Goal: Task Accomplishment & Management: Manage account settings

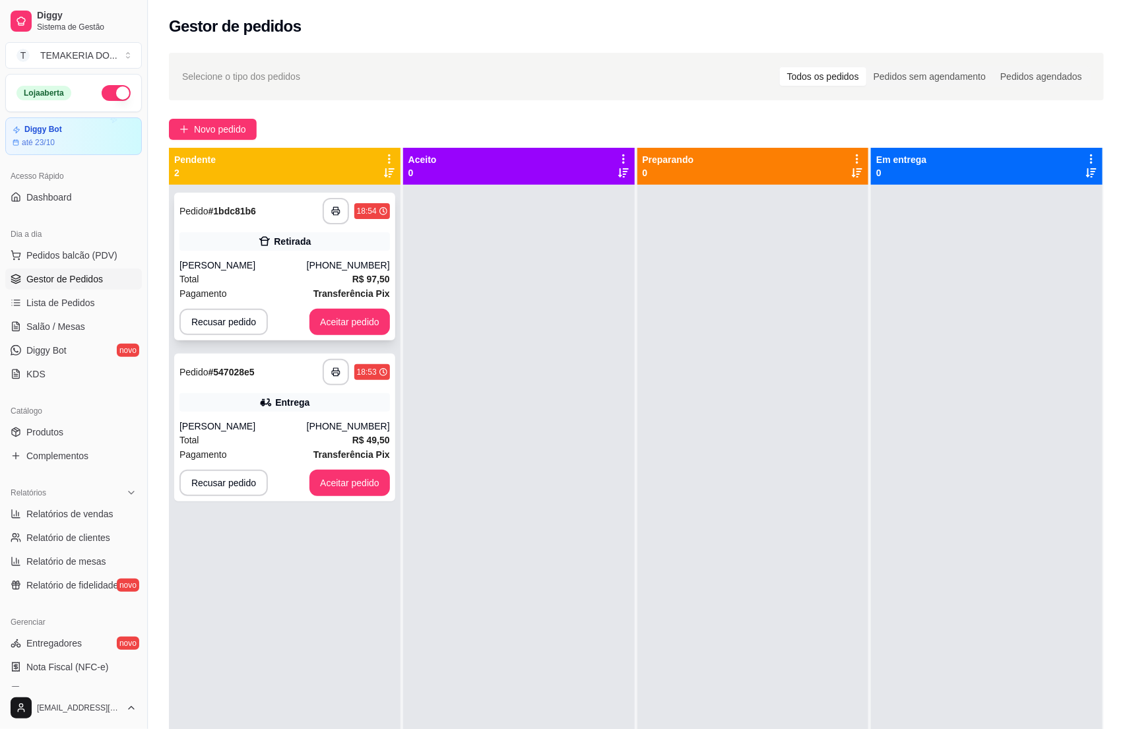
click at [277, 269] on div "[PERSON_NAME]" at bounding box center [243, 265] width 127 height 13
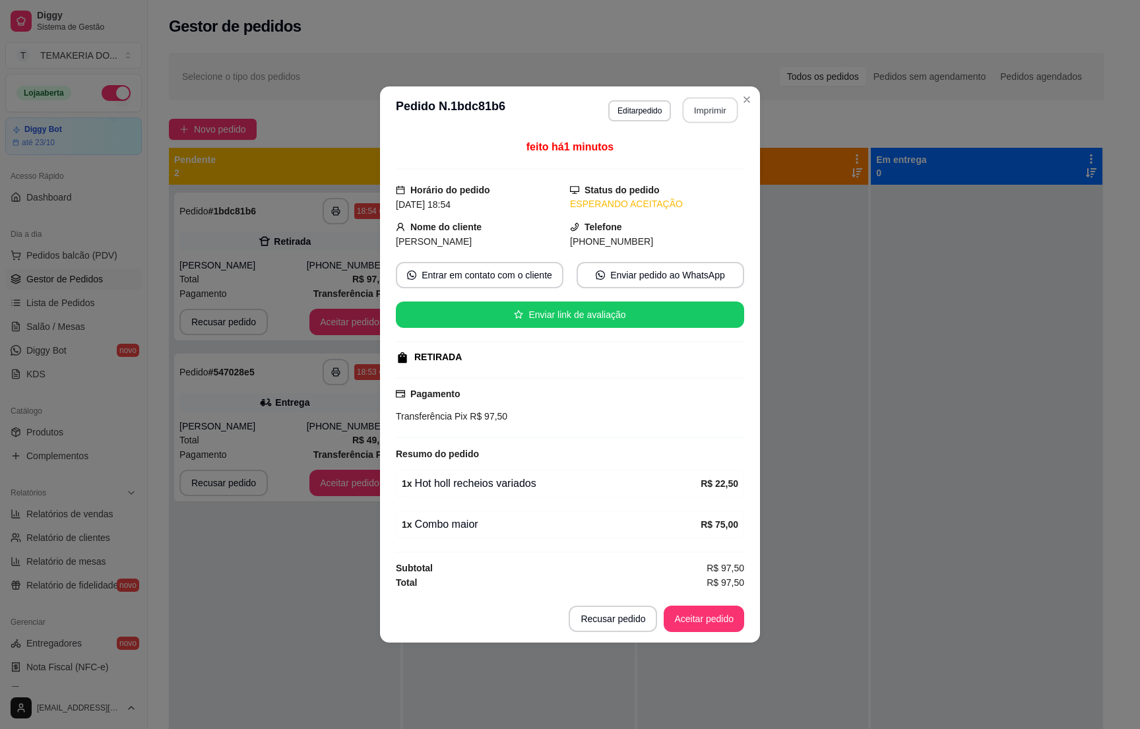
click at [729, 115] on button "Imprimir" at bounding box center [710, 111] width 55 height 26
click at [723, 618] on button "Aceitar pedido" at bounding box center [704, 620] width 78 height 26
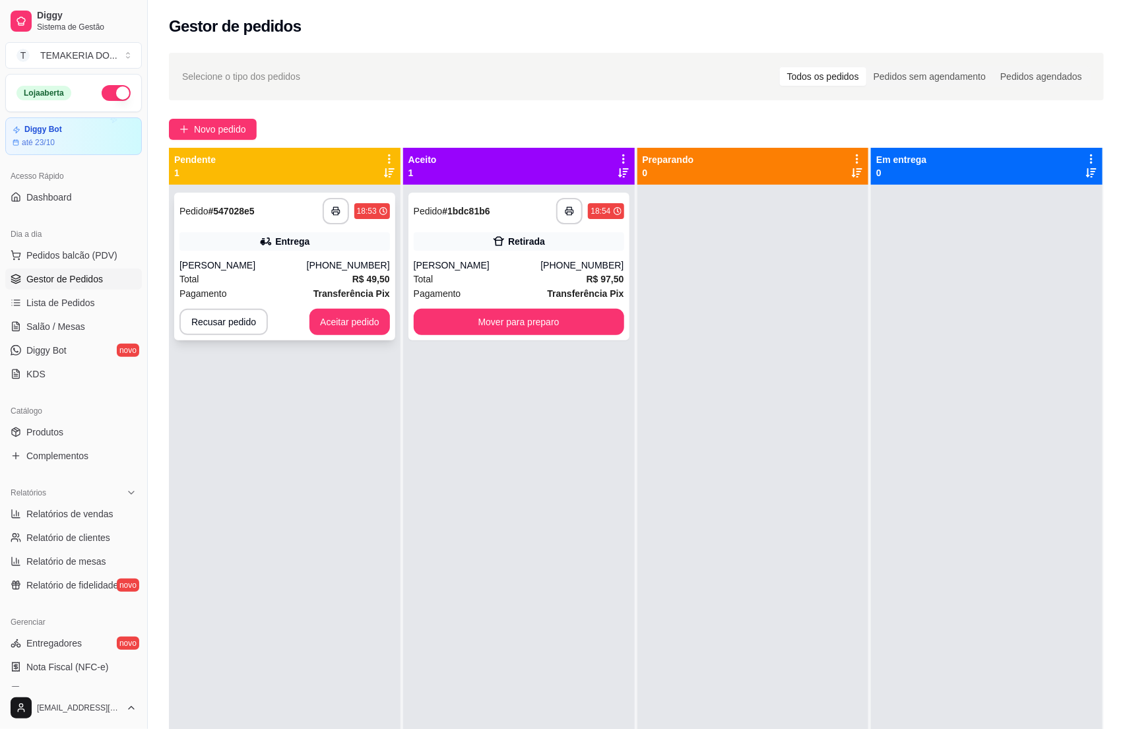
click at [246, 267] on div "[PERSON_NAME]" at bounding box center [243, 265] width 127 height 13
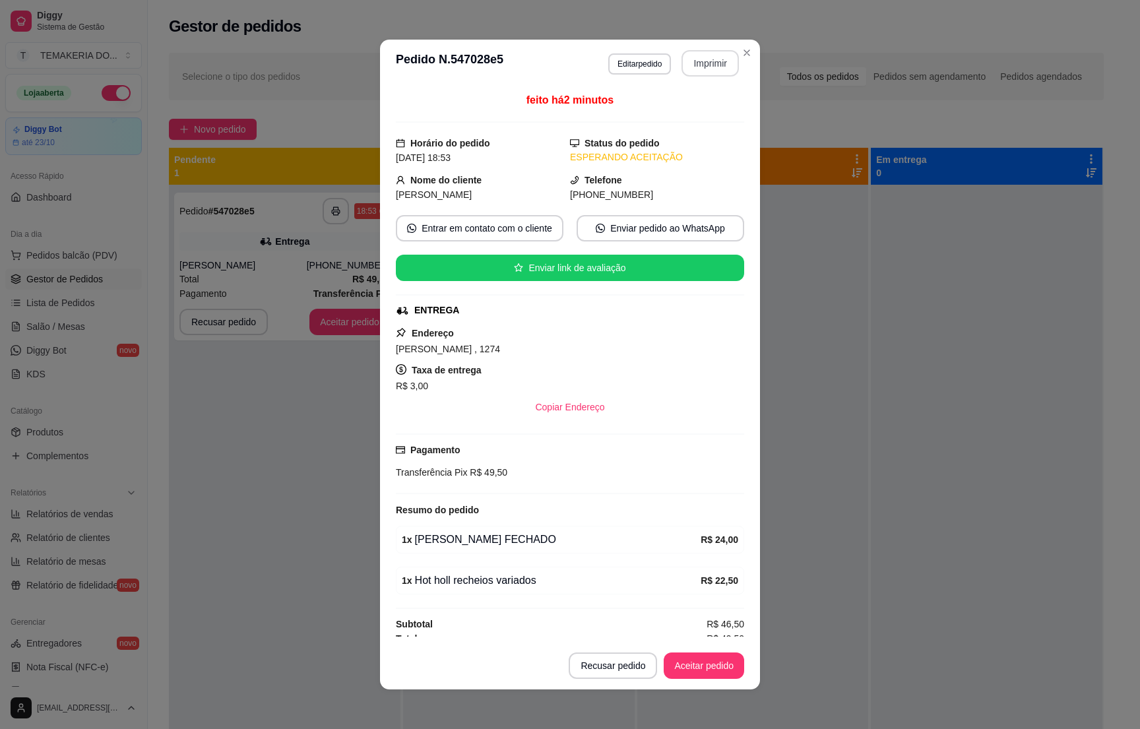
click at [701, 51] on button "Imprimir" at bounding box center [710, 63] width 57 height 26
click at [691, 669] on button "Aceitar pedido" at bounding box center [704, 666] width 78 height 26
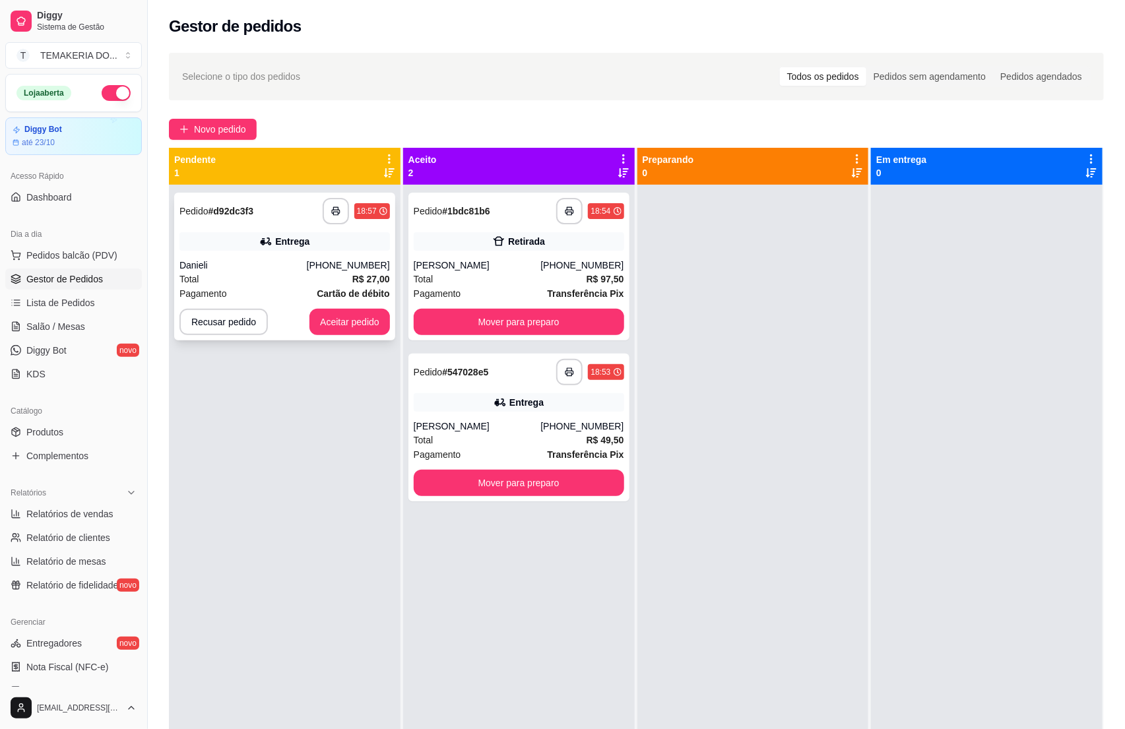
click at [257, 264] on div "Danieli" at bounding box center [243, 265] width 127 height 13
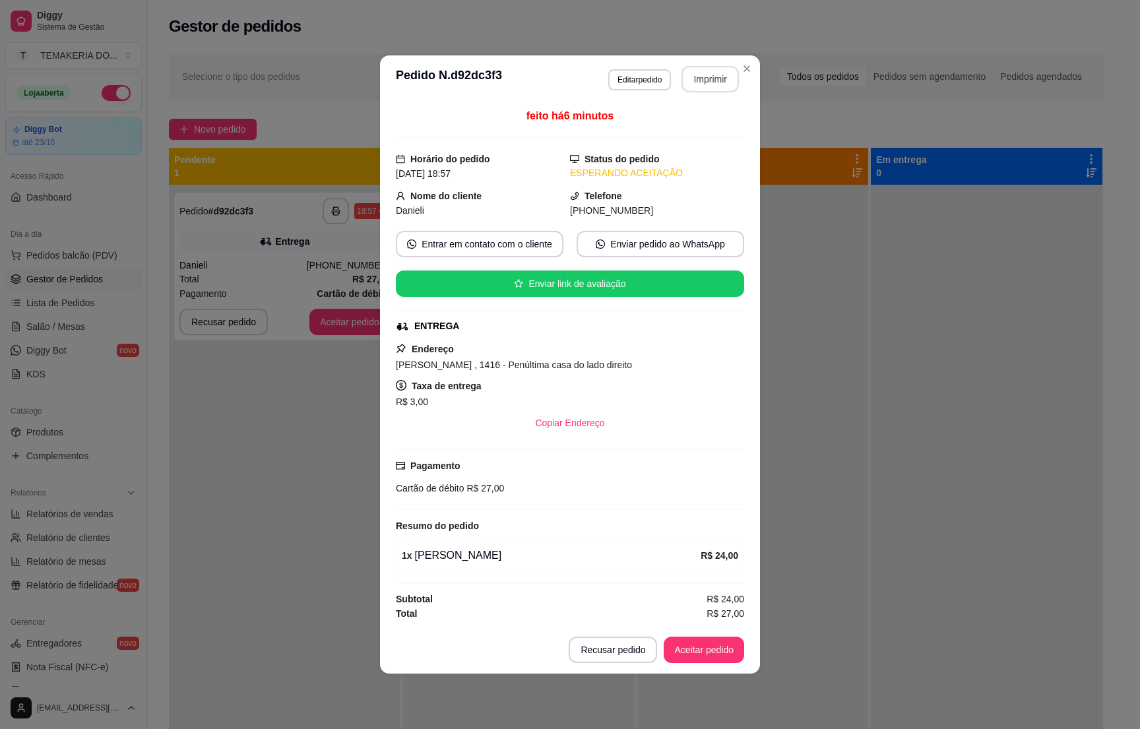
click at [702, 67] on button "Imprimir" at bounding box center [710, 79] width 57 height 26
click at [694, 647] on button "Aceitar pedido" at bounding box center [704, 650] width 81 height 26
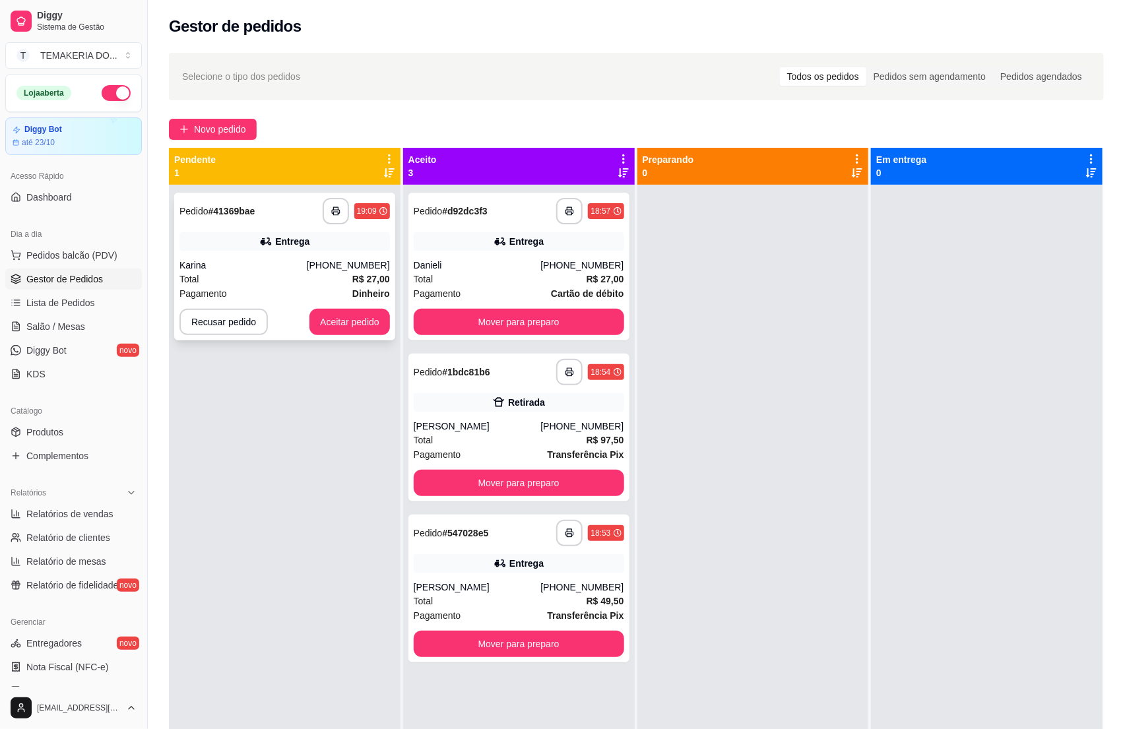
click at [242, 261] on div "Karina" at bounding box center [243, 265] width 127 height 13
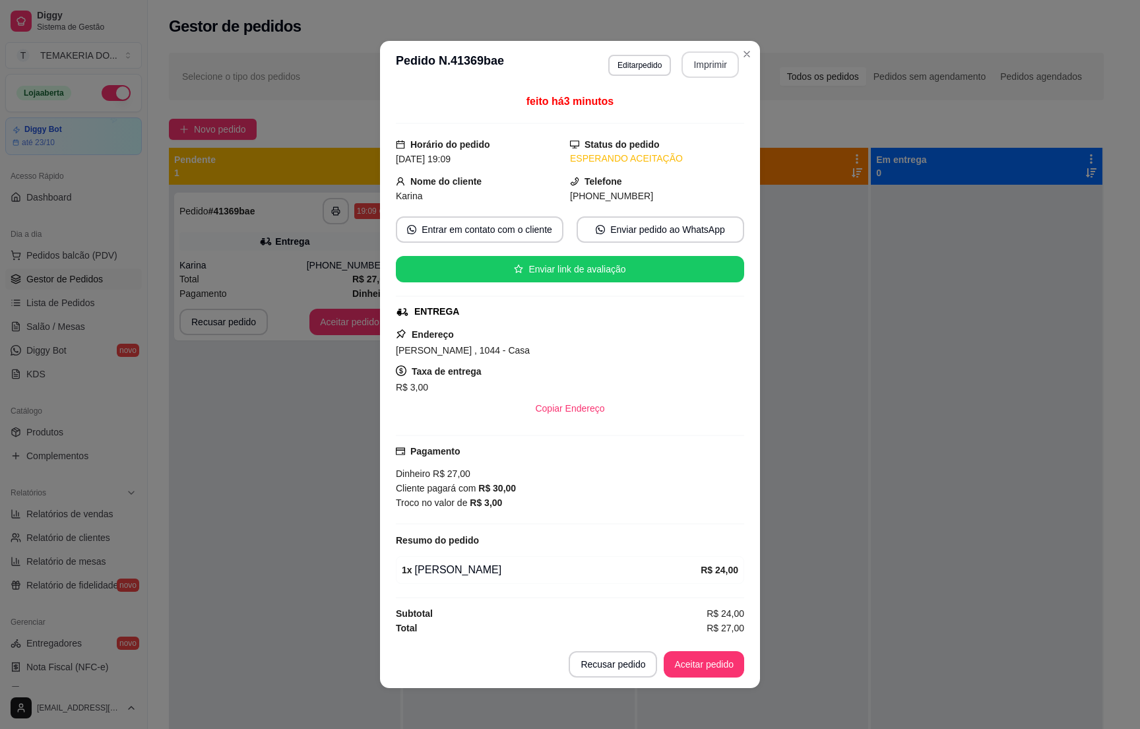
click at [703, 71] on button "Imprimir" at bounding box center [710, 64] width 57 height 26
click at [696, 660] on button "Aceitar pedido" at bounding box center [704, 664] width 81 height 26
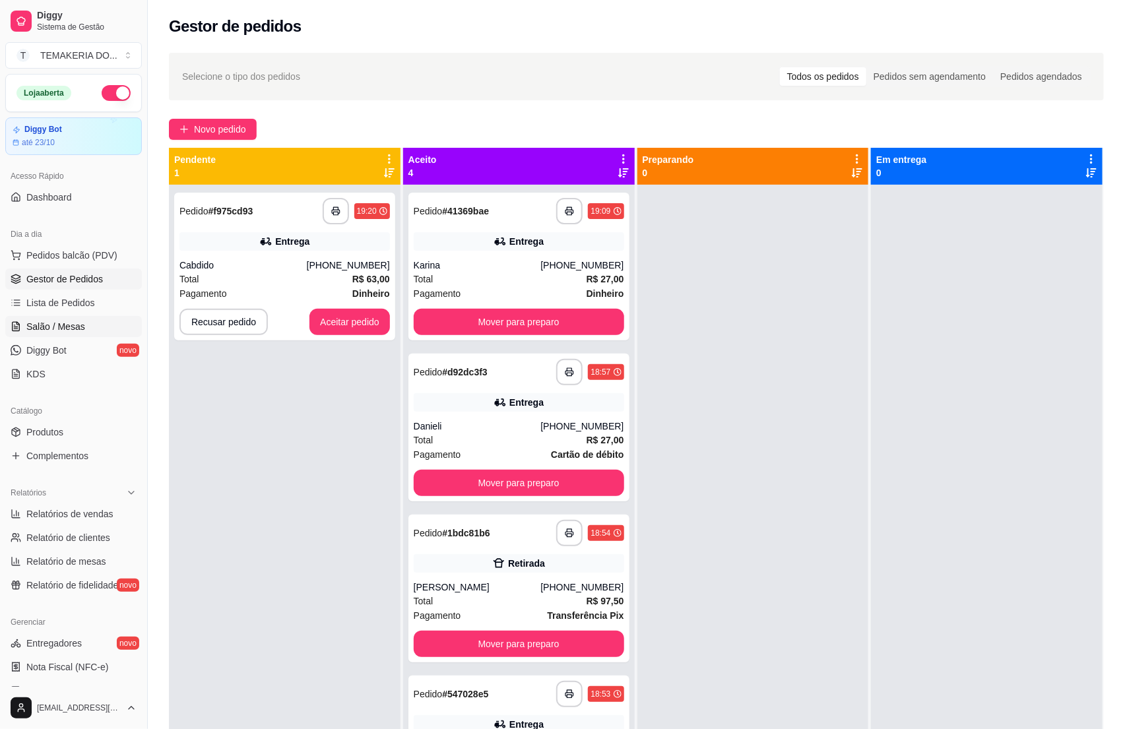
click at [85, 325] on link "Salão / Mesas" at bounding box center [73, 326] width 137 height 21
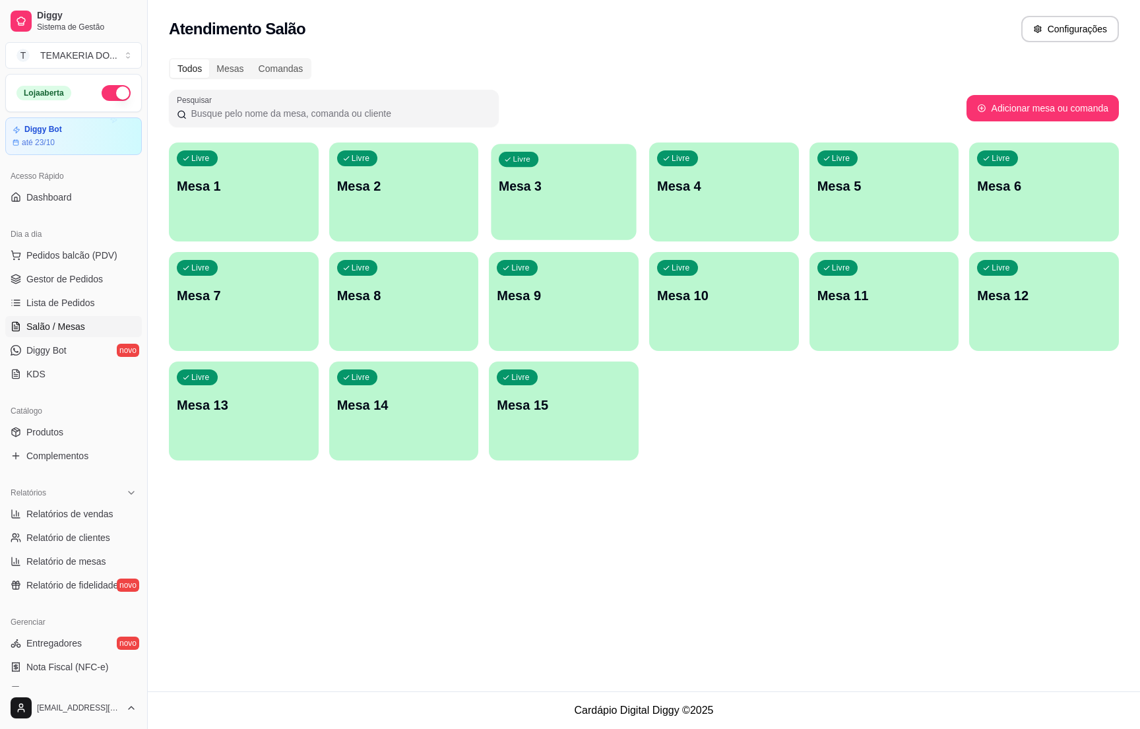
click at [525, 189] on p "Mesa 3" at bounding box center [564, 187] width 130 height 18
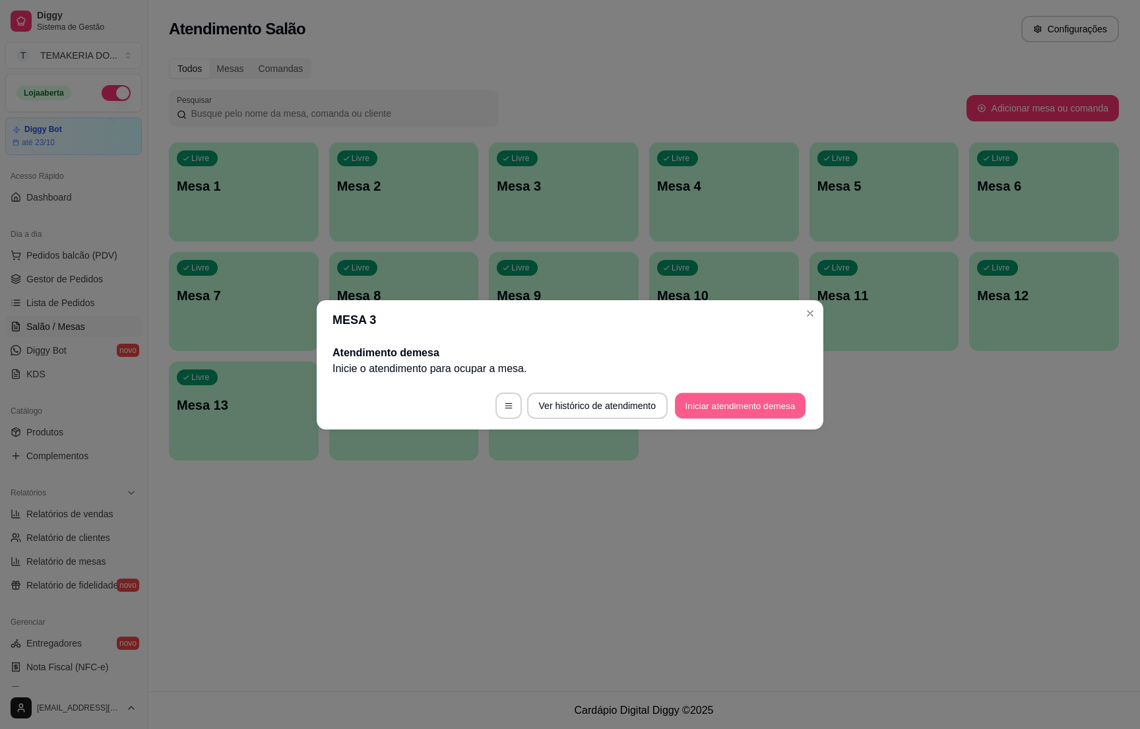
click at [709, 406] on button "Iniciar atendimento de mesa" at bounding box center [740, 406] width 131 height 26
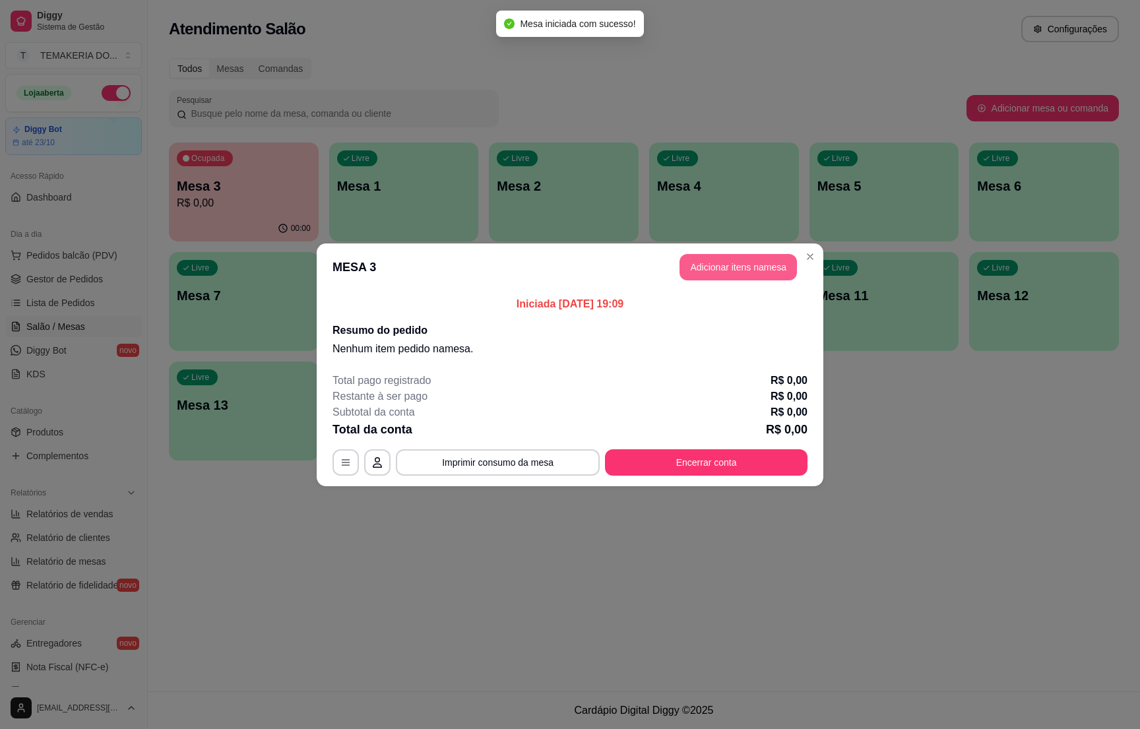
click at [715, 256] on button "Adicionar itens na mesa" at bounding box center [738, 267] width 117 height 26
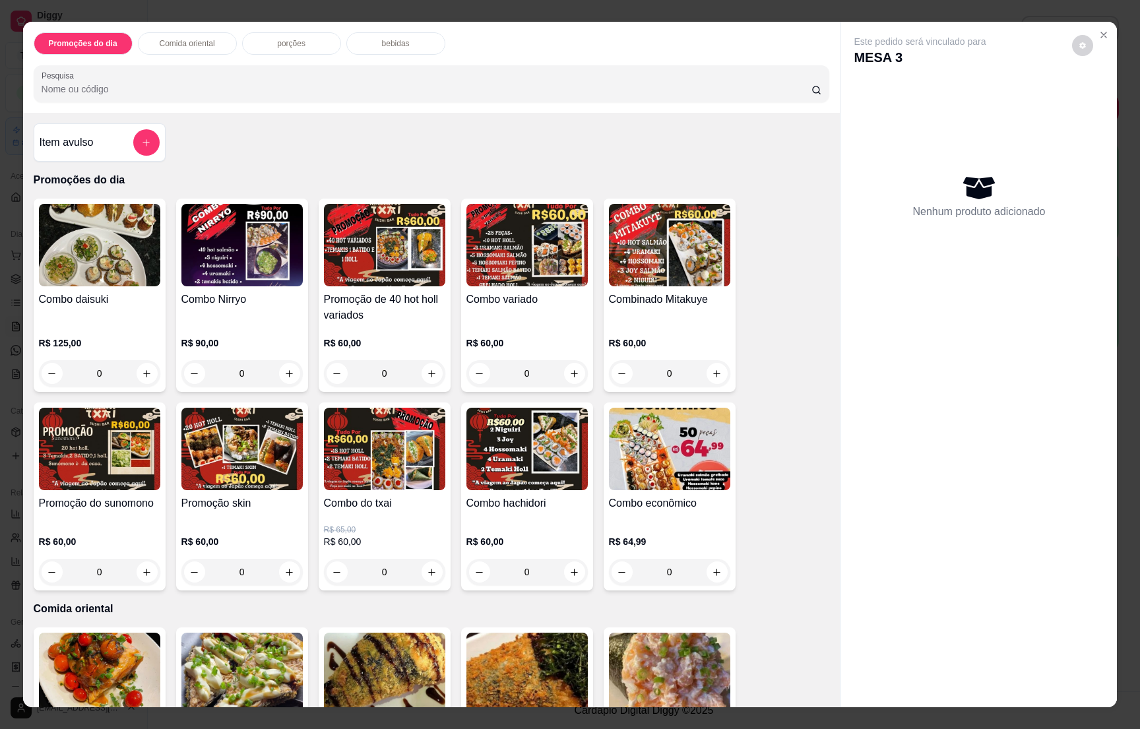
scroll to position [297, 0]
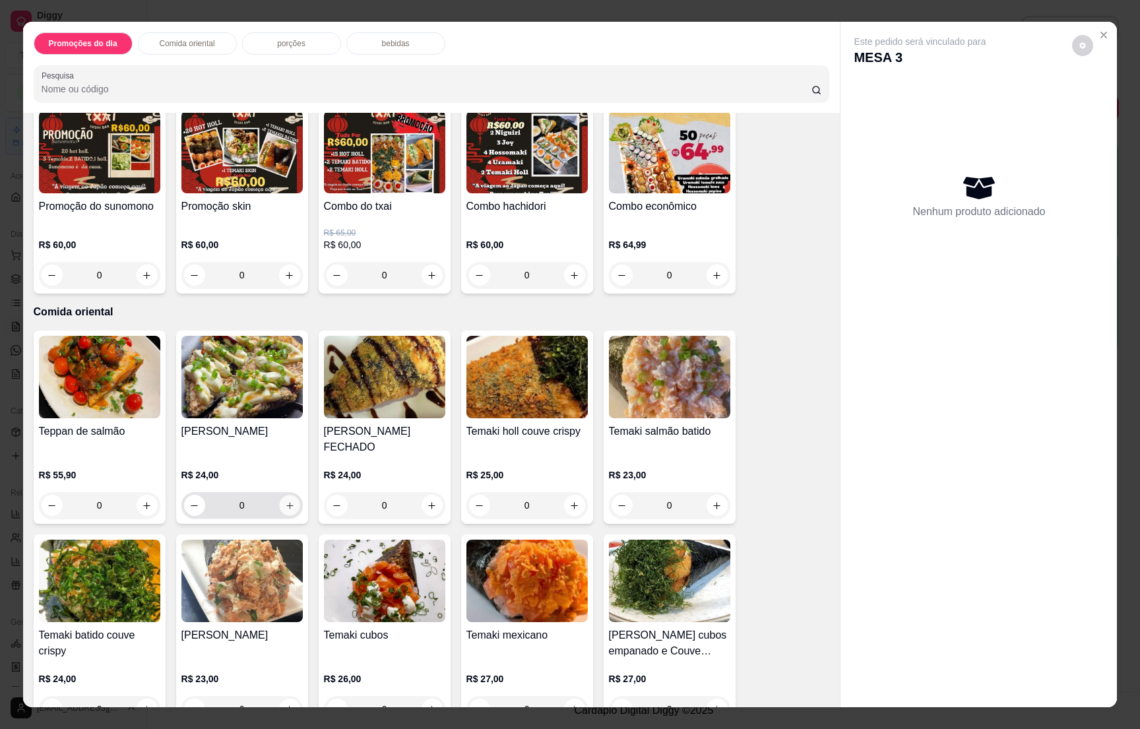
click at [284, 501] on icon "increase-product-quantity" at bounding box center [289, 506] width 10 height 10
type input "1"
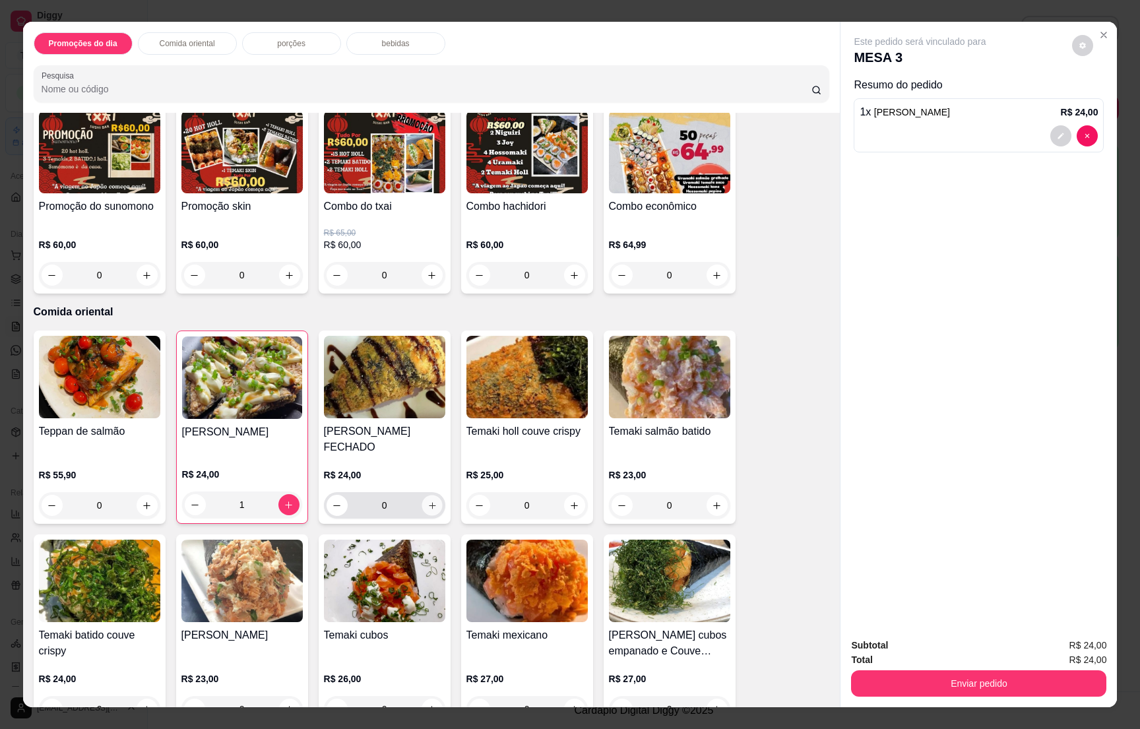
click at [427, 501] on icon "increase-product-quantity" at bounding box center [432, 506] width 10 height 10
type input "1"
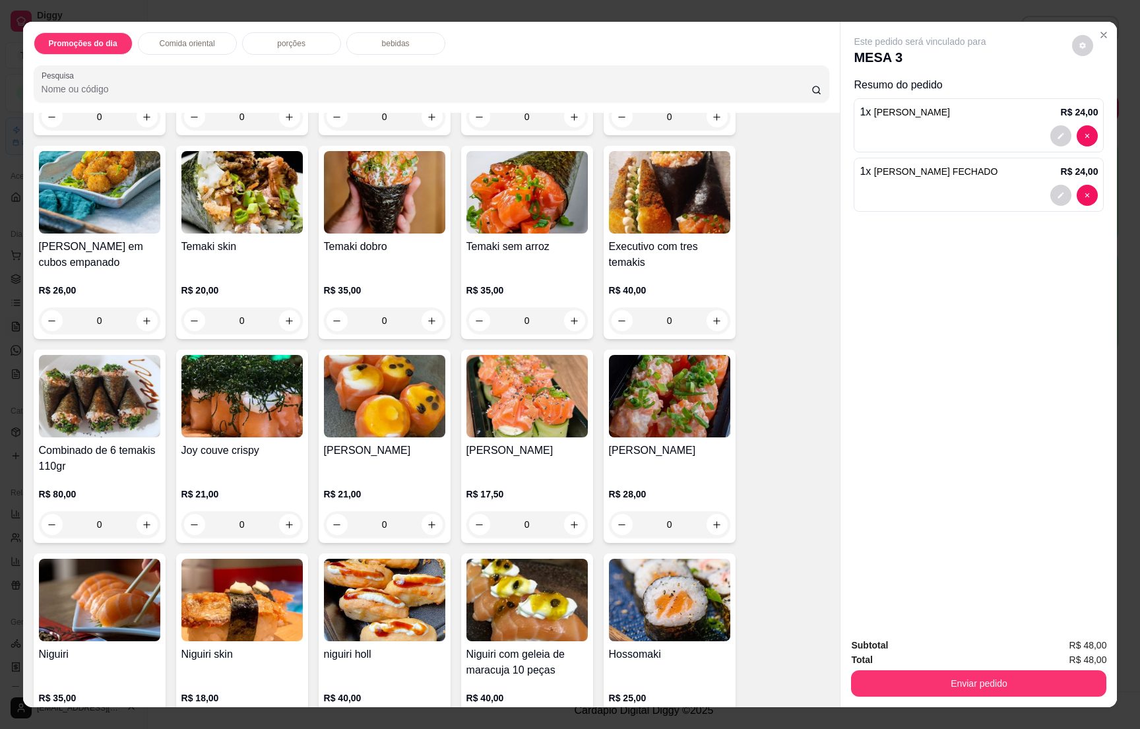
scroll to position [990, 0]
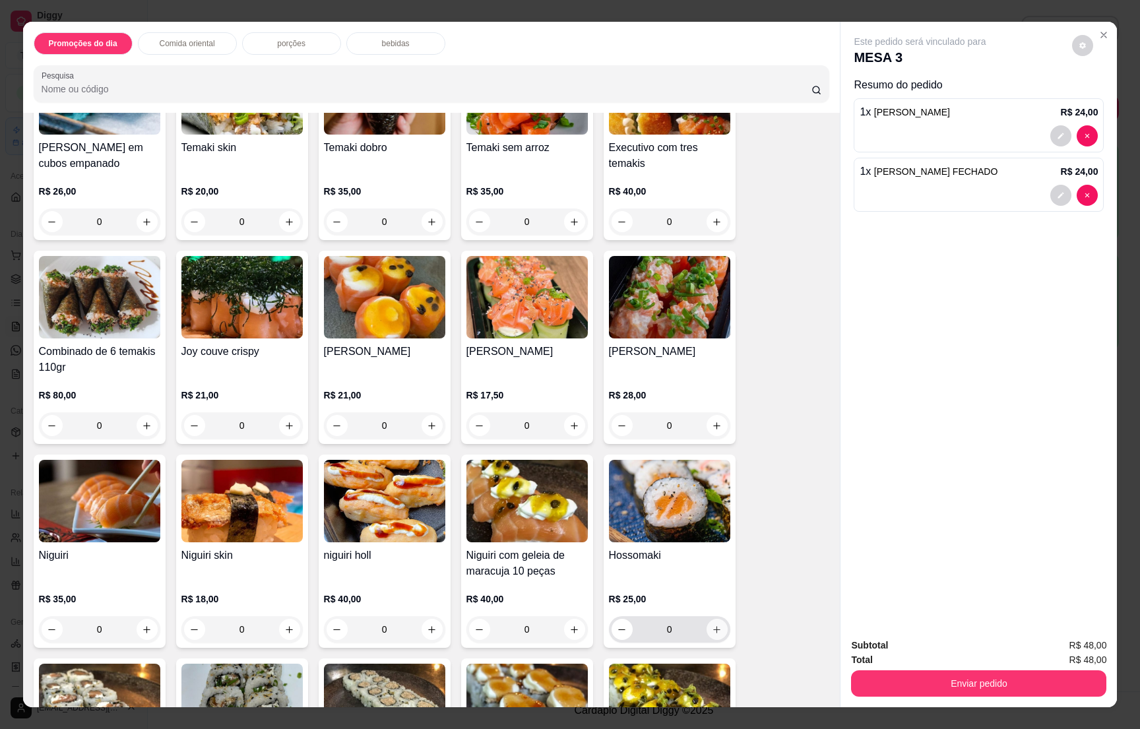
click at [712, 625] on icon "increase-product-quantity" at bounding box center [717, 630] width 10 height 10
type input "1"
click at [414, 48] on div "bebidas" at bounding box center [395, 43] width 99 height 22
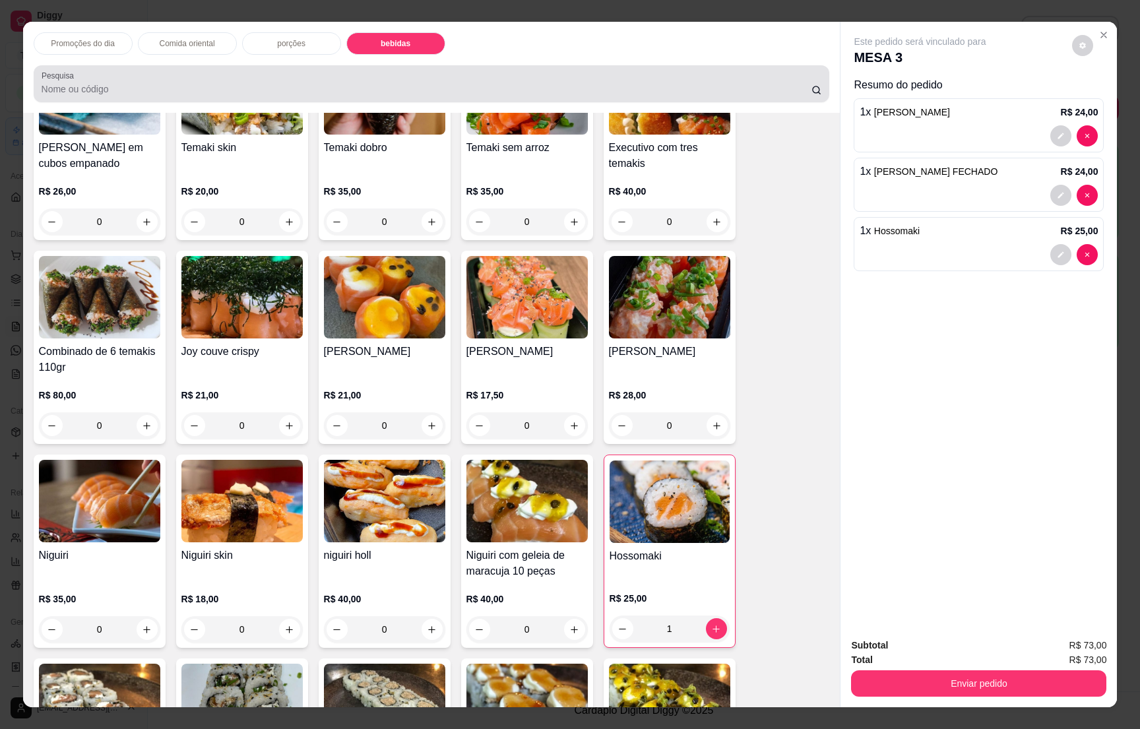
scroll to position [20, 0]
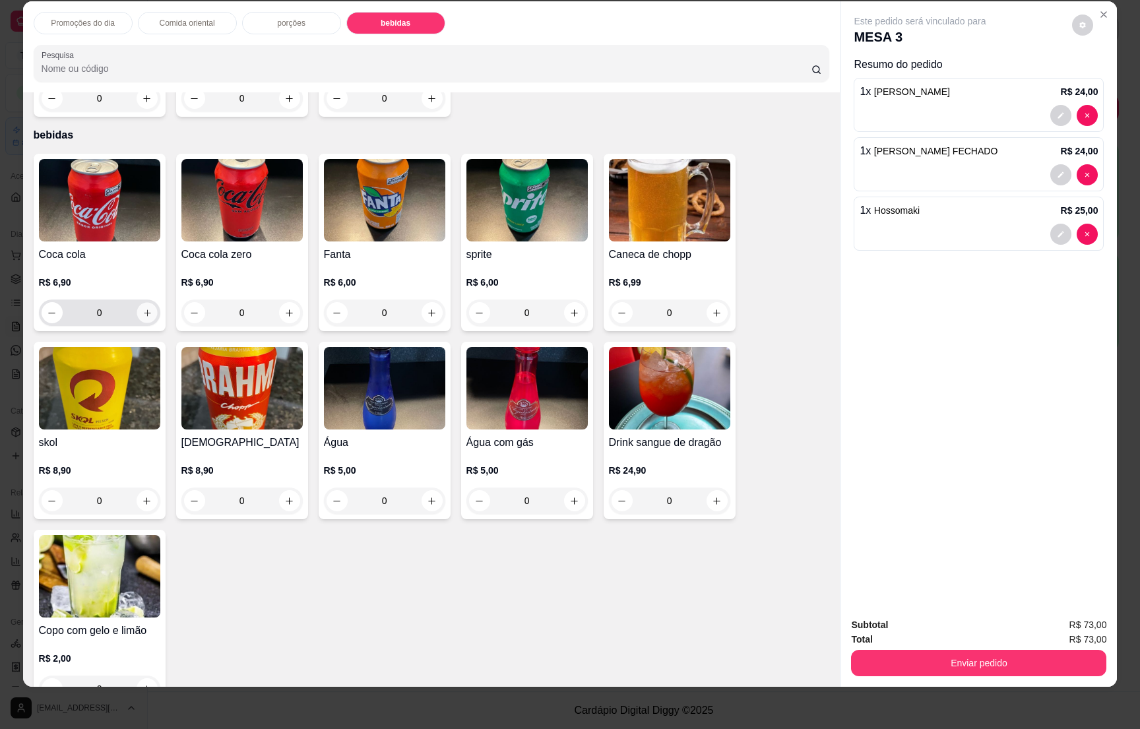
click at [142, 308] on icon "increase-product-quantity" at bounding box center [147, 313] width 10 height 10
type input "1"
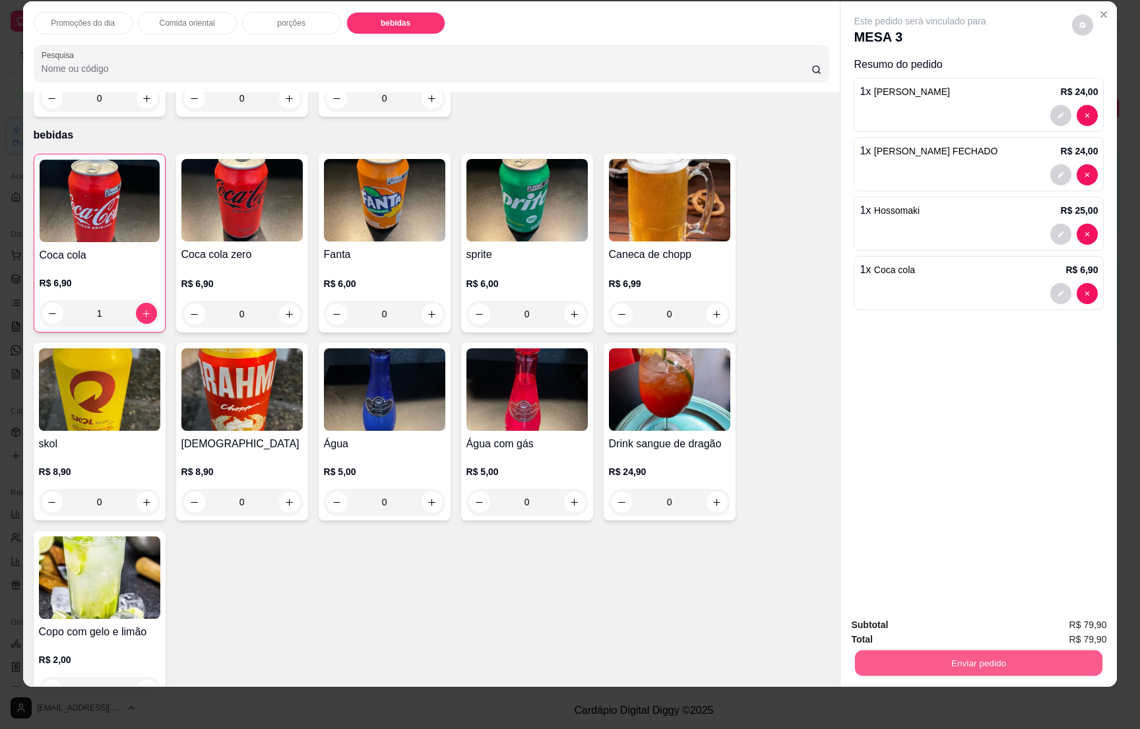
click at [937, 657] on button "Enviar pedido" at bounding box center [978, 663] width 247 height 26
click at [1046, 626] on button "Enviar pedido" at bounding box center [1070, 630] width 73 height 24
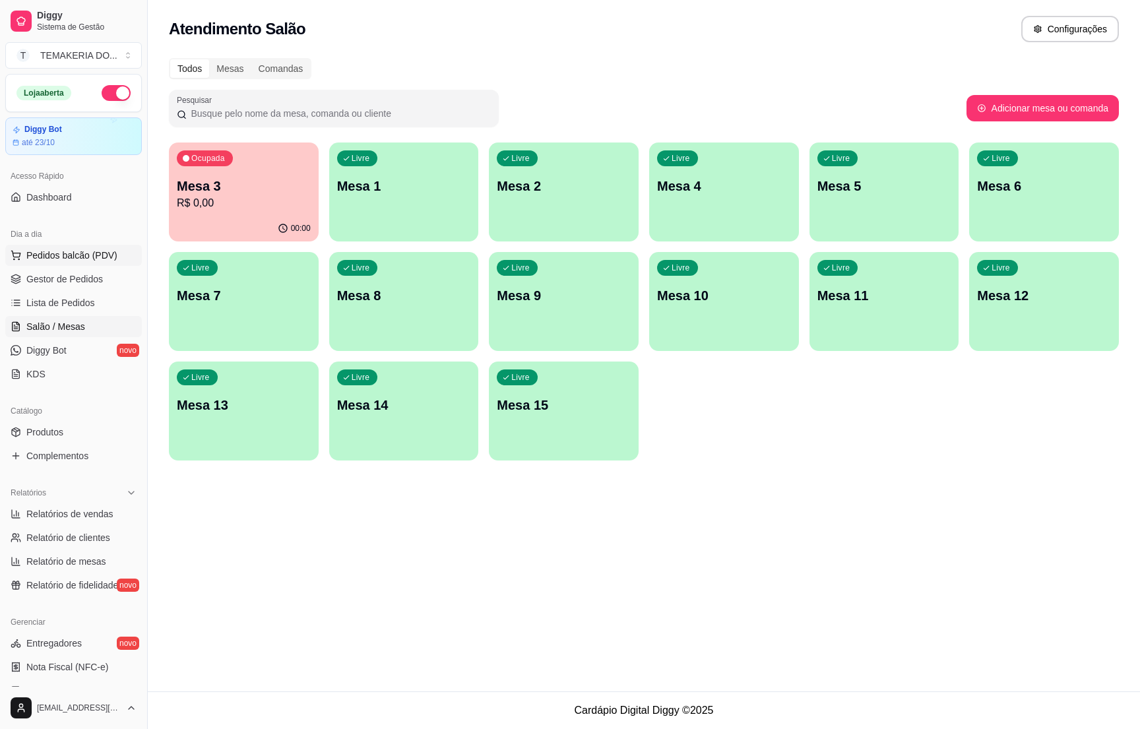
click at [48, 259] on span "Pedidos balcão (PDV)" at bounding box center [71, 255] width 91 height 13
click at [94, 256] on img at bounding box center [98, 245] width 121 height 82
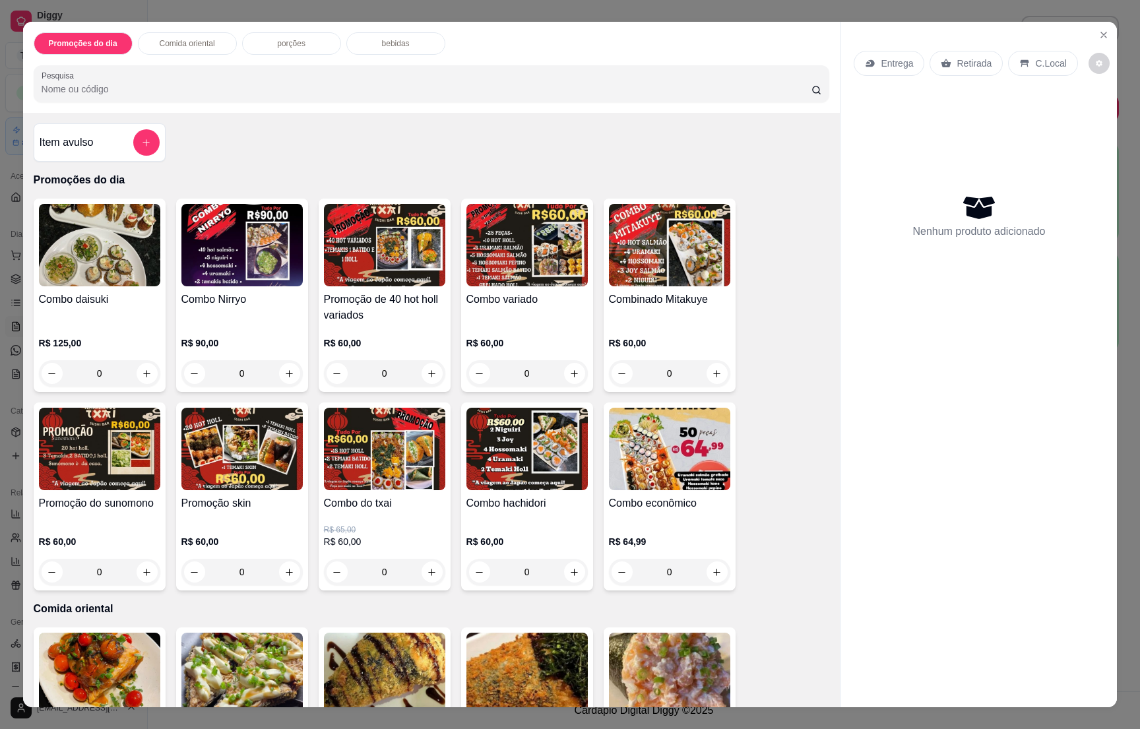
click at [1099, 32] on icon "Close" at bounding box center [1104, 35] width 11 height 11
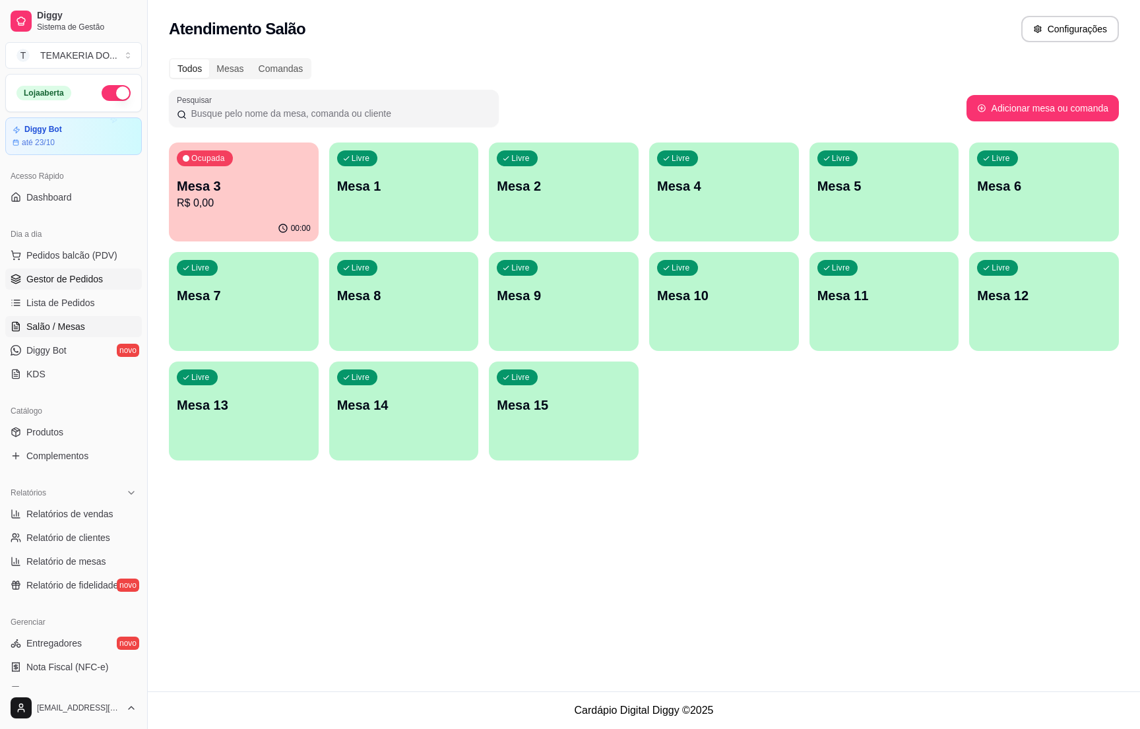
click at [42, 278] on span "Gestor de Pedidos" at bounding box center [64, 279] width 77 height 13
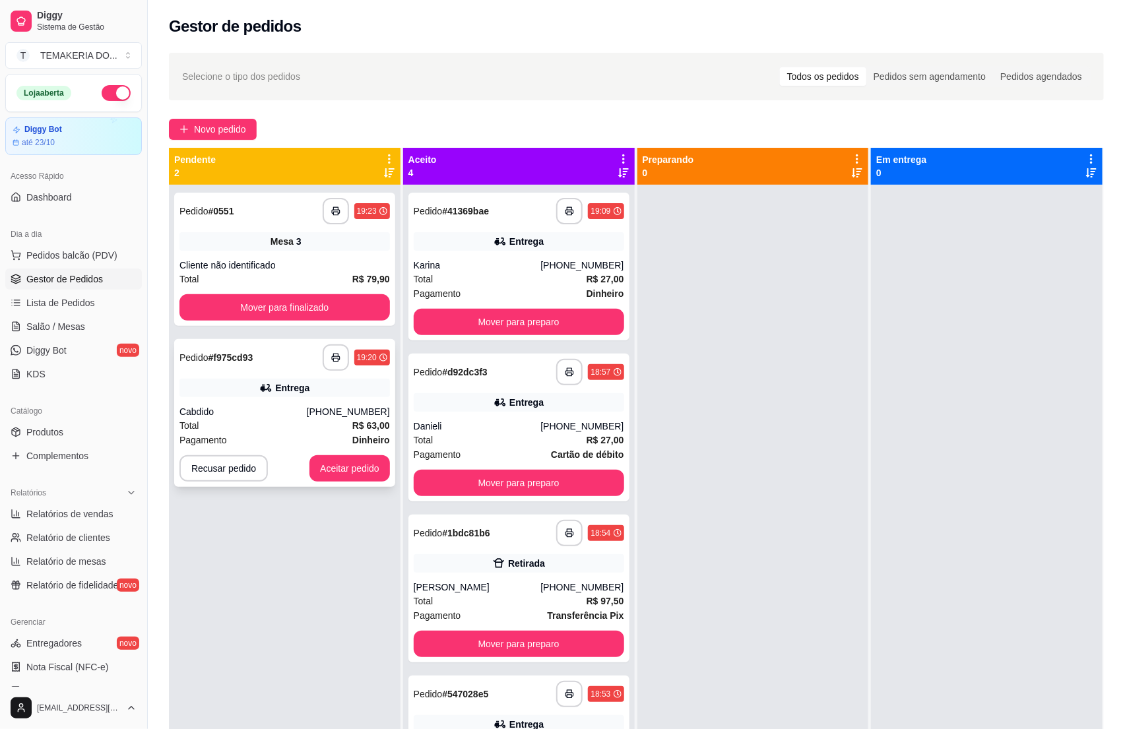
click at [304, 246] on div "**********" at bounding box center [285, 549] width 232 height 729
click at [296, 430] on div "Total R$ 63,00" at bounding box center [285, 425] width 211 height 15
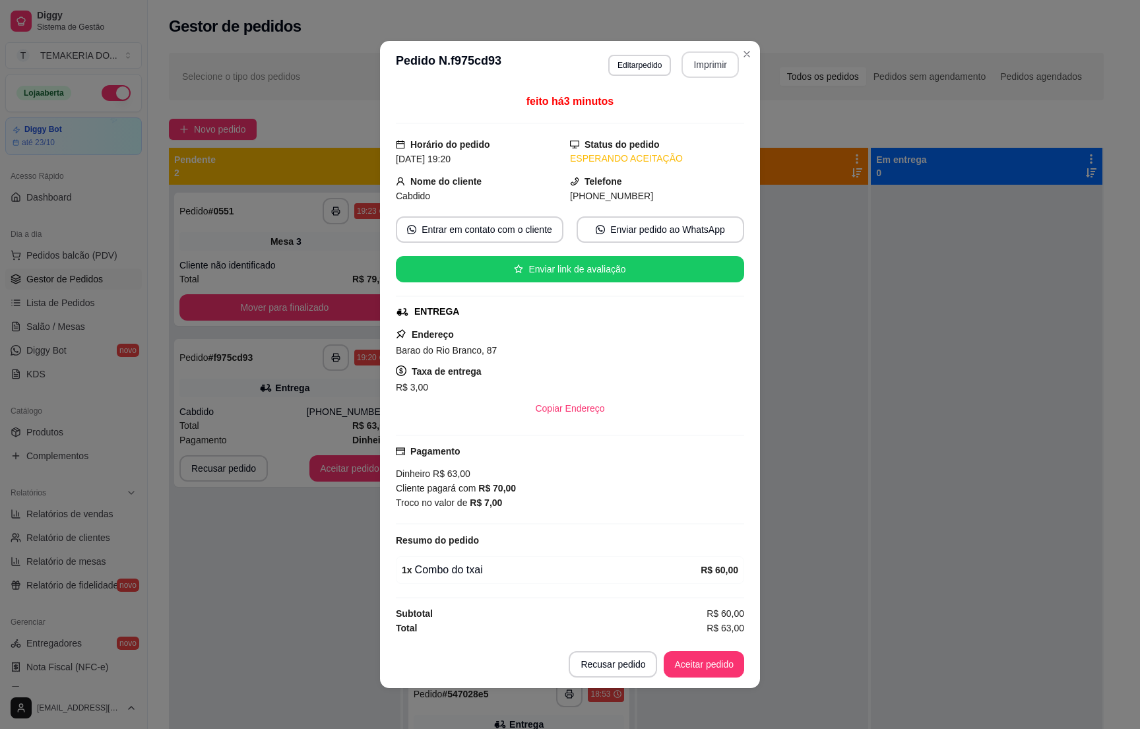
click at [690, 56] on button "Imprimir" at bounding box center [710, 64] width 57 height 26
click at [696, 664] on button "Aceitar pedido" at bounding box center [704, 665] width 78 height 26
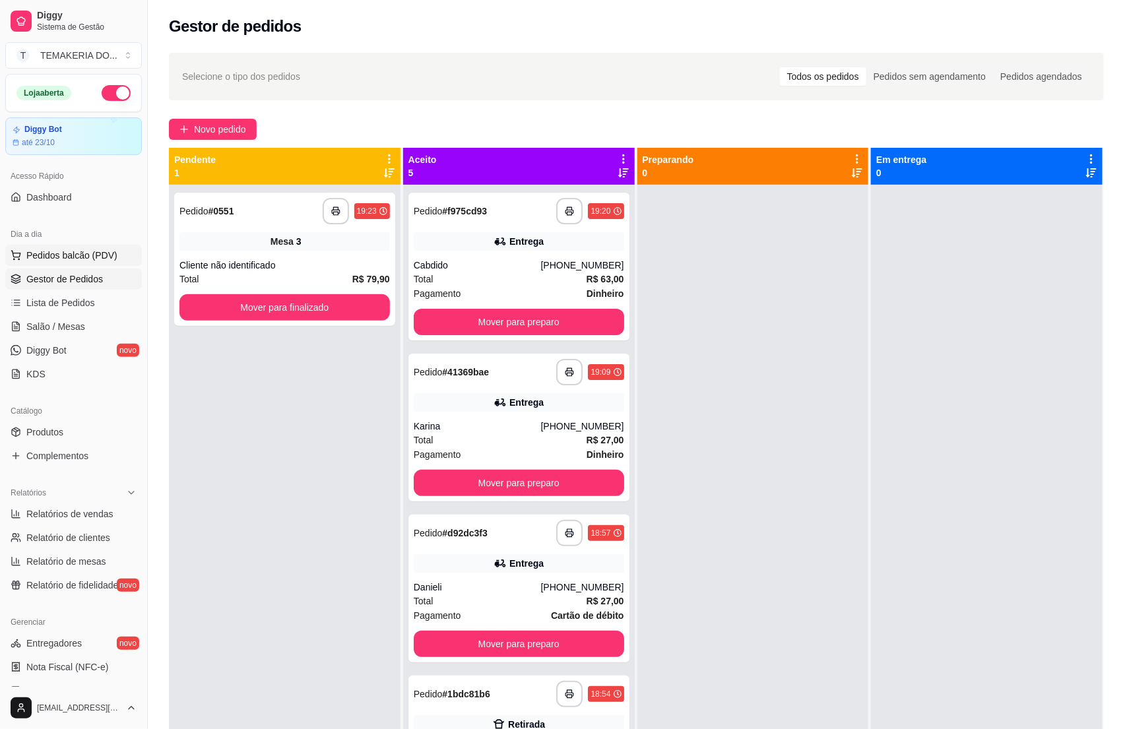
click at [55, 262] on button "Pedidos balcão (PDV)" at bounding box center [73, 255] width 137 height 21
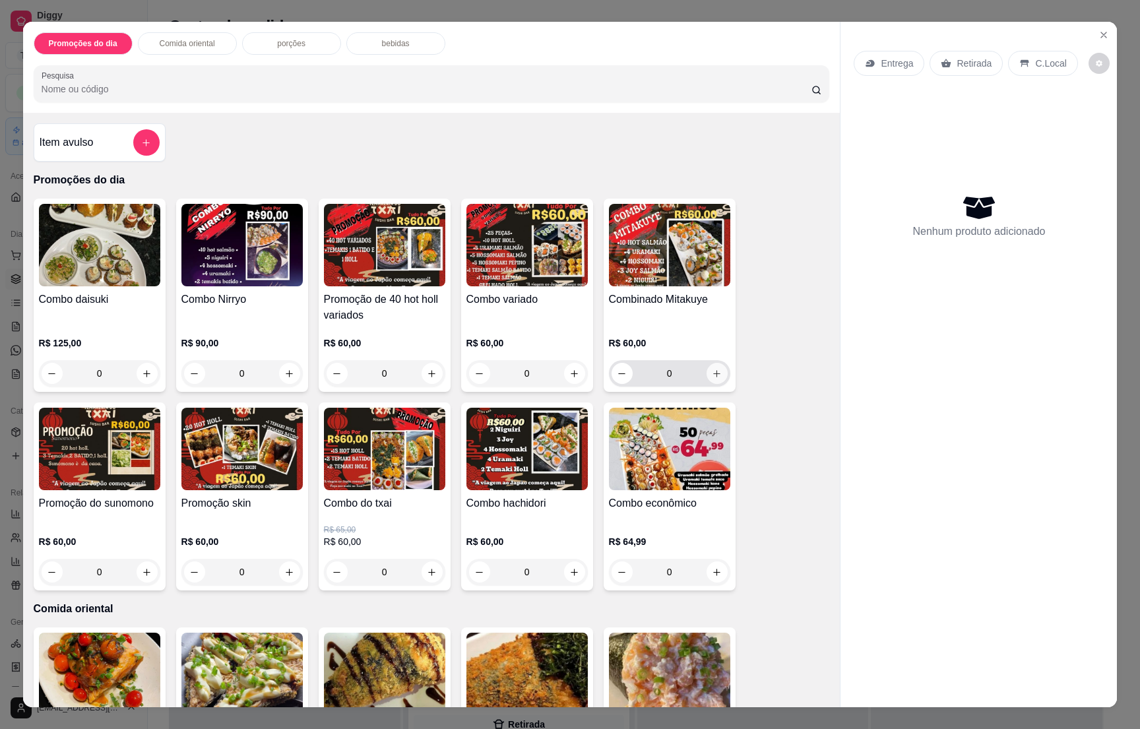
click at [712, 374] on icon "increase-product-quantity" at bounding box center [717, 374] width 10 height 10
type input "1"
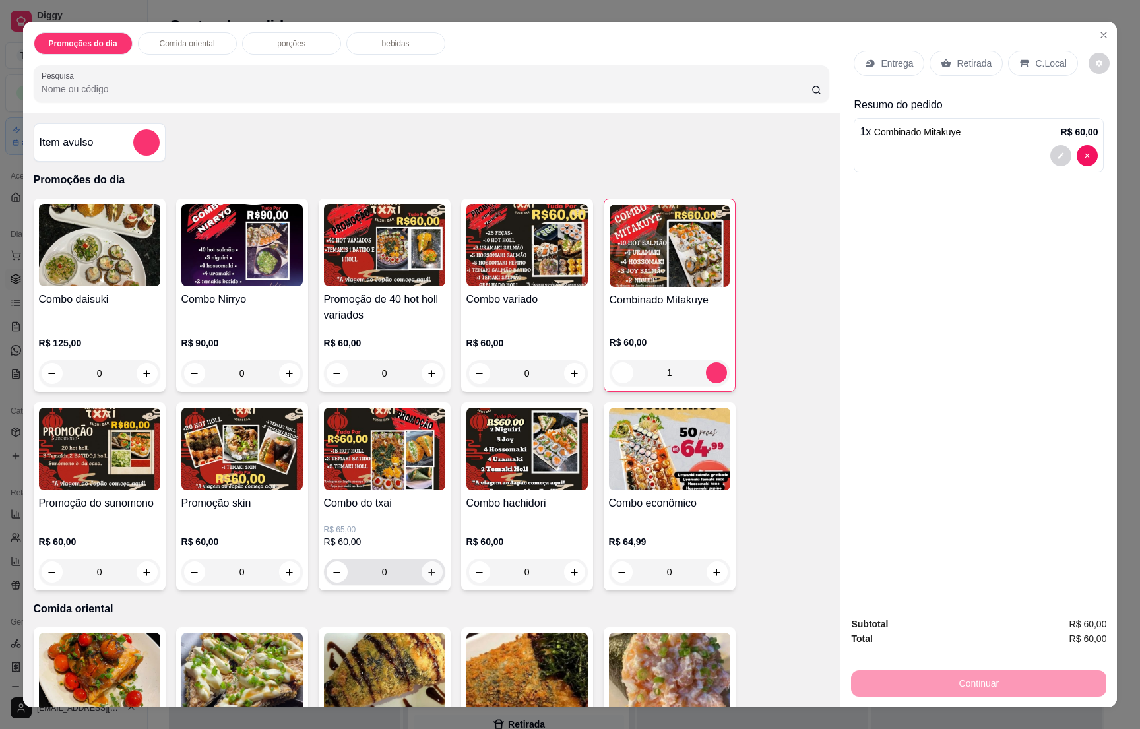
click at [427, 572] on icon "increase-product-quantity" at bounding box center [432, 573] width 10 height 10
type input "1"
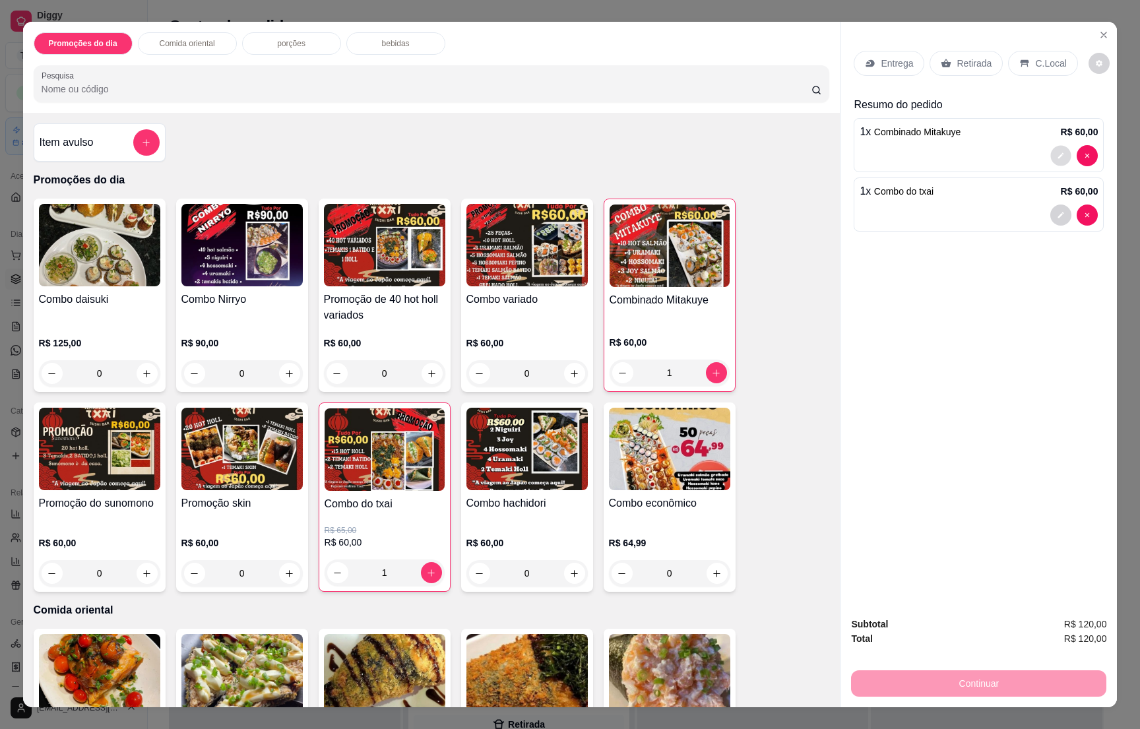
click at [1058, 159] on icon "decrease-product-quantity" at bounding box center [1062, 156] width 8 height 8
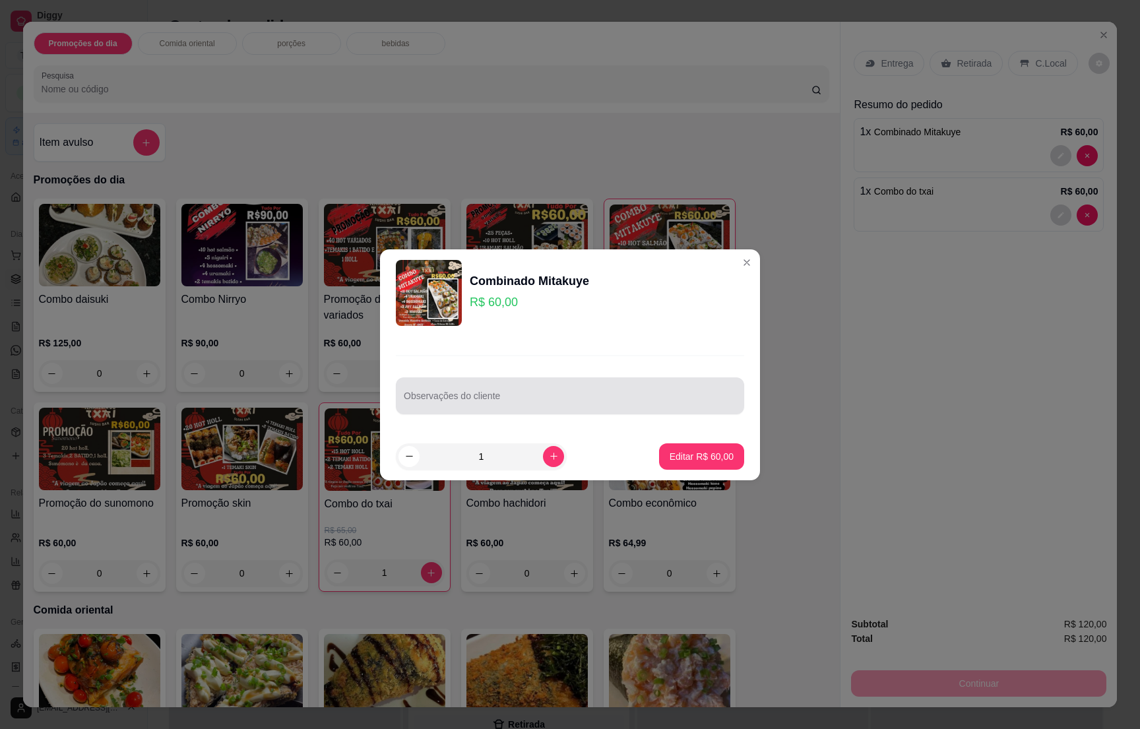
click at [529, 388] on div at bounding box center [570, 396] width 333 height 26
type input "uramaki no lugar do hot salmão"
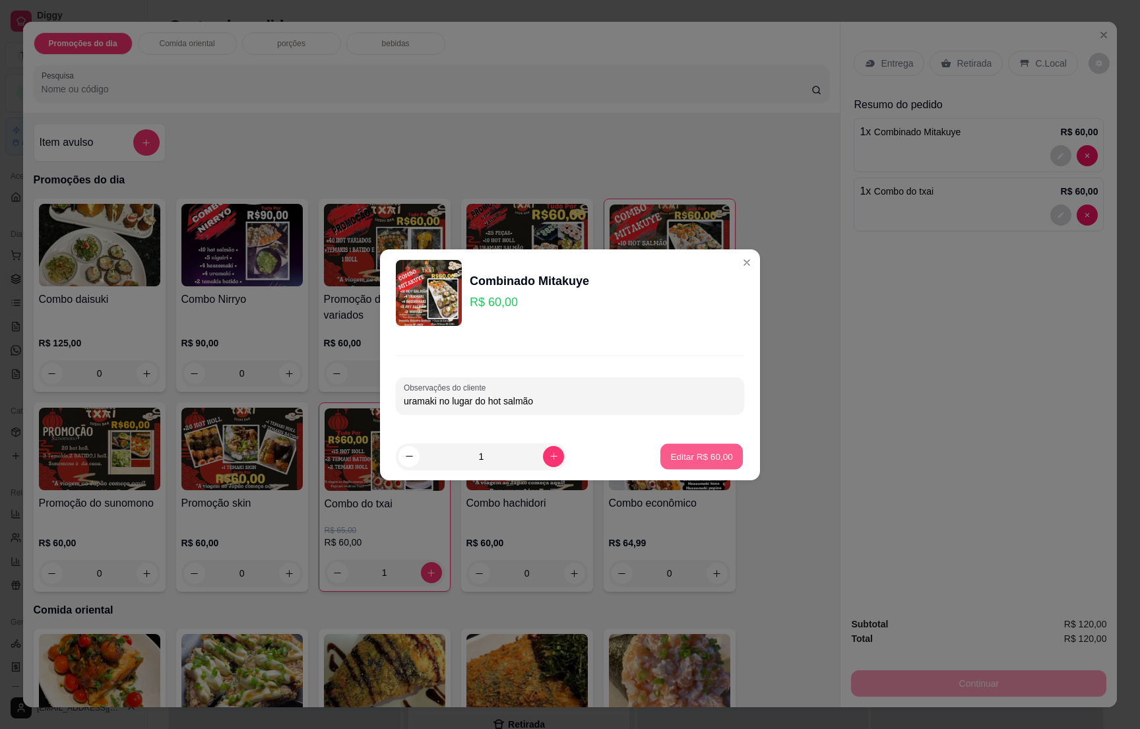
click at [677, 458] on p "Editar R$ 60,00" at bounding box center [702, 456] width 62 height 13
type input "0"
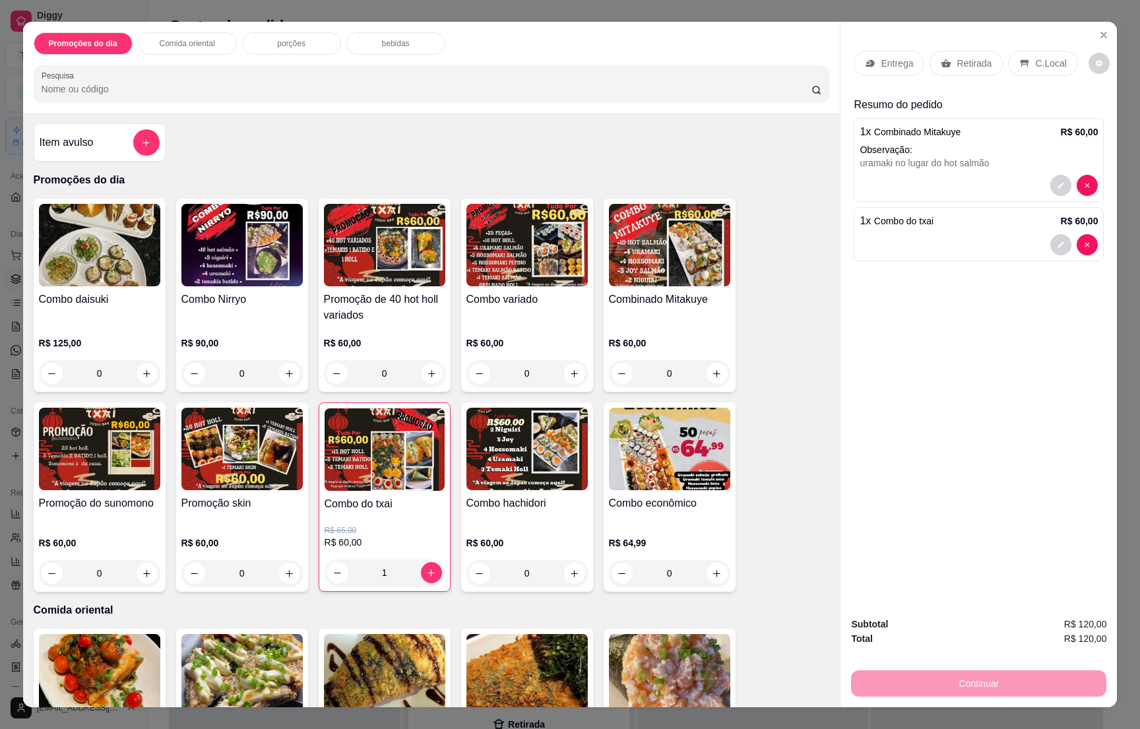
click at [941, 60] on icon at bounding box center [946, 63] width 11 height 11
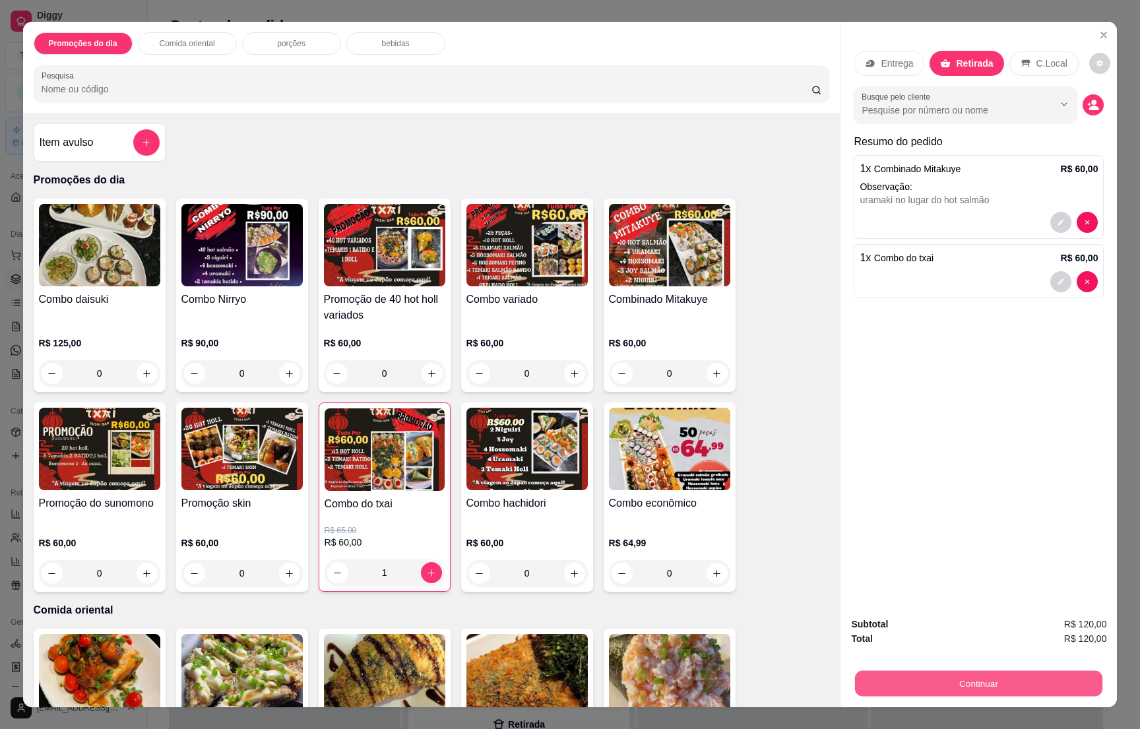
click at [983, 679] on button "Continuar" at bounding box center [978, 684] width 247 height 26
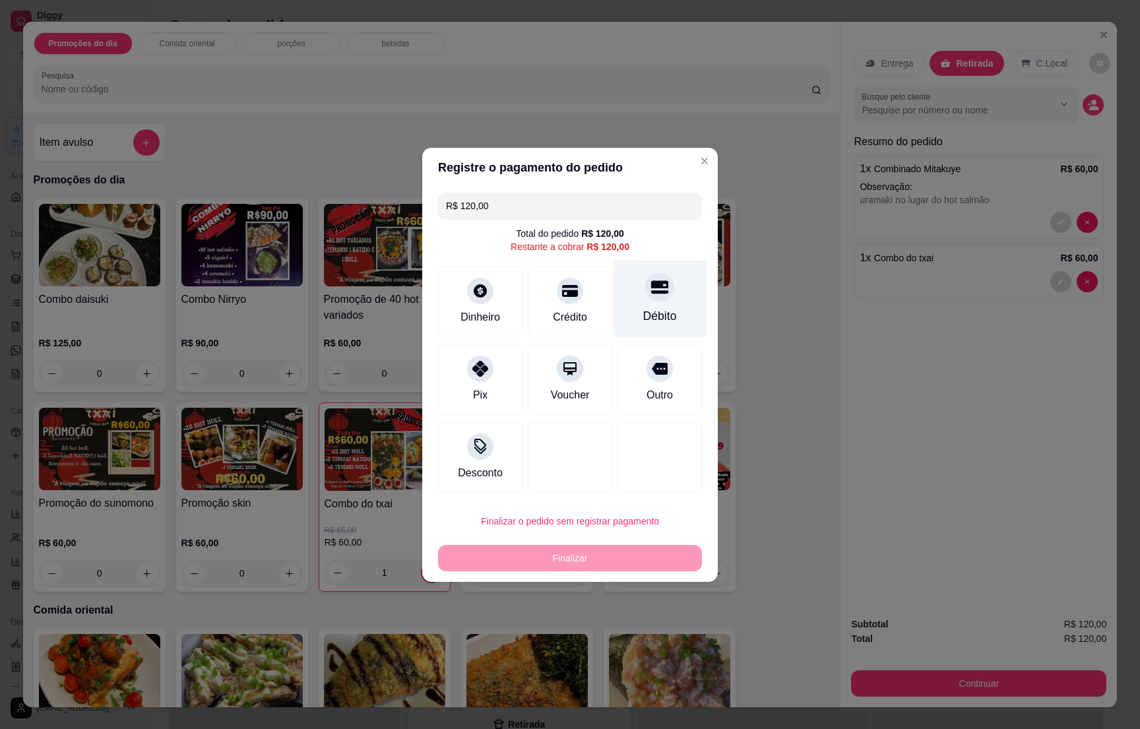
click at [628, 302] on div "Débito" at bounding box center [660, 298] width 93 height 77
type input "R$ 0,00"
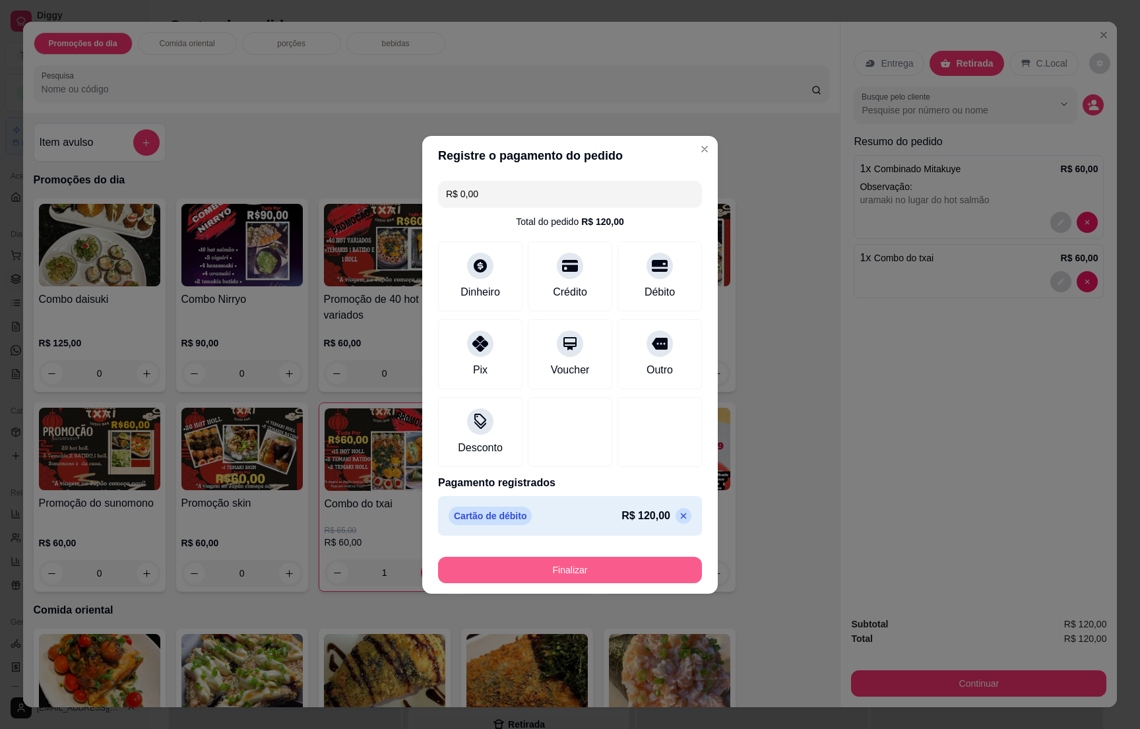
click at [585, 569] on button "Finalizar" at bounding box center [570, 570] width 264 height 26
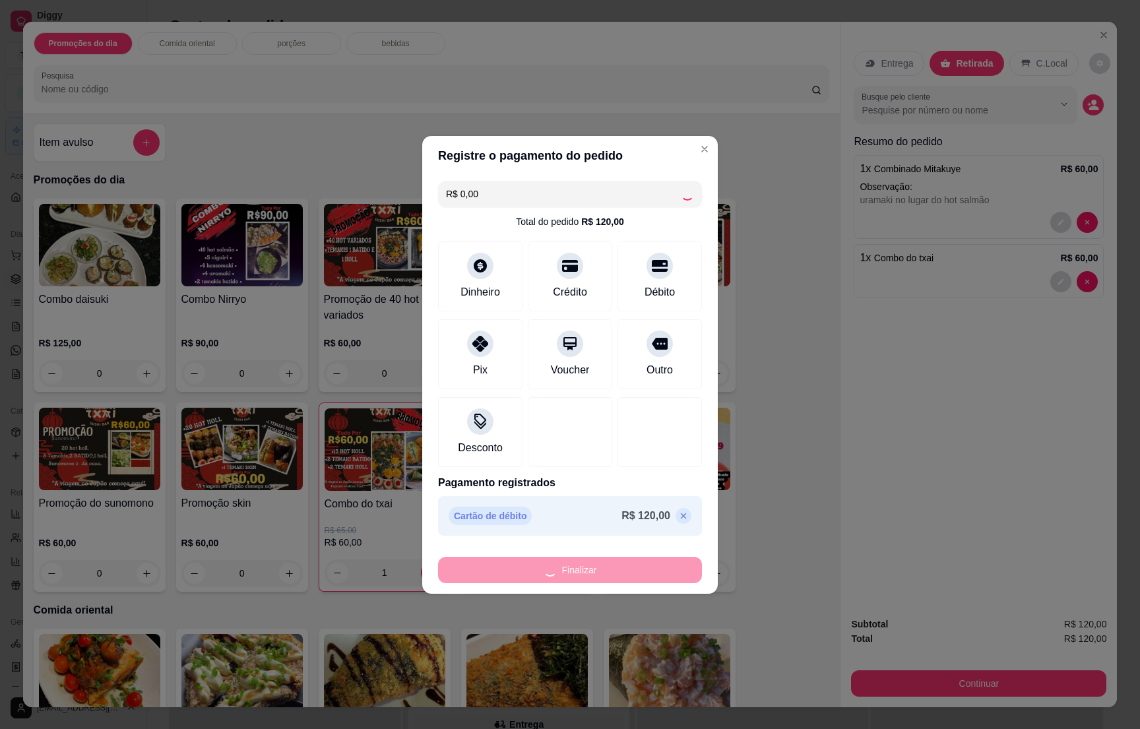
type input "0"
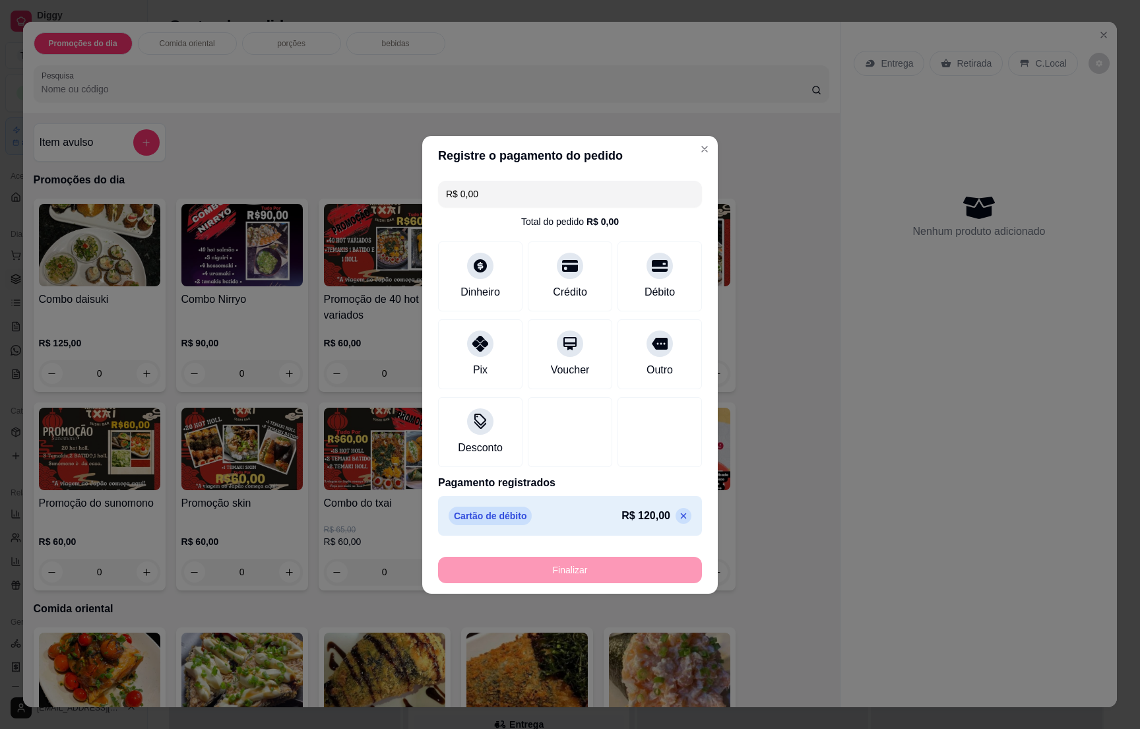
type input "-R$ 120,00"
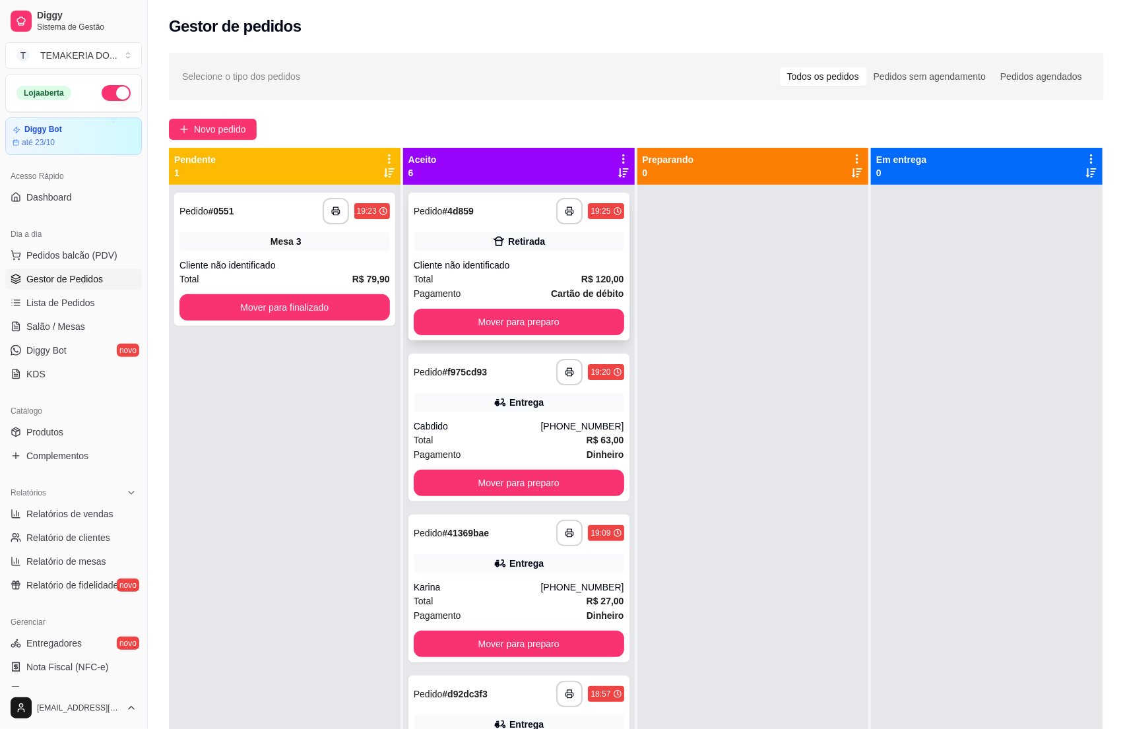
click at [517, 260] on div "Cliente não identificado" at bounding box center [519, 265] width 211 height 13
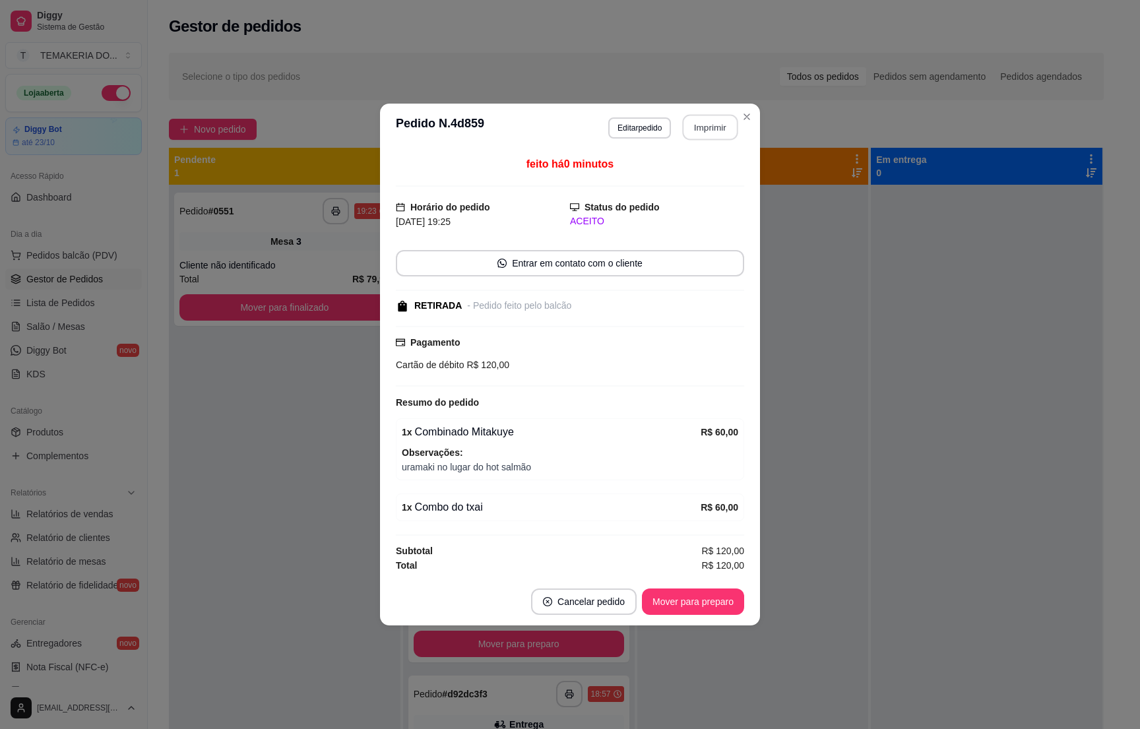
click at [696, 133] on button "Imprimir" at bounding box center [710, 128] width 55 height 26
click at [678, 610] on button "Mover para preparo" at bounding box center [692, 602] width 99 height 26
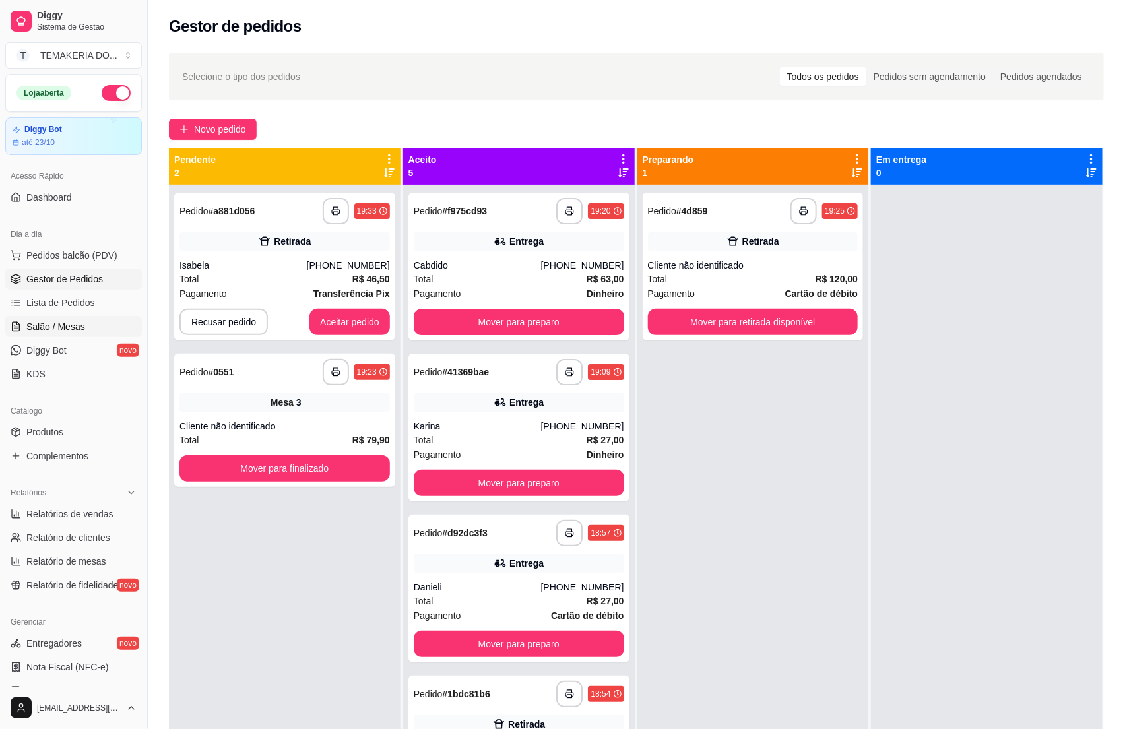
click at [84, 319] on link "Salão / Mesas" at bounding box center [73, 326] width 137 height 21
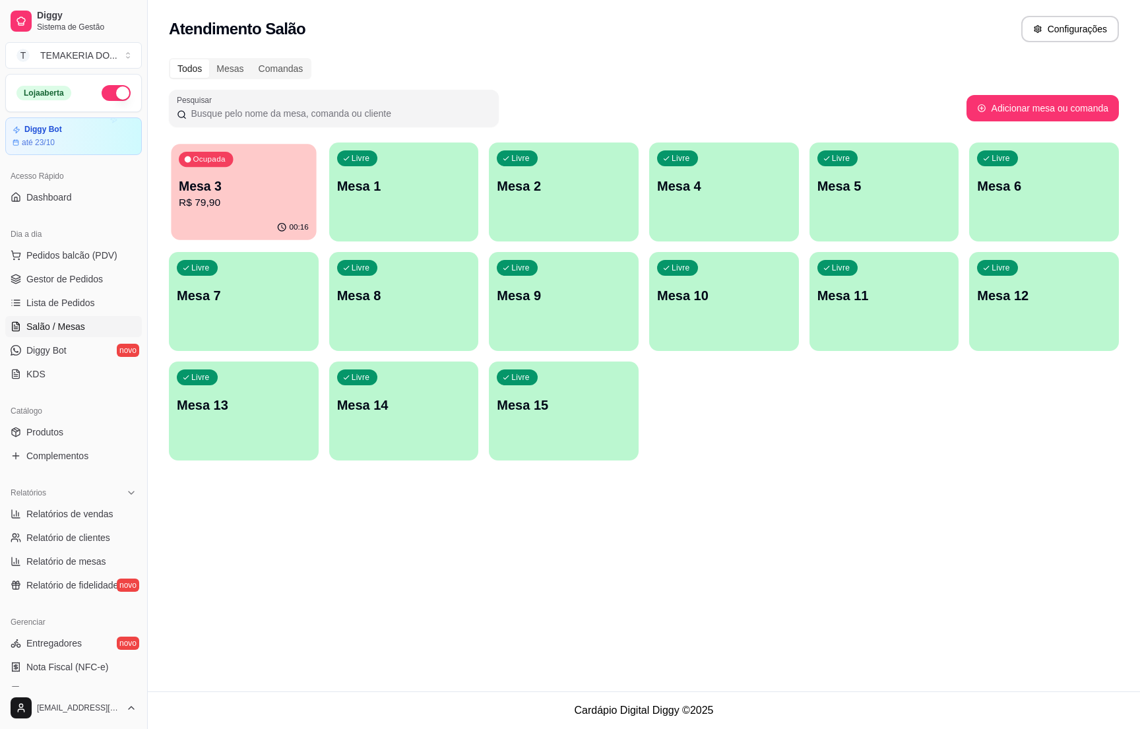
click at [251, 200] on p "R$ 79,90" at bounding box center [244, 202] width 130 height 15
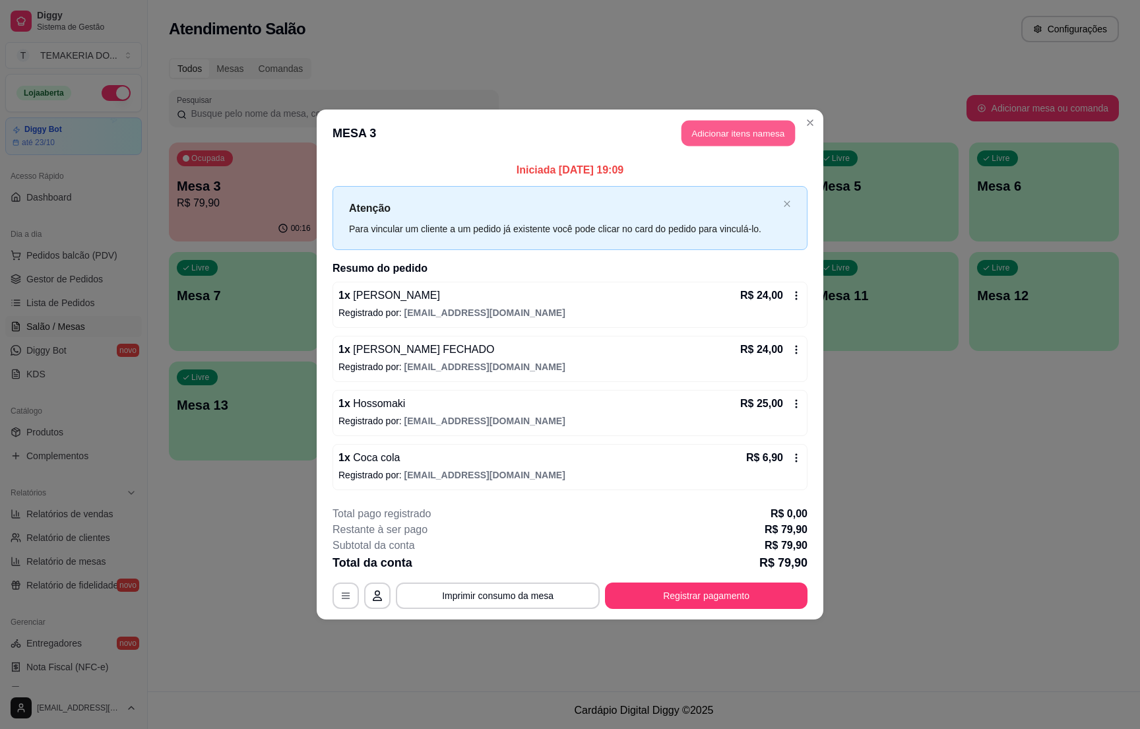
click at [715, 133] on button "Adicionar itens na mesa" at bounding box center [739, 134] width 114 height 26
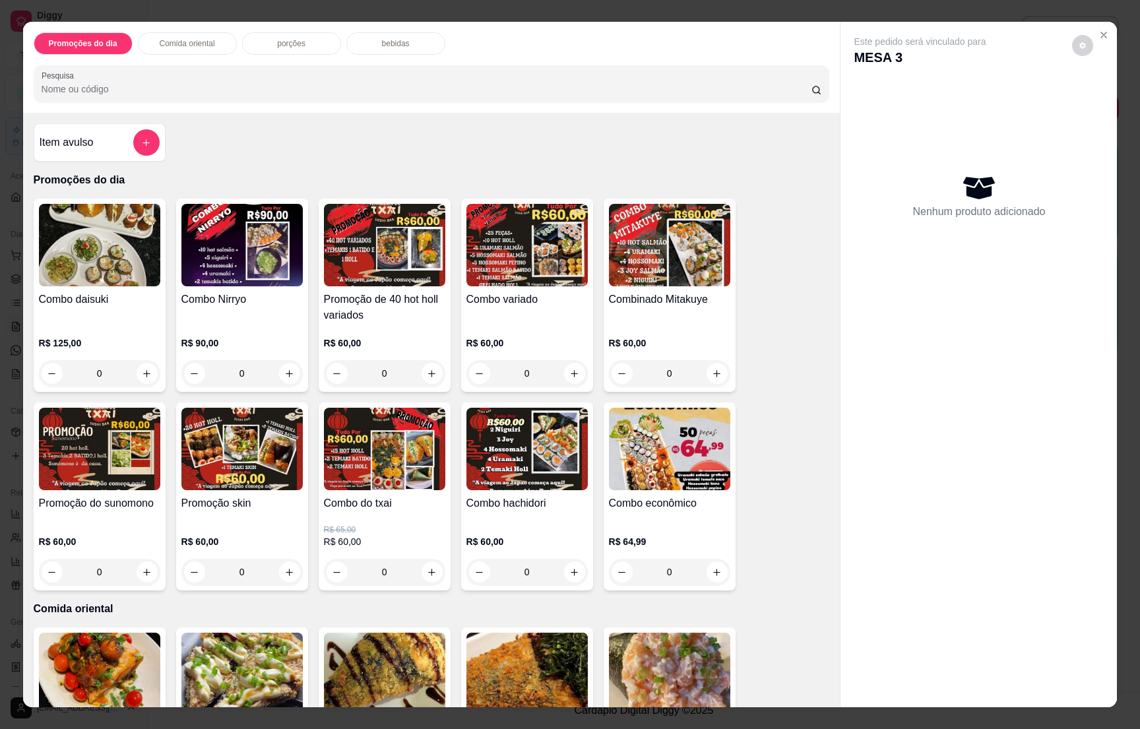
click at [386, 58] on div "Promoções do dia Comida oriental porções bebidas Pesquisa" at bounding box center [432, 67] width 818 height 91
click at [382, 42] on p "bebidas" at bounding box center [396, 43] width 28 height 11
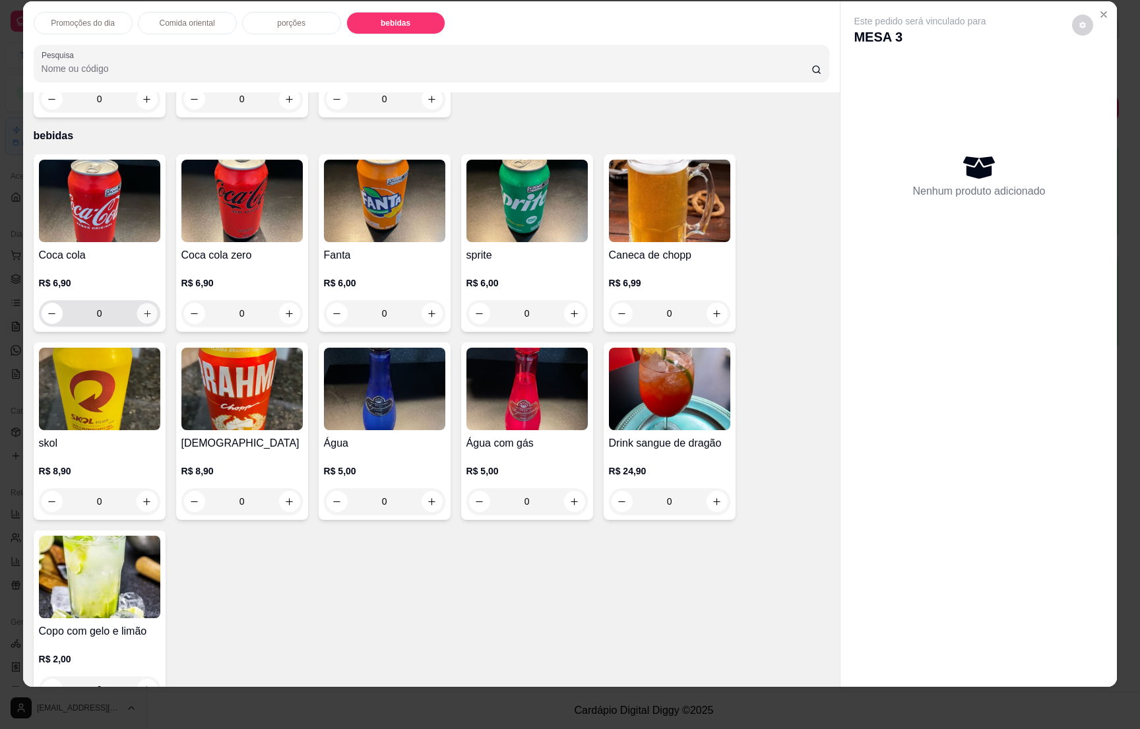
click at [143, 309] on icon "increase-product-quantity" at bounding box center [147, 314] width 10 height 10
type input "1"
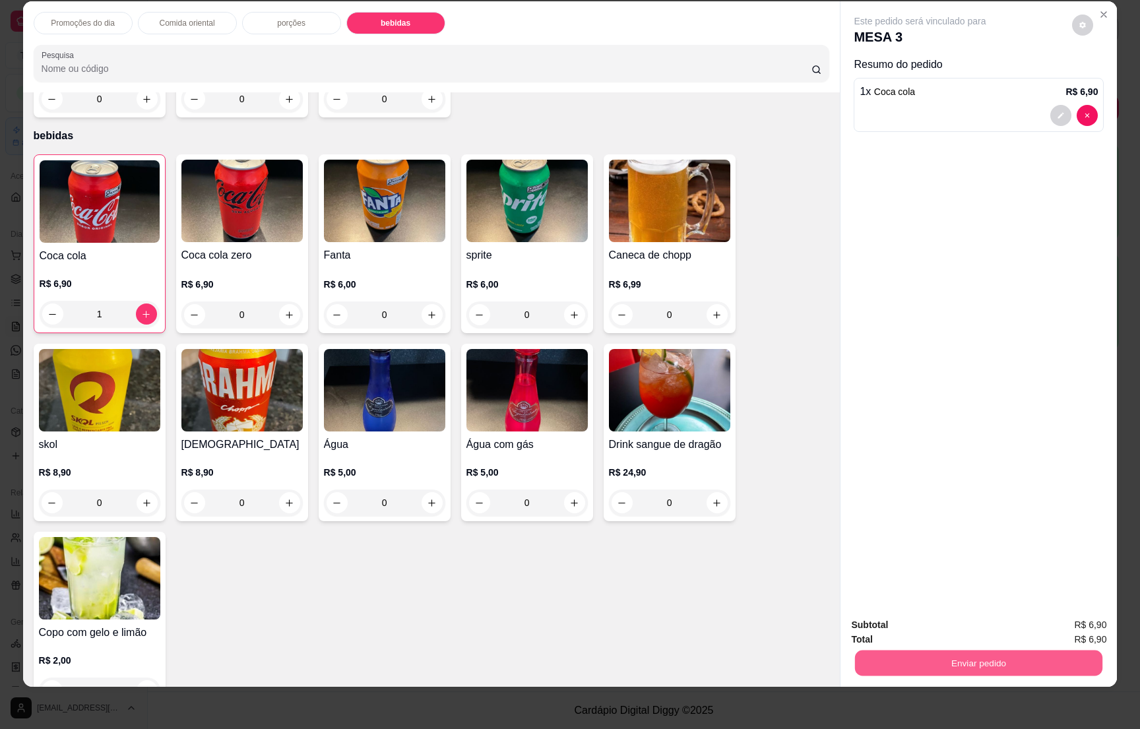
click at [978, 656] on button "Enviar pedido" at bounding box center [978, 663] width 247 height 26
click at [1057, 628] on button "Enviar pedido" at bounding box center [1070, 630] width 73 height 24
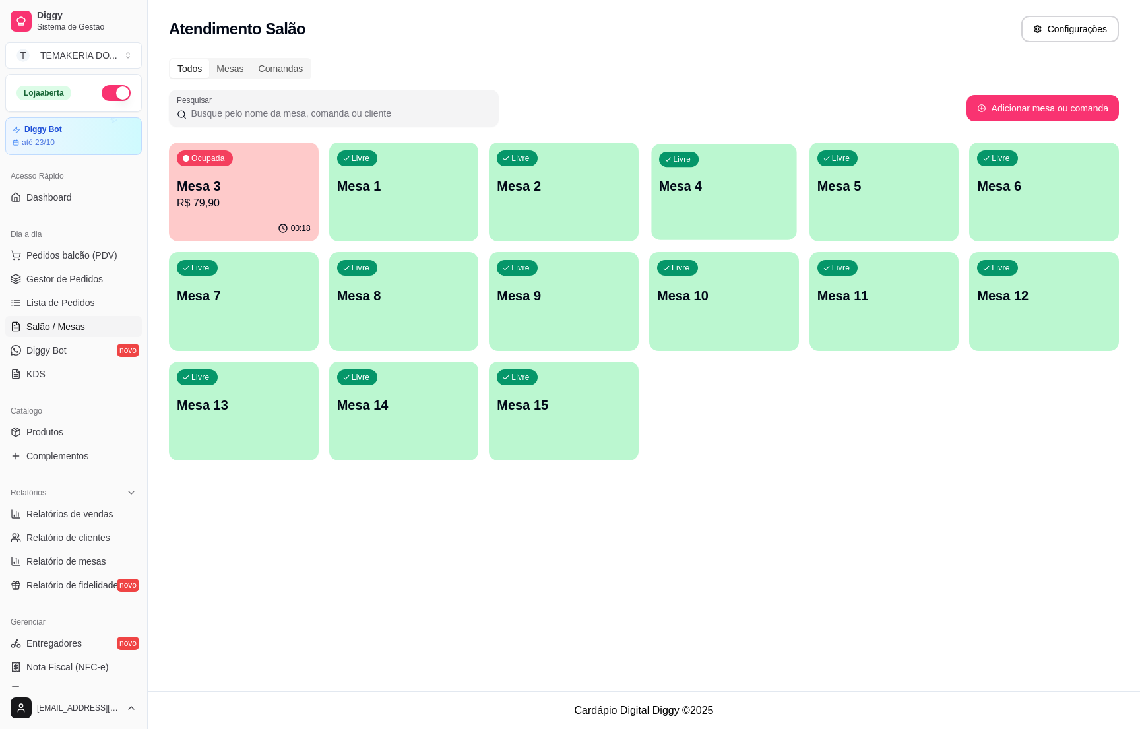
click at [675, 199] on div "Livre Mesa 4" at bounding box center [723, 184] width 145 height 81
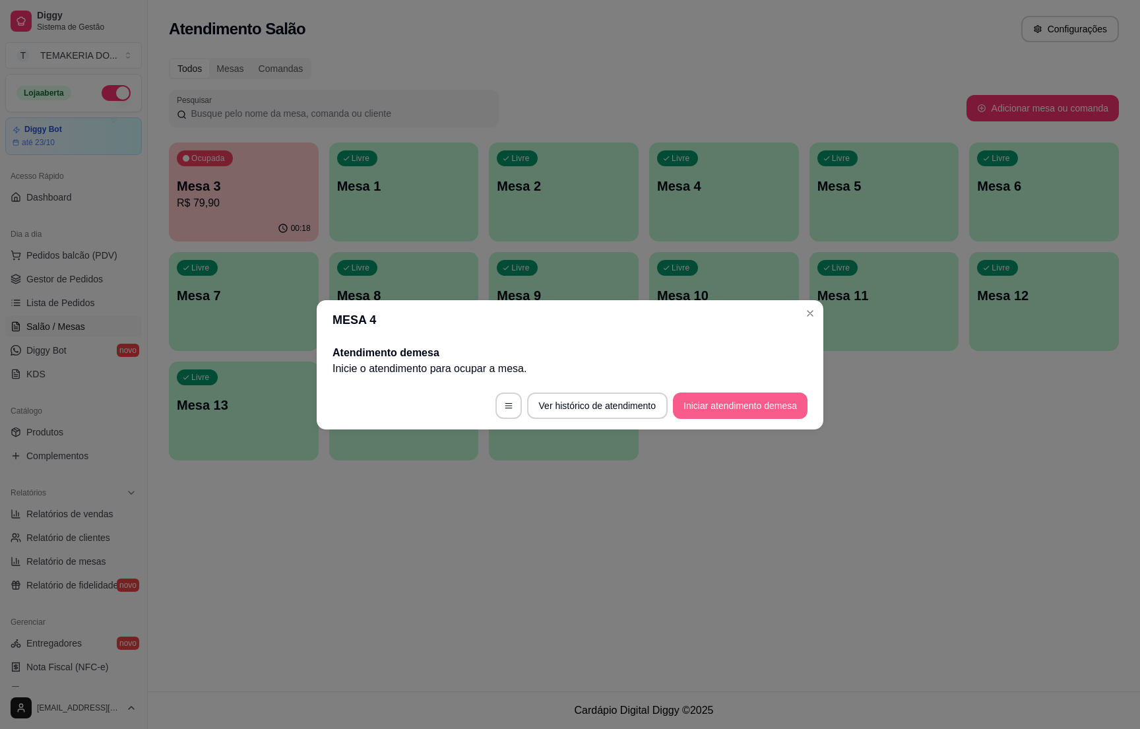
click at [723, 399] on button "Iniciar atendimento de mesa" at bounding box center [740, 406] width 135 height 26
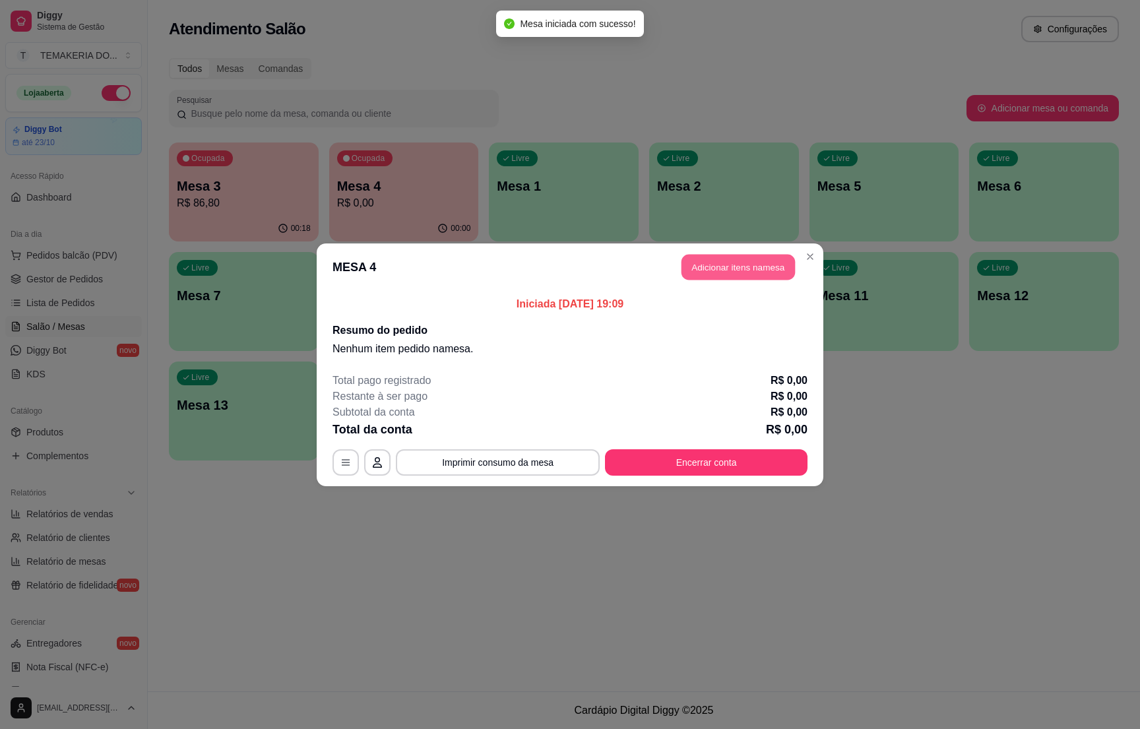
click at [731, 266] on button "Adicionar itens na mesa" at bounding box center [739, 267] width 114 height 26
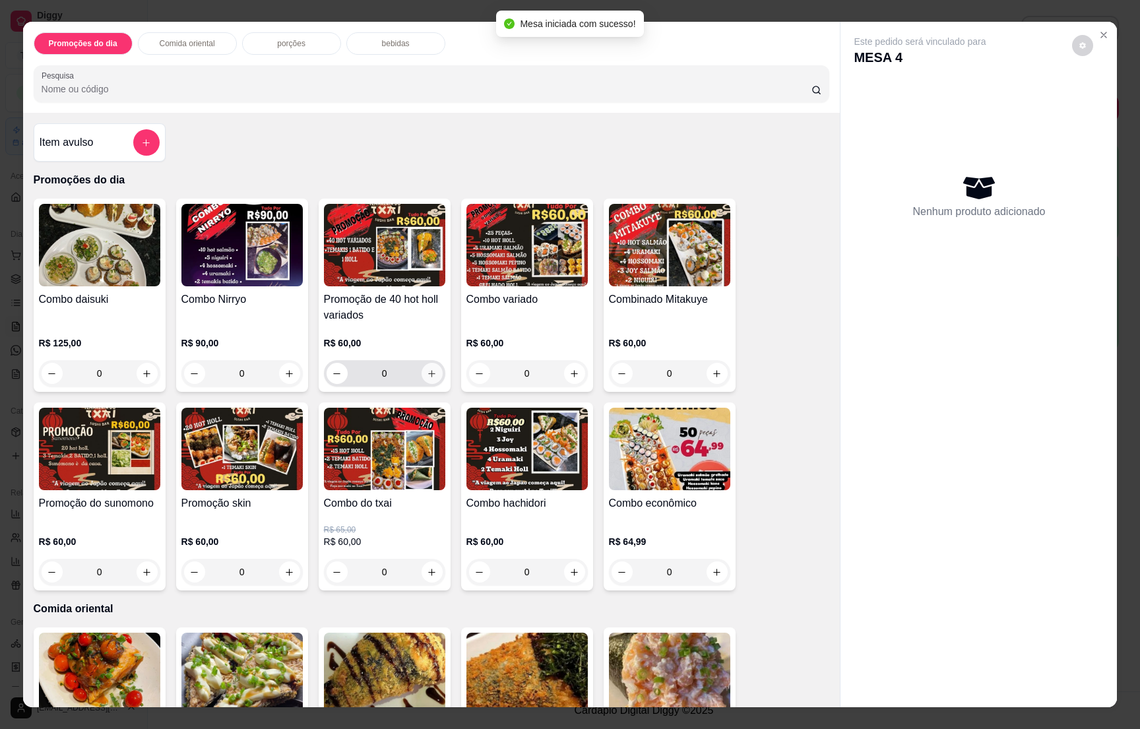
click at [428, 372] on icon "increase-product-quantity" at bounding box center [432, 374] width 10 height 10
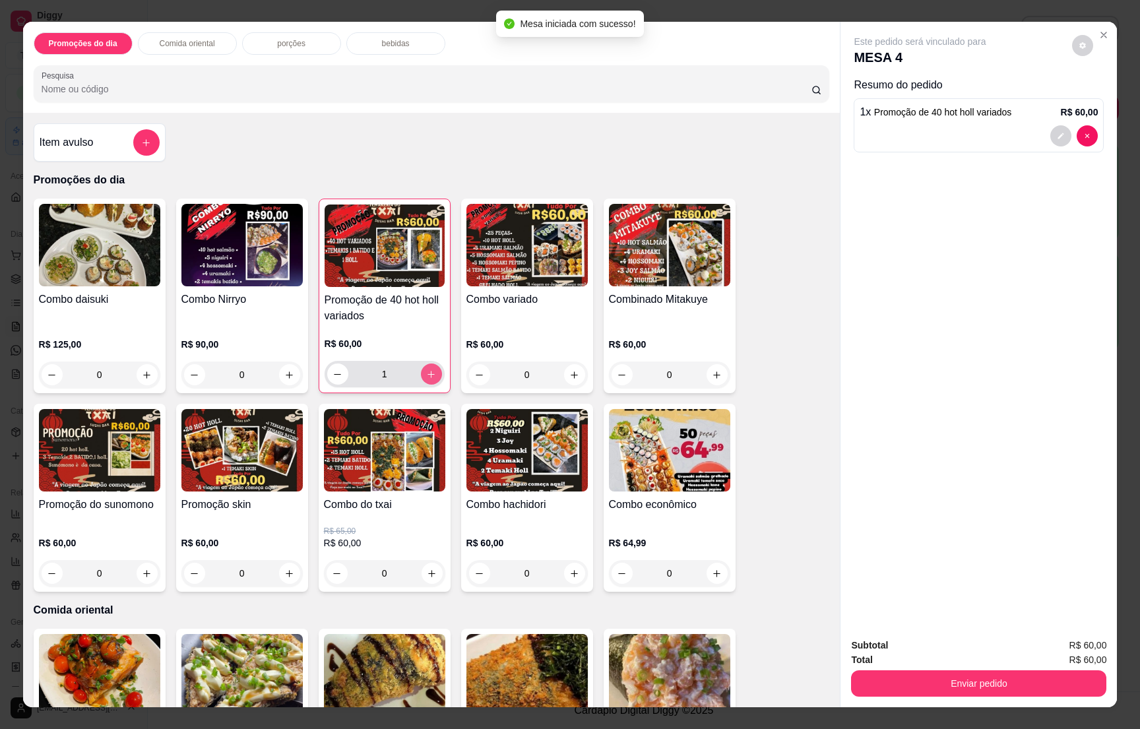
type input "1"
click at [382, 40] on p "bebidas" at bounding box center [396, 43] width 28 height 11
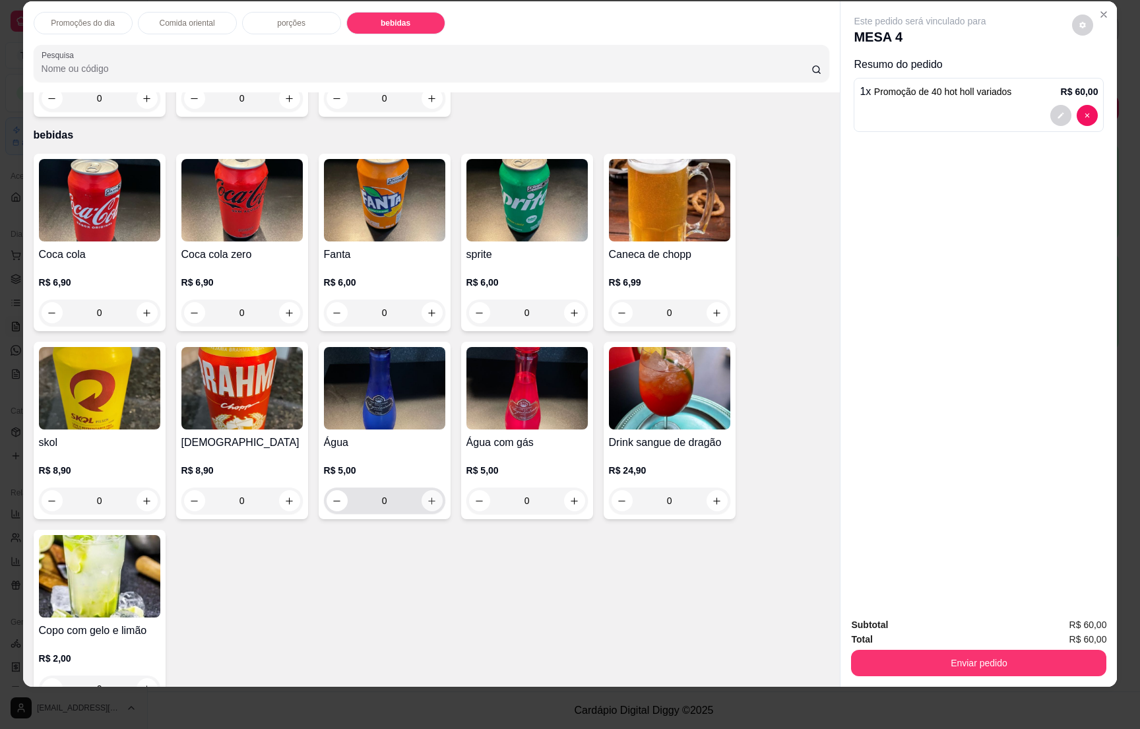
click at [428, 496] on icon "increase-product-quantity" at bounding box center [432, 501] width 10 height 10
type input "1"
click at [143, 308] on icon "increase-product-quantity" at bounding box center [147, 313] width 10 height 10
type input "1"
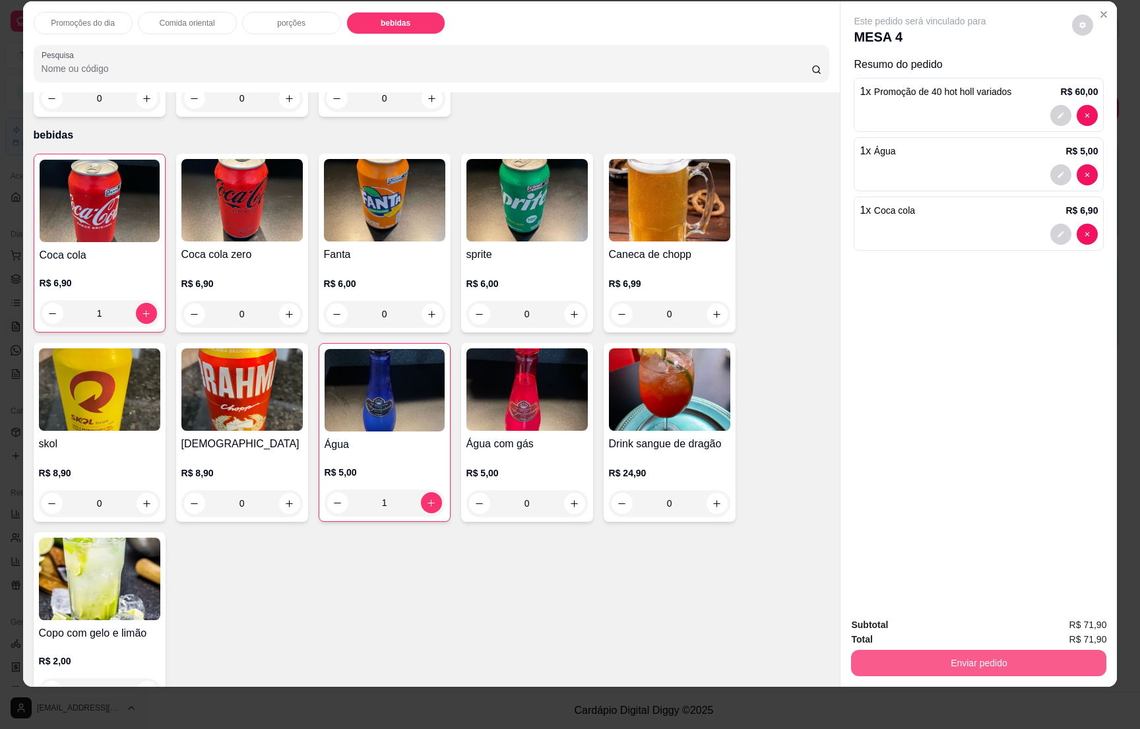
click at [987, 655] on button "Enviar pedido" at bounding box center [978, 663] width 255 height 26
click at [1070, 628] on button "Enviar pedido" at bounding box center [1070, 630] width 75 height 25
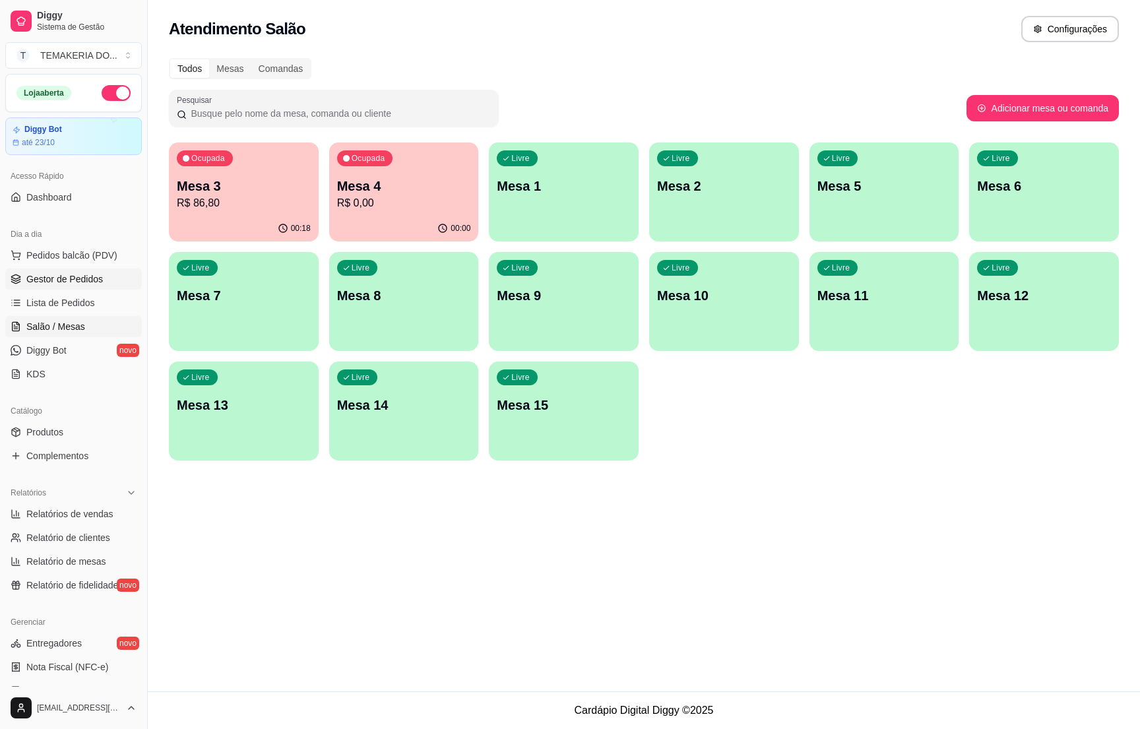
click at [77, 289] on link "Gestor de Pedidos" at bounding box center [73, 279] width 137 height 21
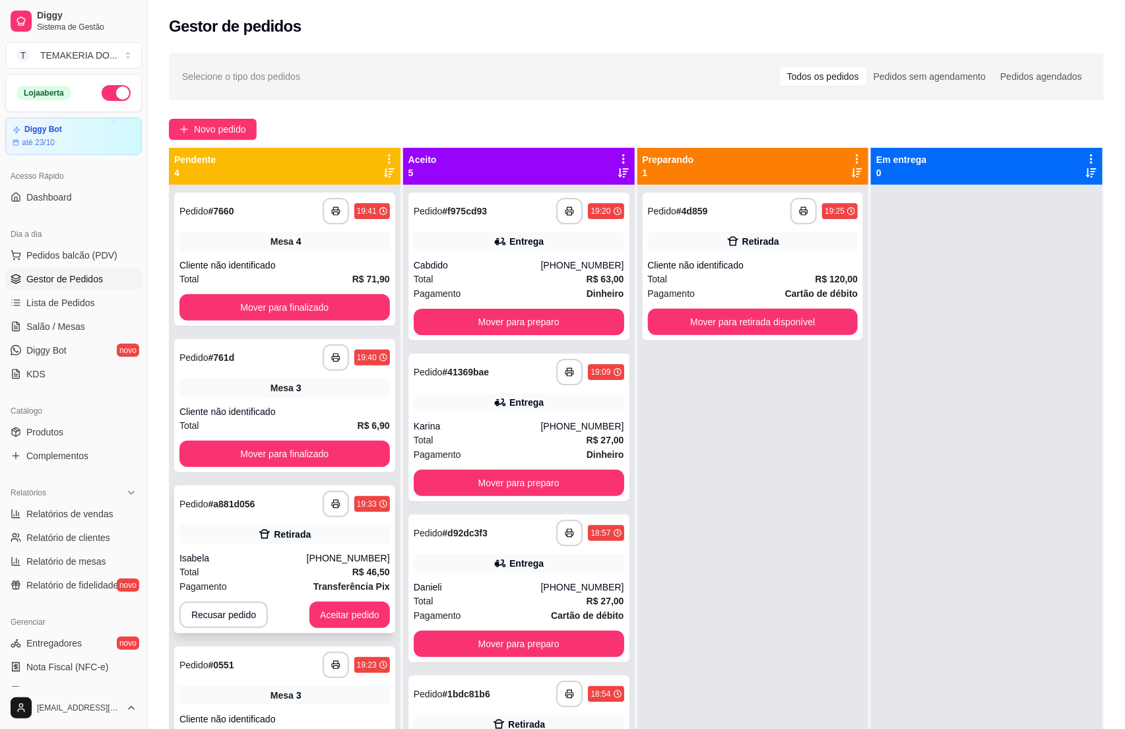
click at [290, 593] on div "Pagamento Transferência Pix" at bounding box center [285, 586] width 211 height 15
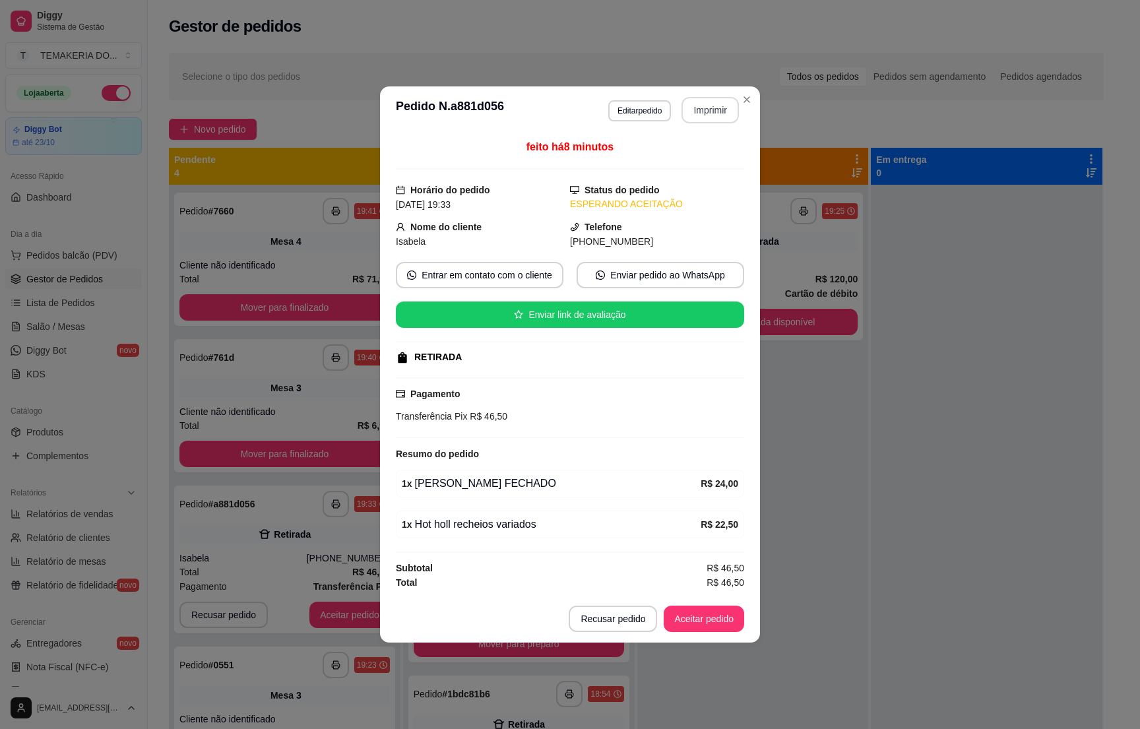
click at [699, 111] on button "Imprimir" at bounding box center [710, 110] width 57 height 26
click at [696, 618] on button "Aceitar pedido" at bounding box center [704, 620] width 78 height 26
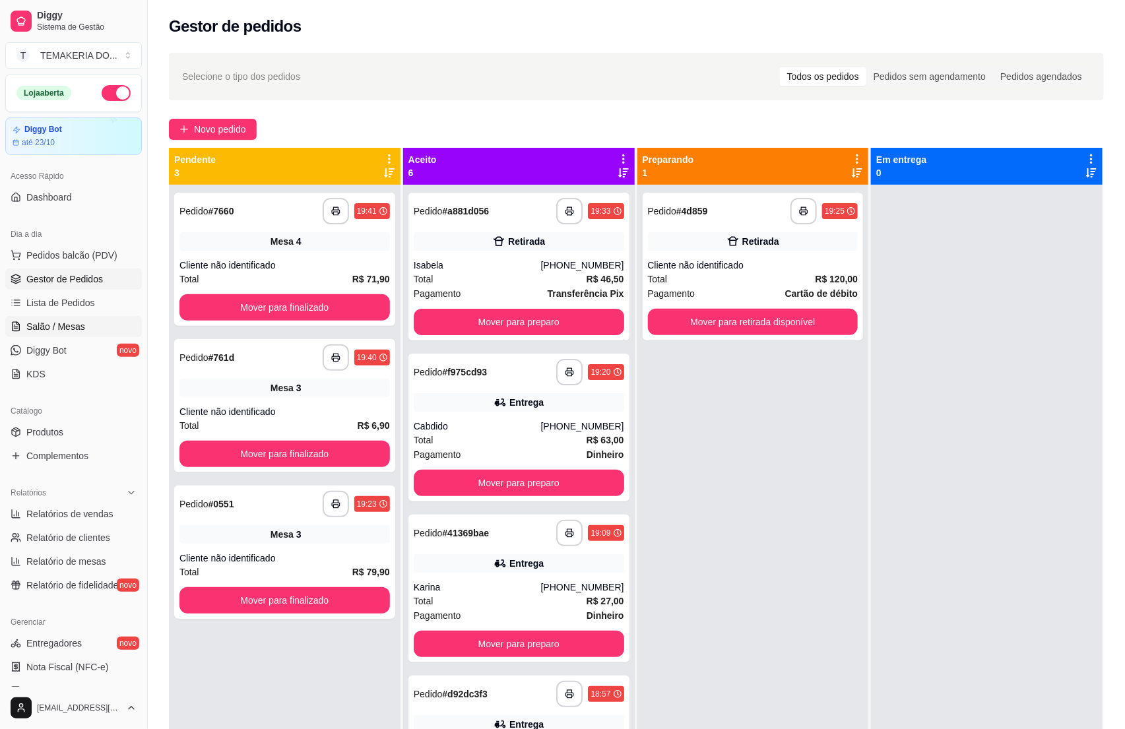
click at [36, 335] on link "Salão / Mesas" at bounding box center [73, 326] width 137 height 21
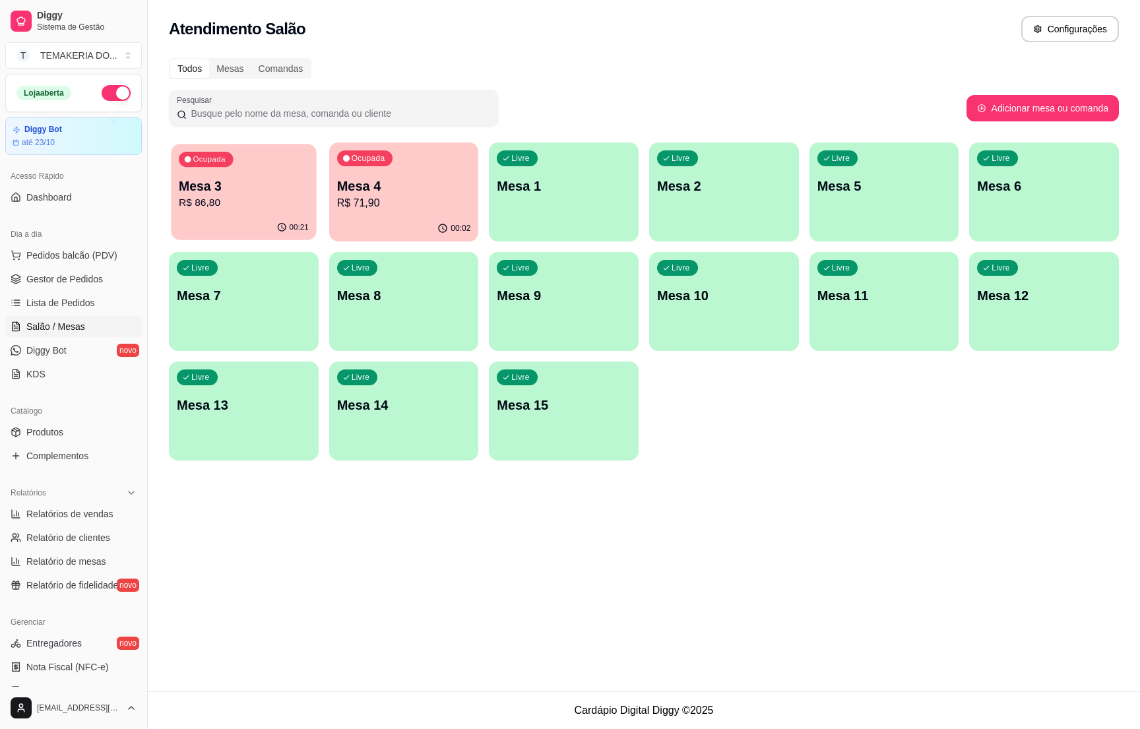
click at [267, 213] on div "Ocupada Mesa 3 R$ 86,80" at bounding box center [243, 179] width 145 height 71
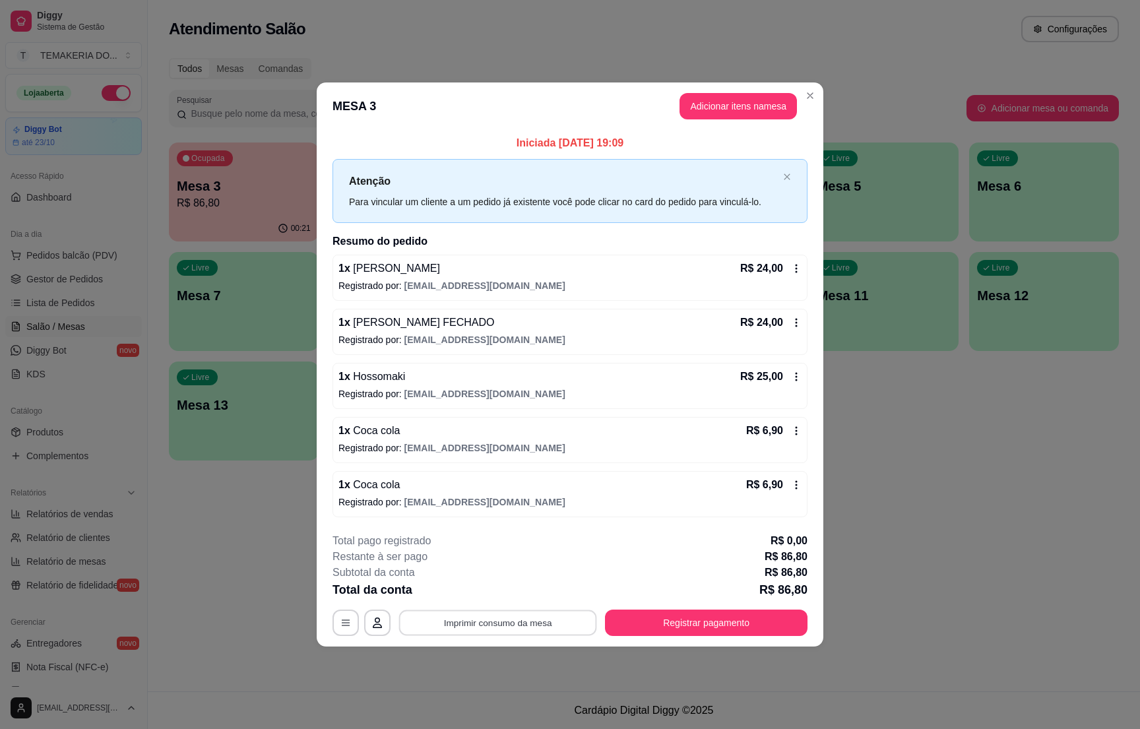
click at [517, 624] on button "Imprimir consumo da mesa" at bounding box center [498, 623] width 198 height 26
click at [731, 624] on button "Registrar pagamento" at bounding box center [707, 623] width 197 height 26
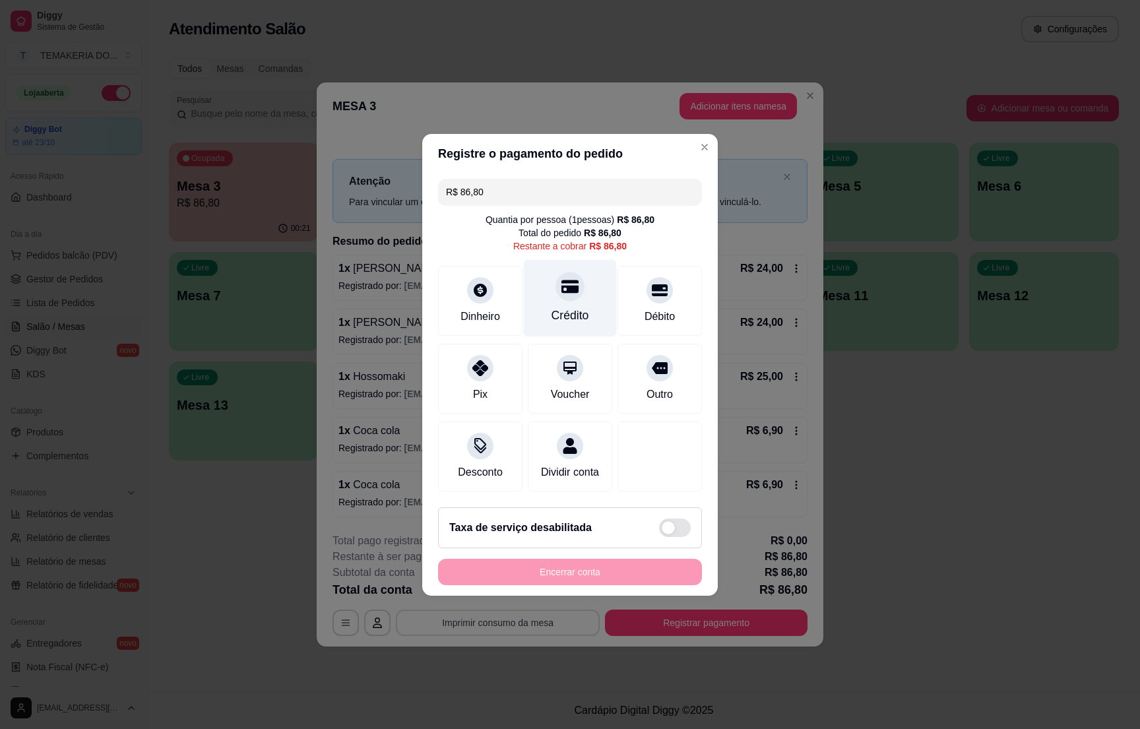
click at [560, 290] on div at bounding box center [570, 286] width 29 height 29
type input "R$ 0,00"
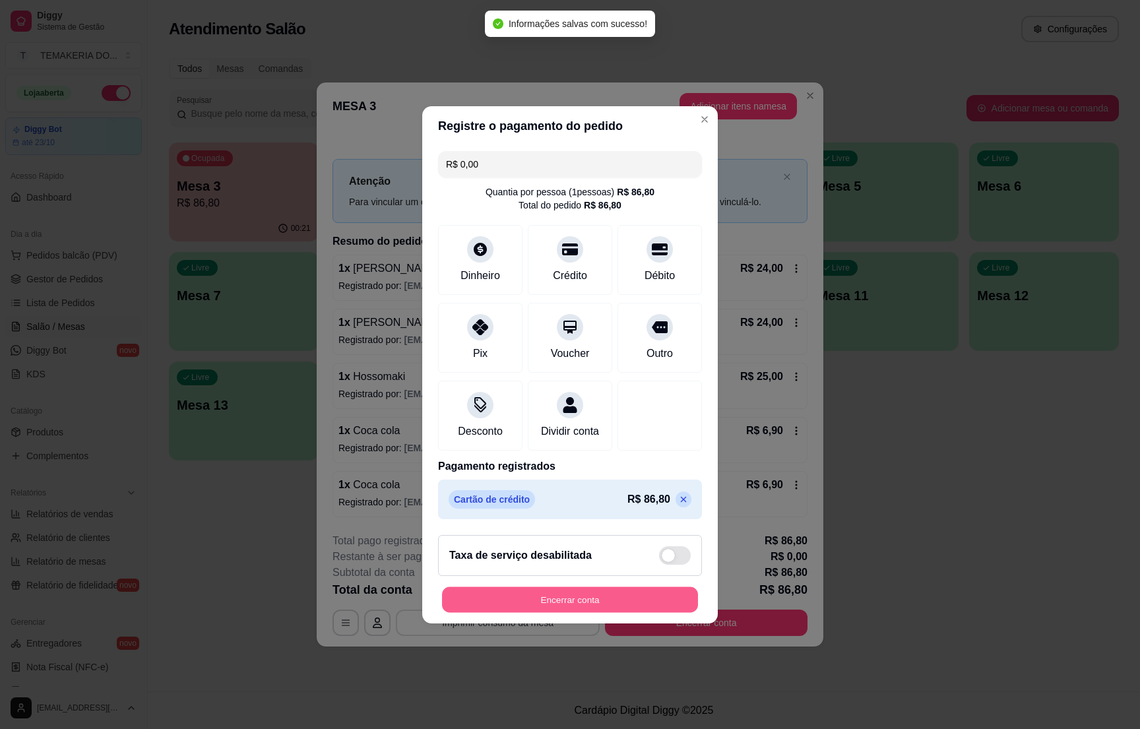
click at [571, 606] on button "Encerrar conta" at bounding box center [570, 600] width 256 height 26
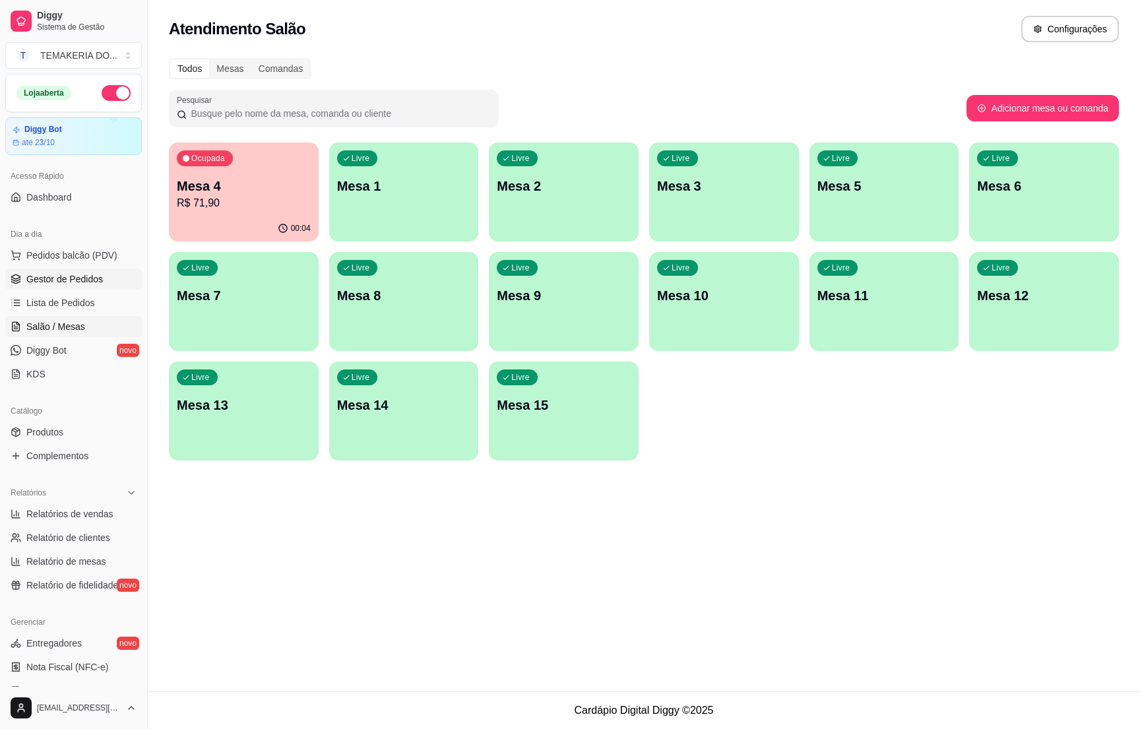
click at [103, 281] on link "Gestor de Pedidos" at bounding box center [73, 279] width 137 height 21
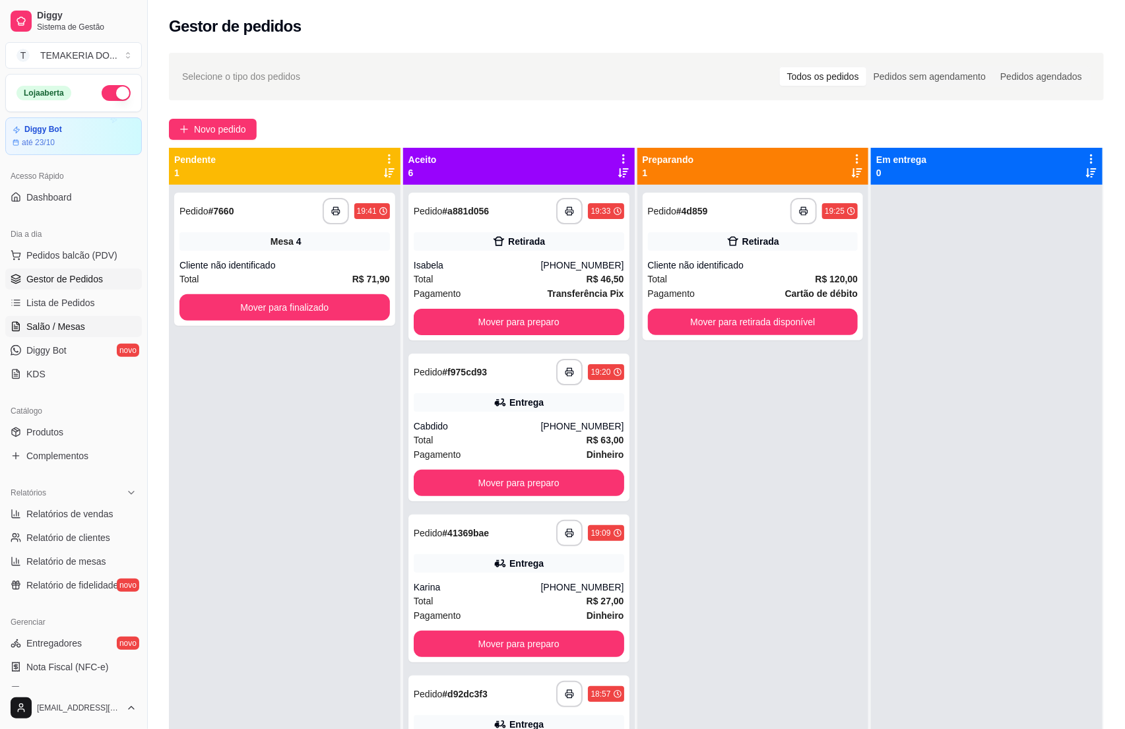
click at [71, 321] on span "Salão / Mesas" at bounding box center [55, 326] width 59 height 13
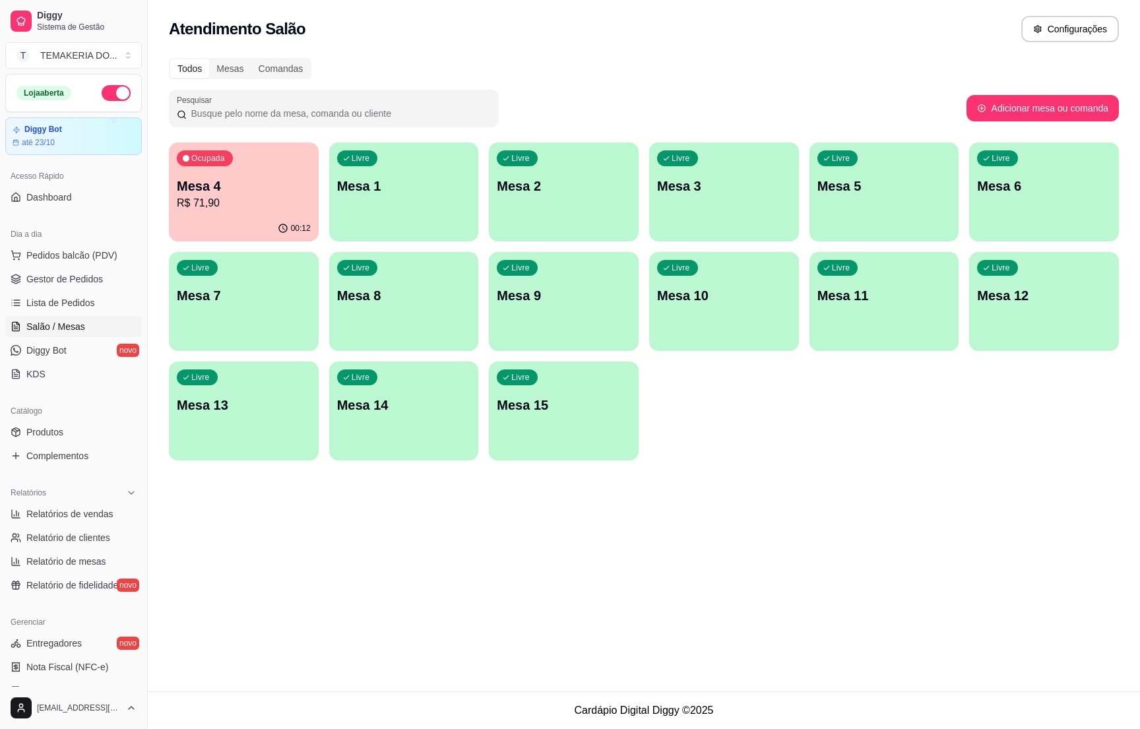
click at [257, 220] on div "00:12" at bounding box center [244, 229] width 150 height 26
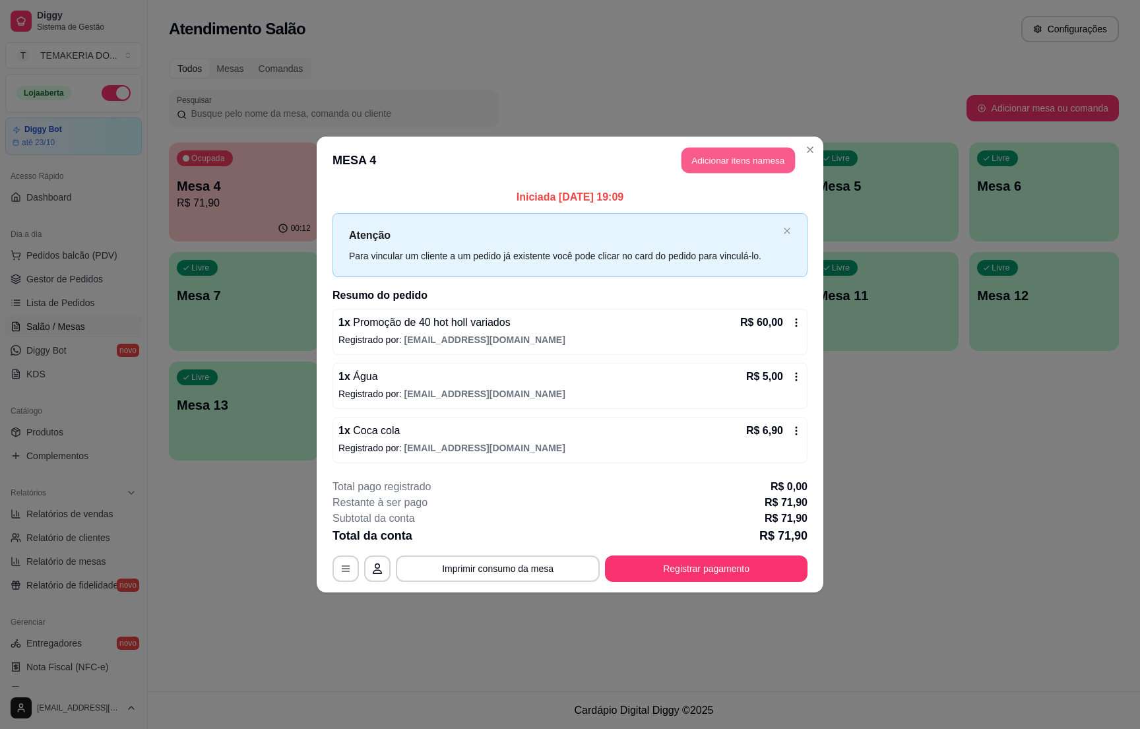
click at [717, 158] on button "Adicionar itens na mesa" at bounding box center [739, 161] width 114 height 26
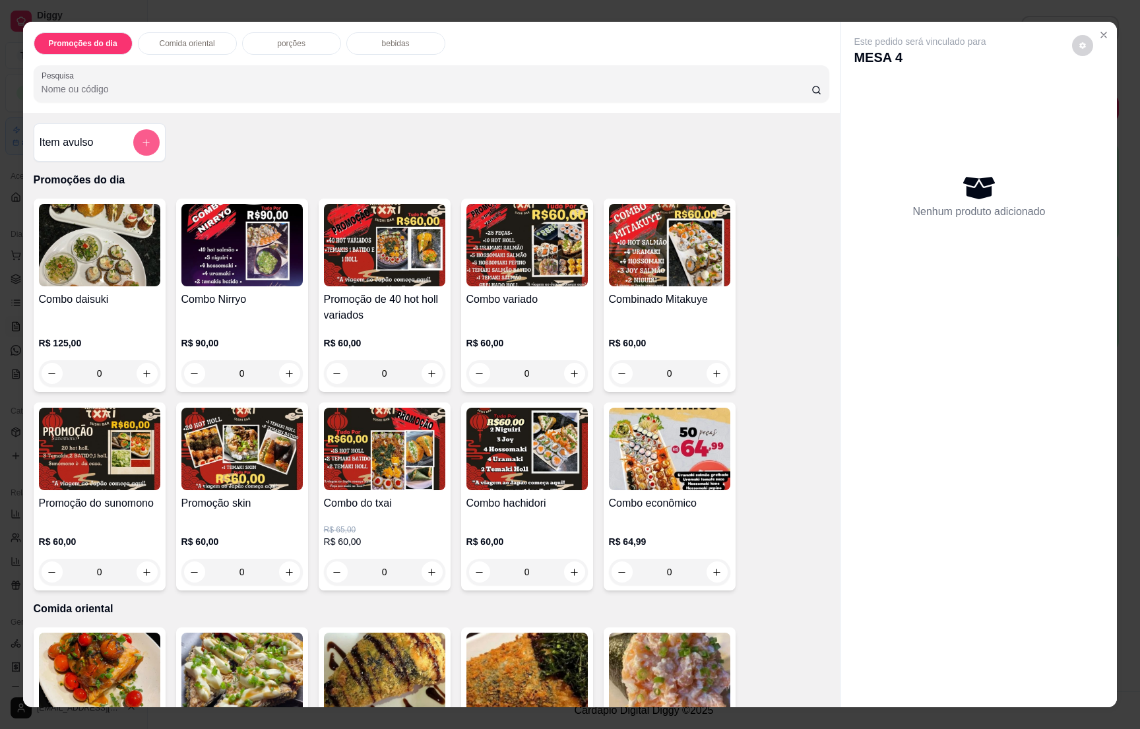
click at [141, 139] on icon "add-separate-item" at bounding box center [146, 143] width 10 height 10
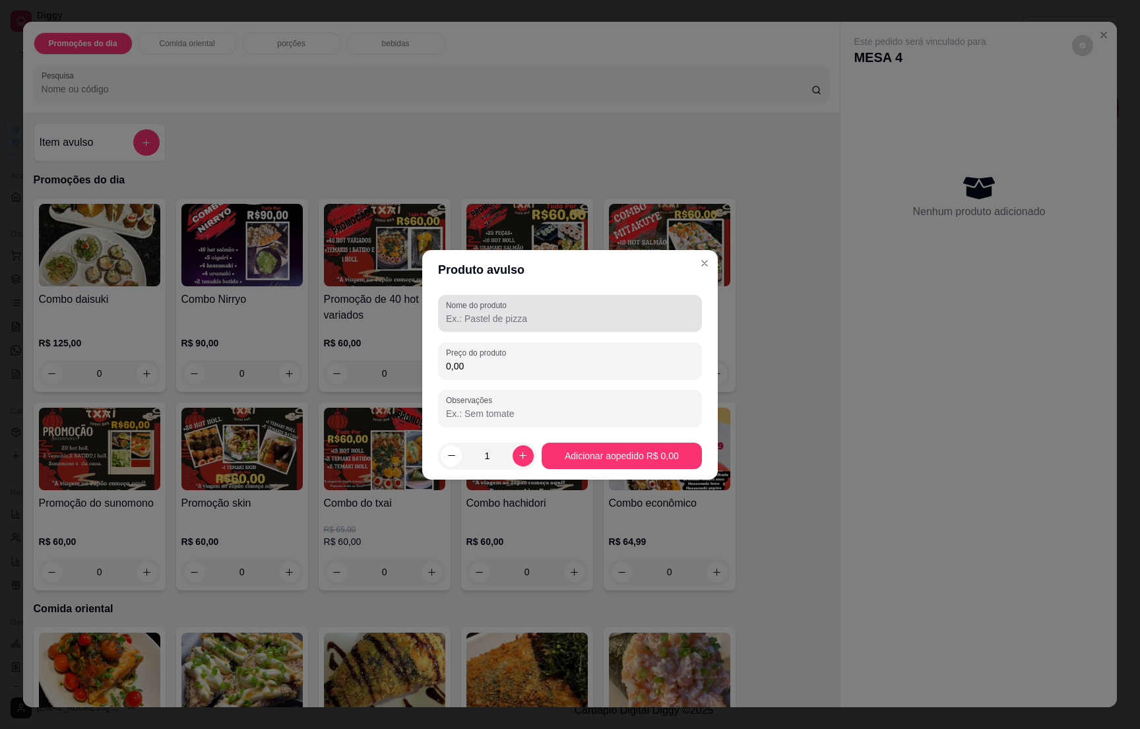
click at [493, 305] on label "Nome do produto" at bounding box center [478, 305] width 65 height 11
click at [493, 312] on input "Nome do produto" at bounding box center [570, 318] width 248 height 13
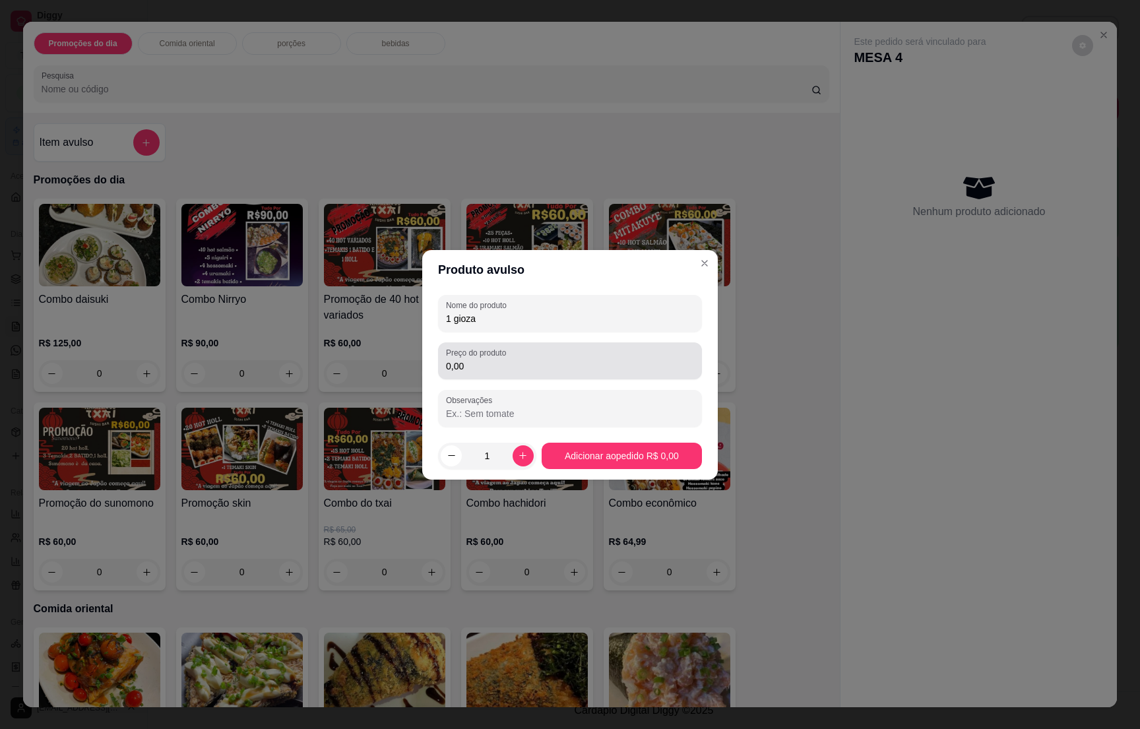
type input "1 gioza"
click at [471, 369] on input "0,00" at bounding box center [570, 366] width 248 height 13
type input "3,50"
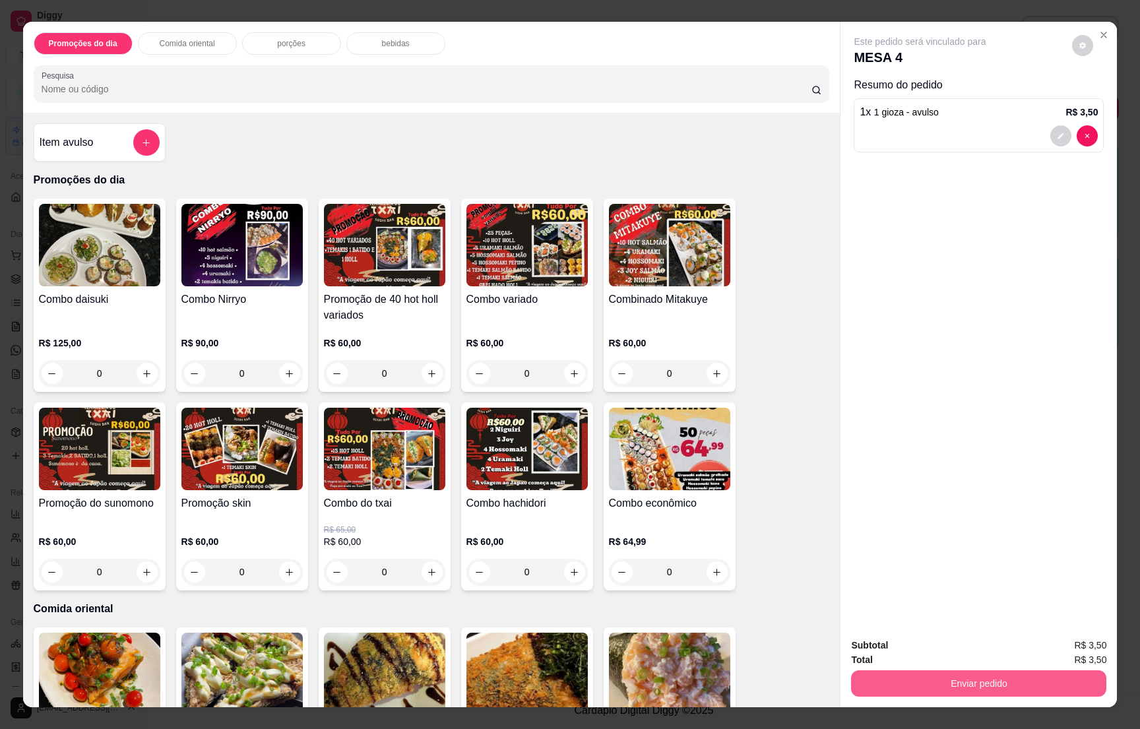
click at [992, 675] on button "Enviar pedido" at bounding box center [978, 684] width 255 height 26
click at [1070, 649] on button "Enviar pedido" at bounding box center [1070, 651] width 73 height 24
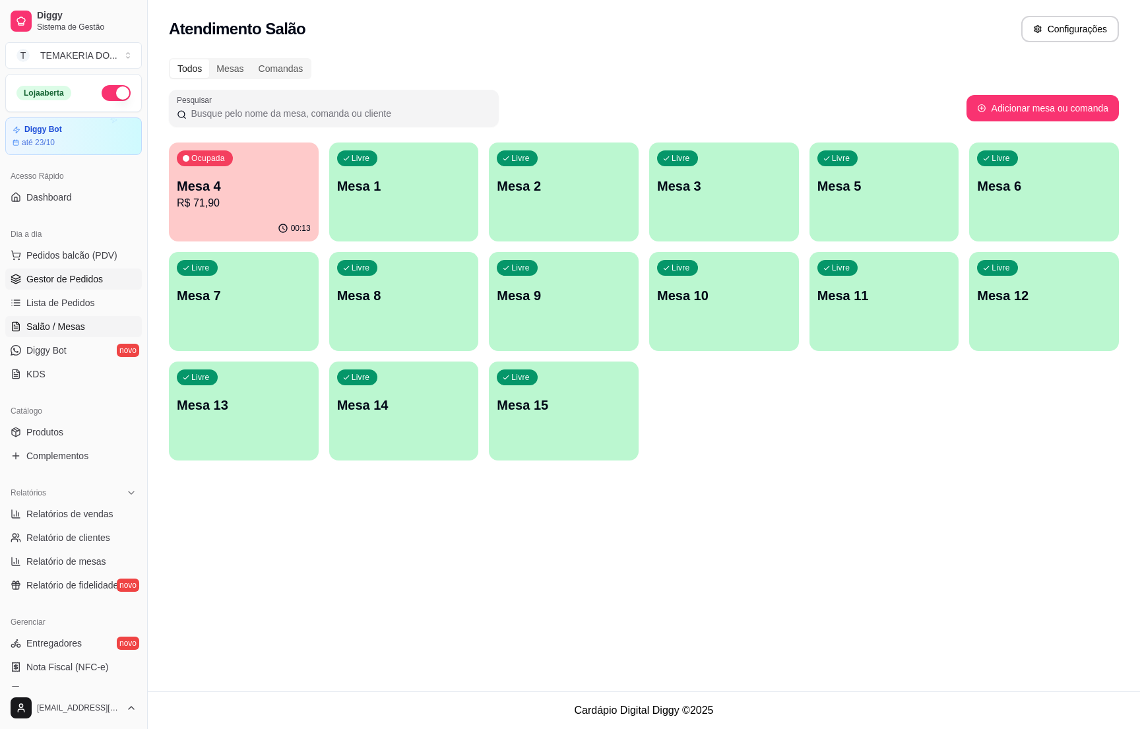
click at [61, 283] on span "Gestor de Pedidos" at bounding box center [64, 279] width 77 height 13
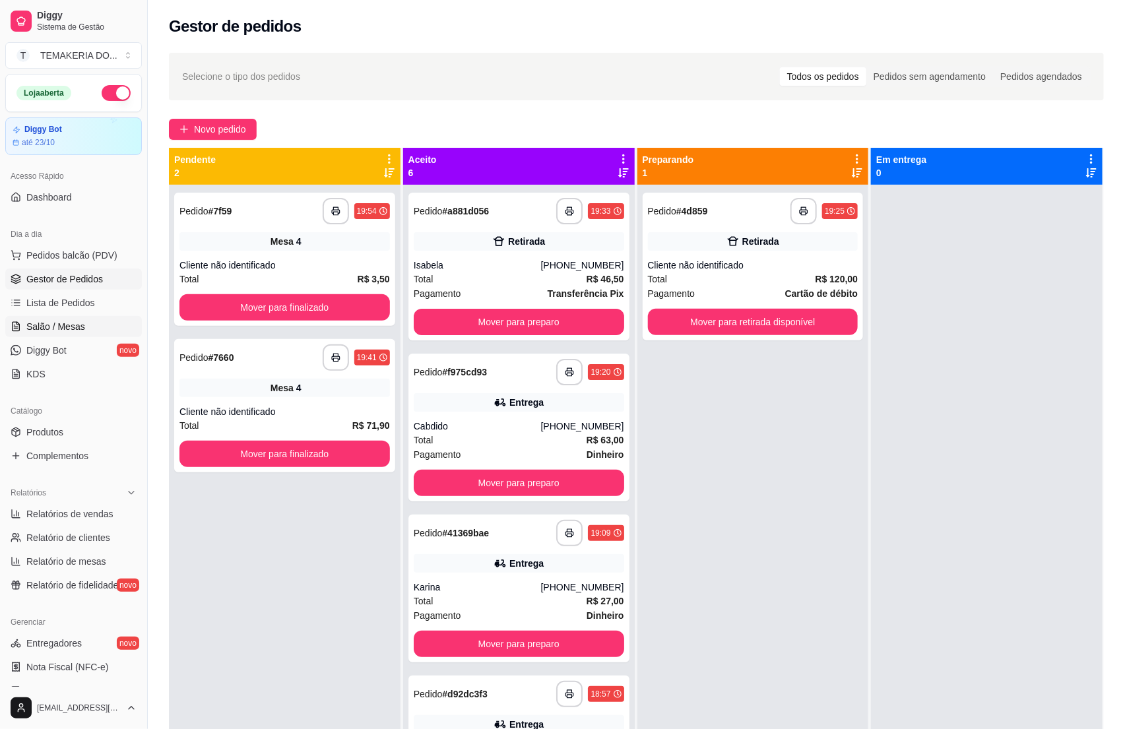
click at [66, 331] on span "Salão / Mesas" at bounding box center [55, 326] width 59 height 13
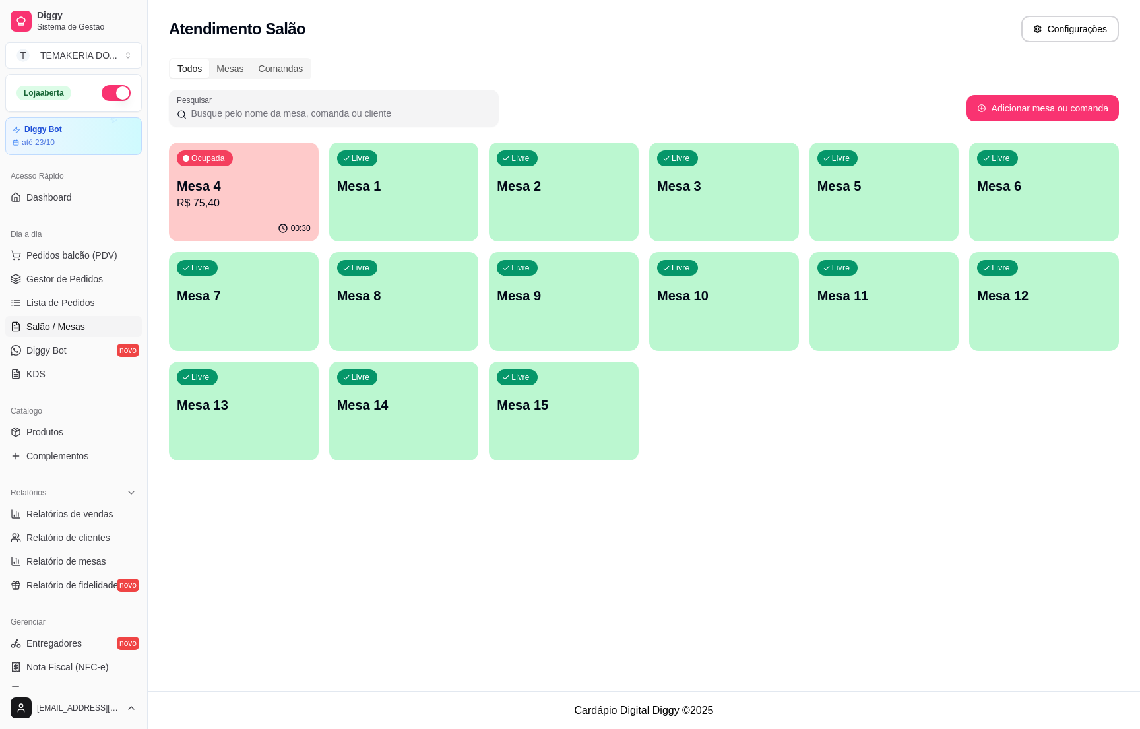
click at [236, 214] on div "Ocupada Mesa 4 R$ 75,40" at bounding box center [244, 179] width 150 height 73
click at [26, 275] on span "Gestor de Pedidos" at bounding box center [64, 279] width 77 height 13
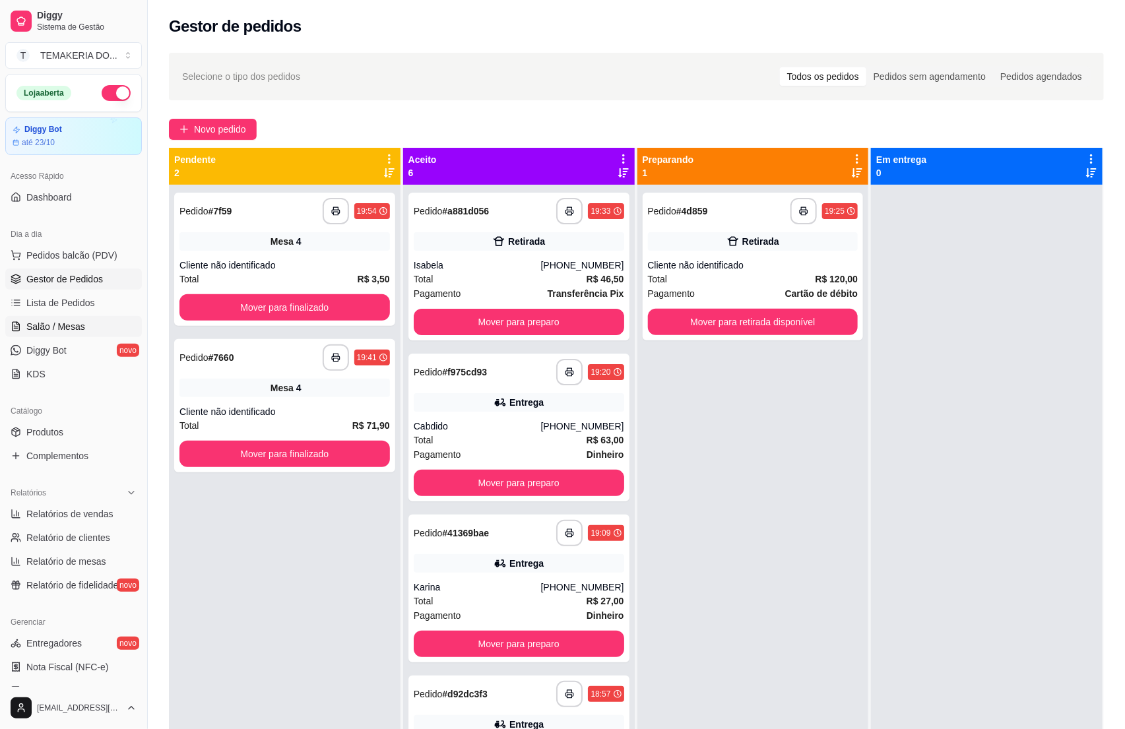
click at [55, 329] on span "Salão / Mesas" at bounding box center [55, 326] width 59 height 13
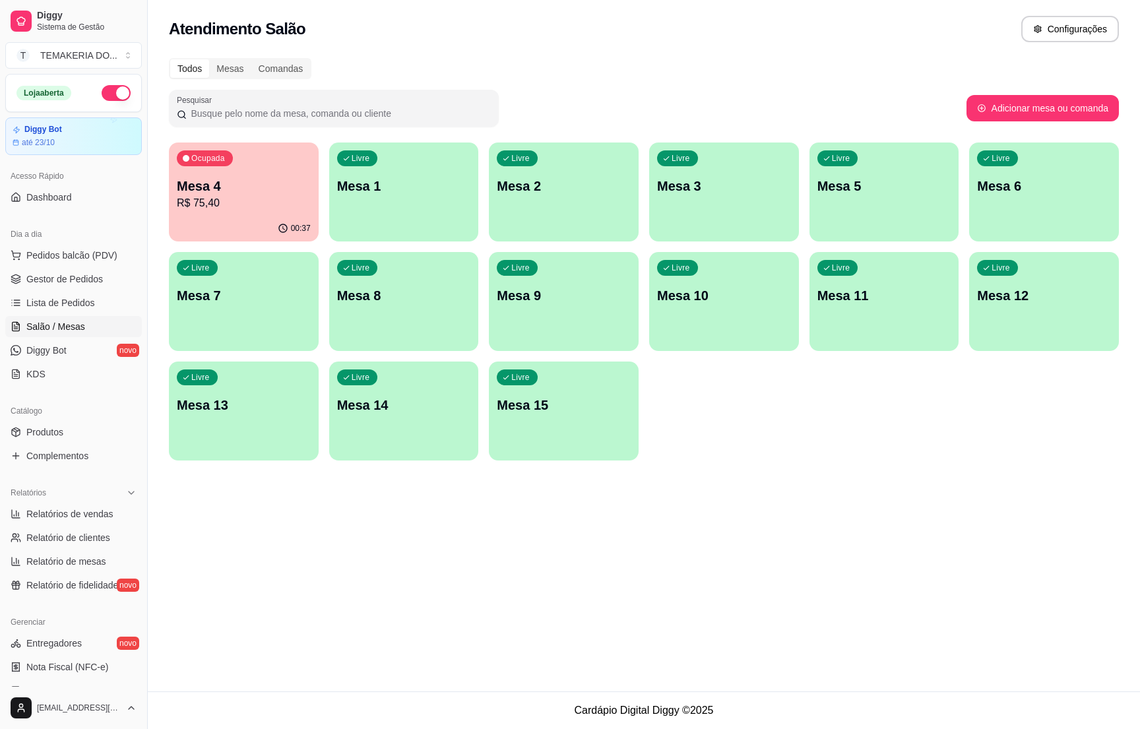
click at [257, 213] on div "Ocupada Mesa 4 R$ 75,40" at bounding box center [244, 179] width 150 height 73
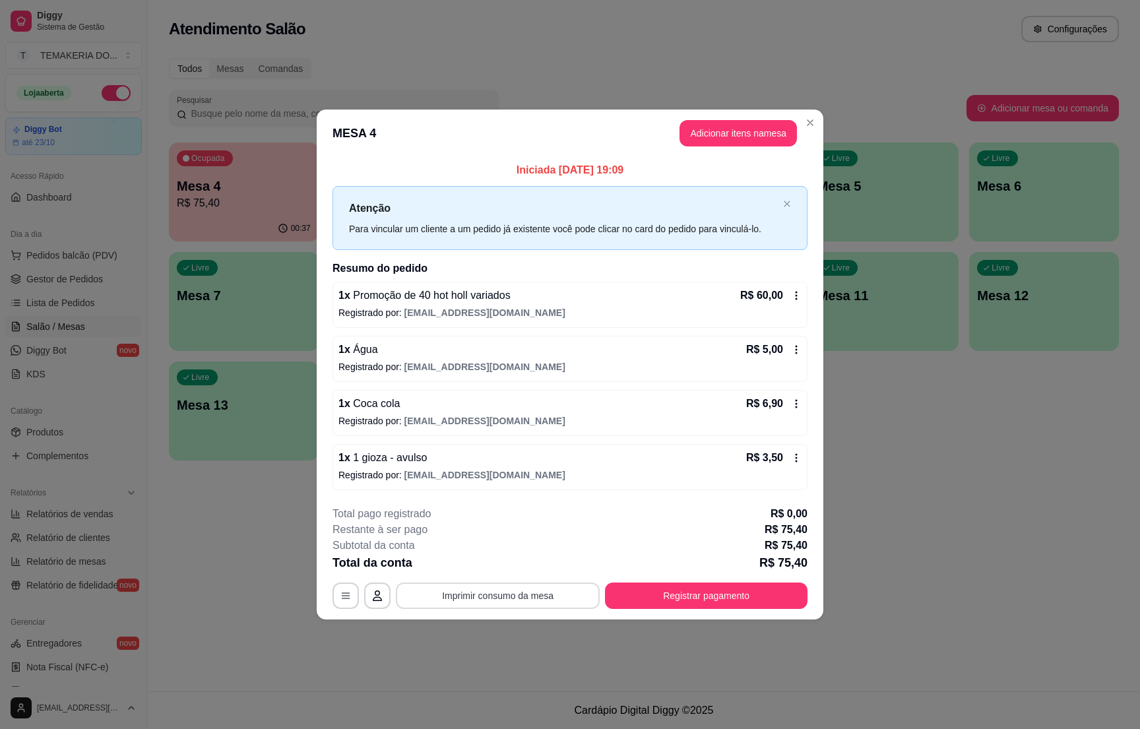
click at [531, 589] on button "Imprimir consumo da mesa" at bounding box center [498, 596] width 204 height 26
click at [733, 593] on button "Registrar pagamento" at bounding box center [706, 596] width 203 height 26
click at [709, 596] on button "Registrar pagamento" at bounding box center [707, 596] width 197 height 26
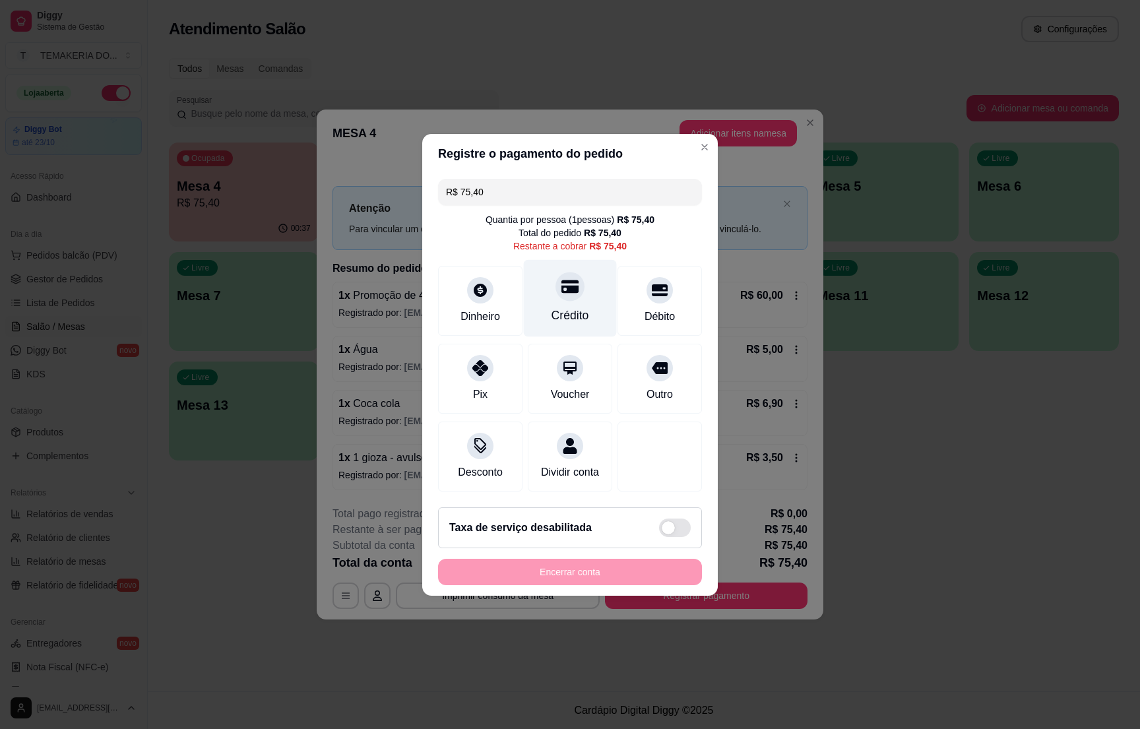
click at [559, 296] on div "Crédito" at bounding box center [570, 297] width 93 height 77
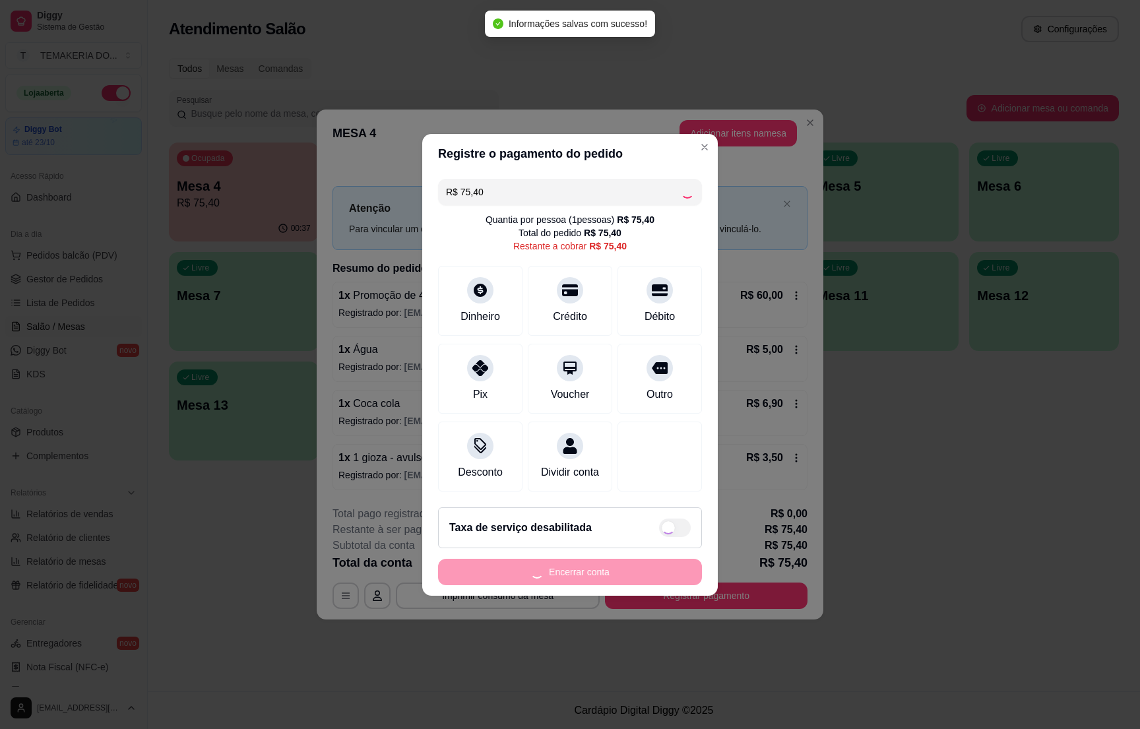
type input "R$ 0,00"
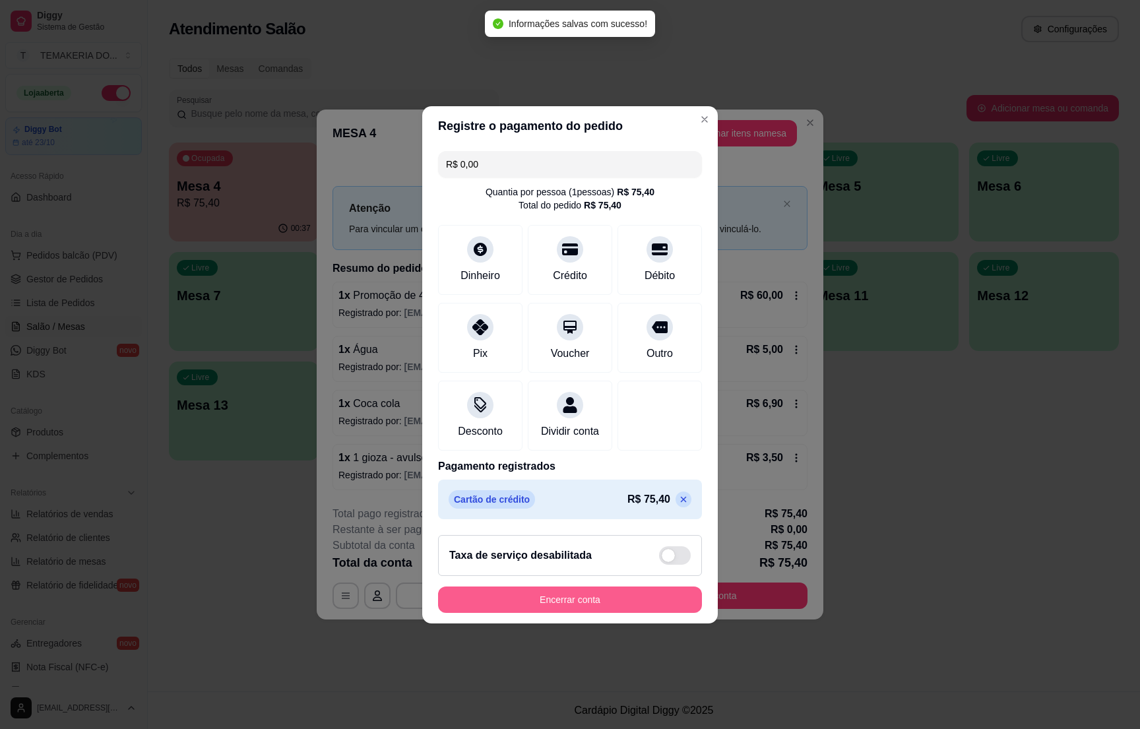
click at [533, 602] on button "Encerrar conta" at bounding box center [570, 600] width 264 height 26
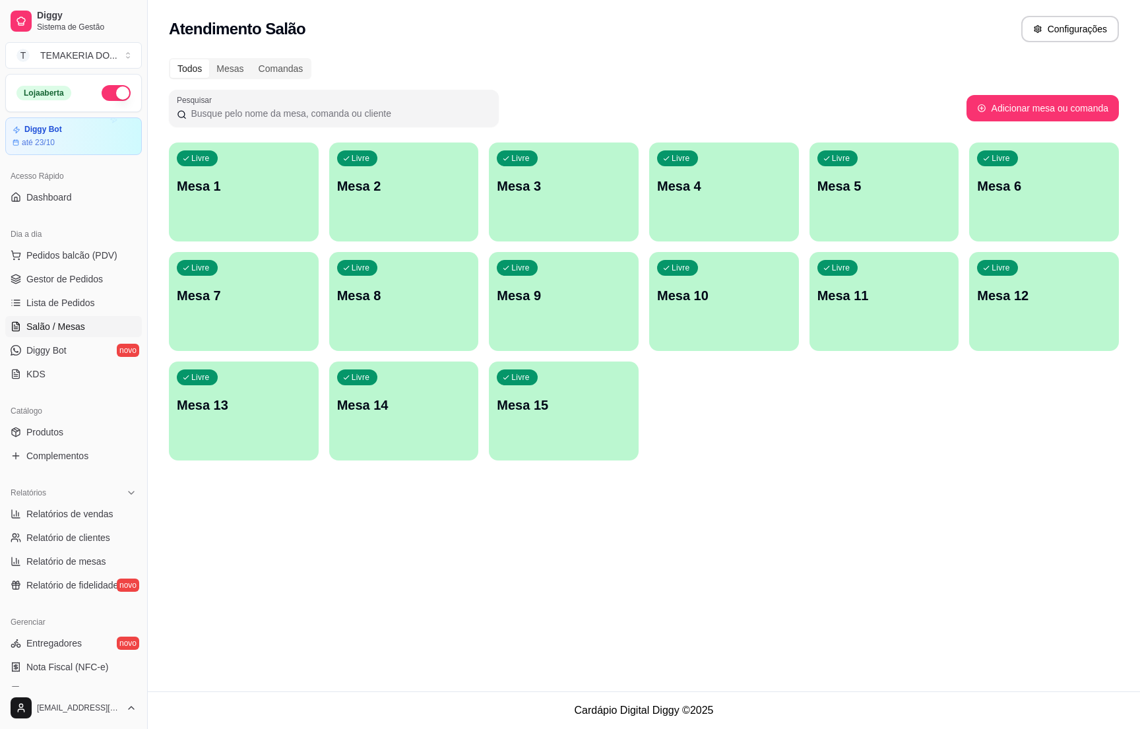
click at [401, 193] on p "Mesa 2" at bounding box center [404, 186] width 134 height 18
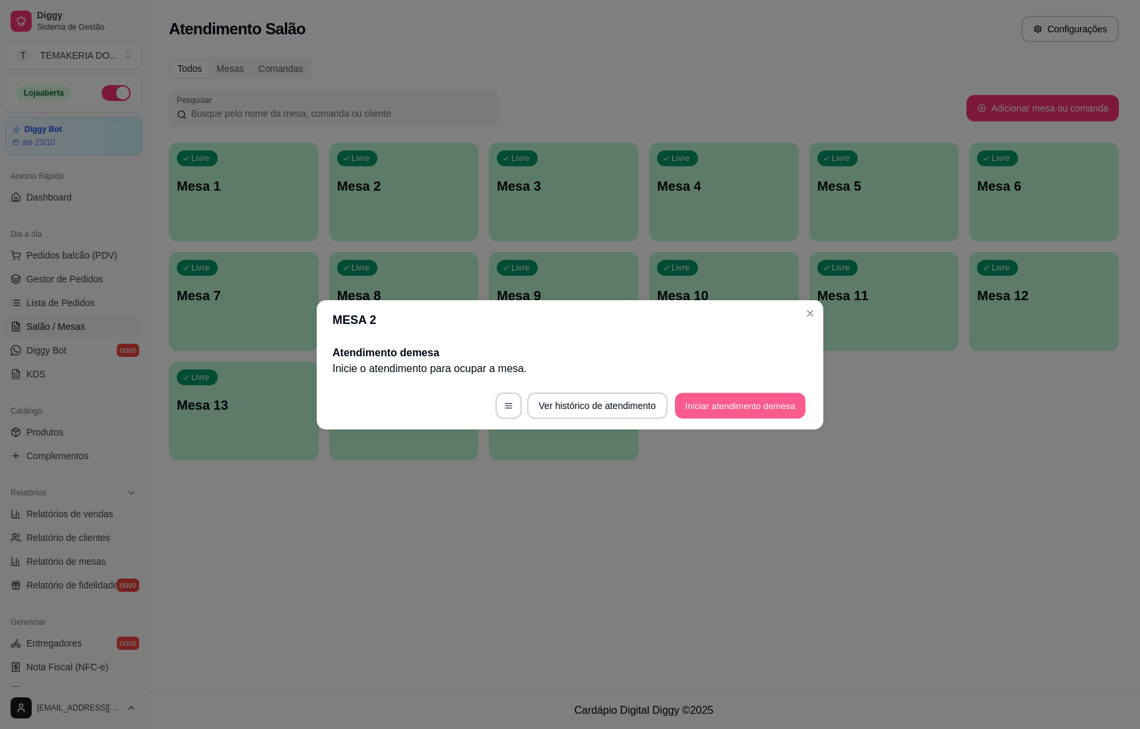
click at [723, 404] on button "Iniciar atendimento de mesa" at bounding box center [740, 406] width 131 height 26
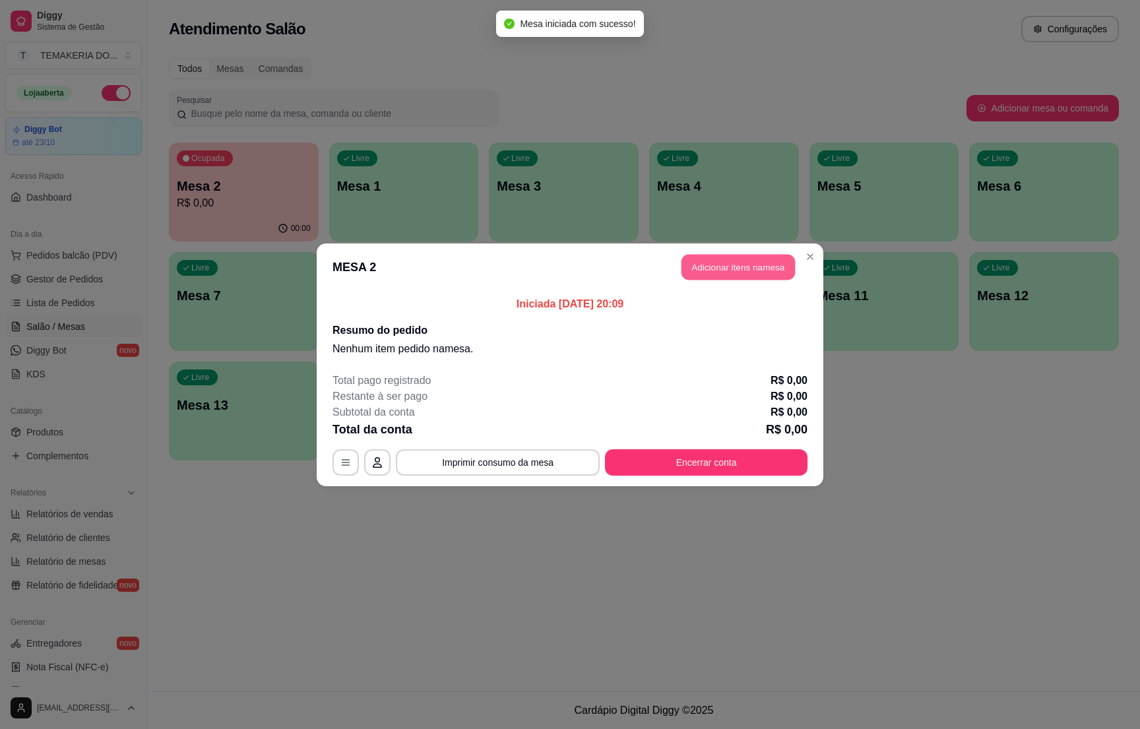
click at [737, 274] on button "Adicionar itens na mesa" at bounding box center [739, 267] width 114 height 26
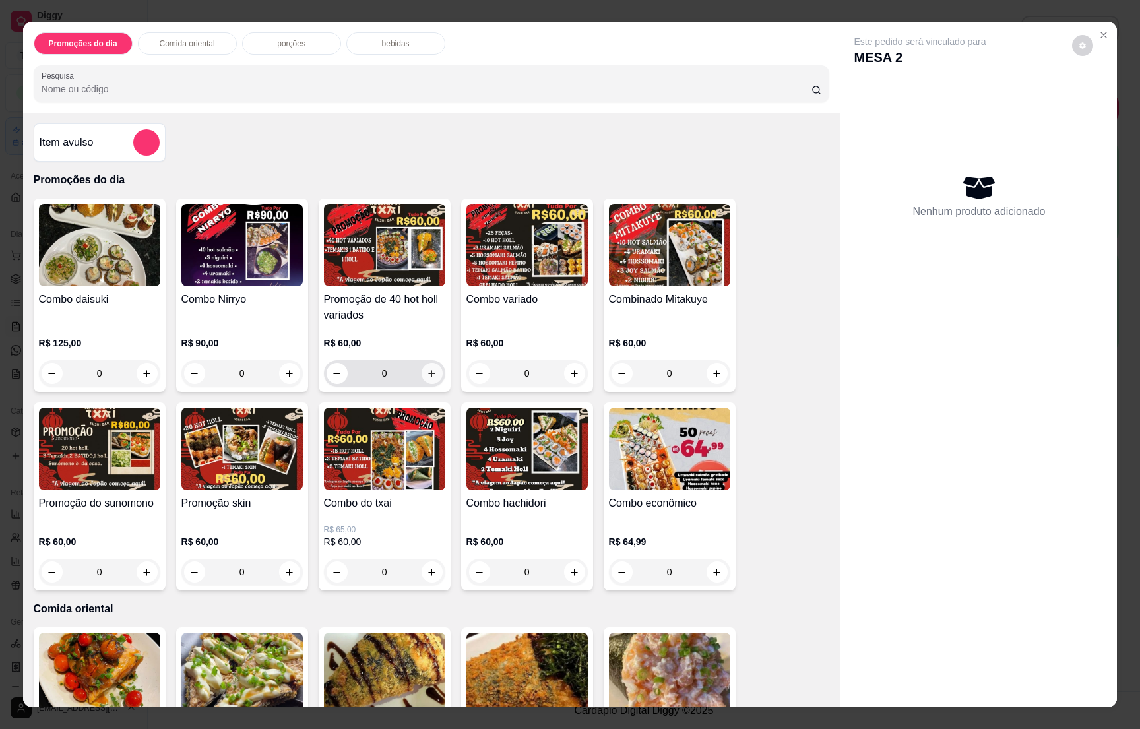
click at [427, 372] on icon "increase-product-quantity" at bounding box center [432, 374] width 10 height 10
type input "1"
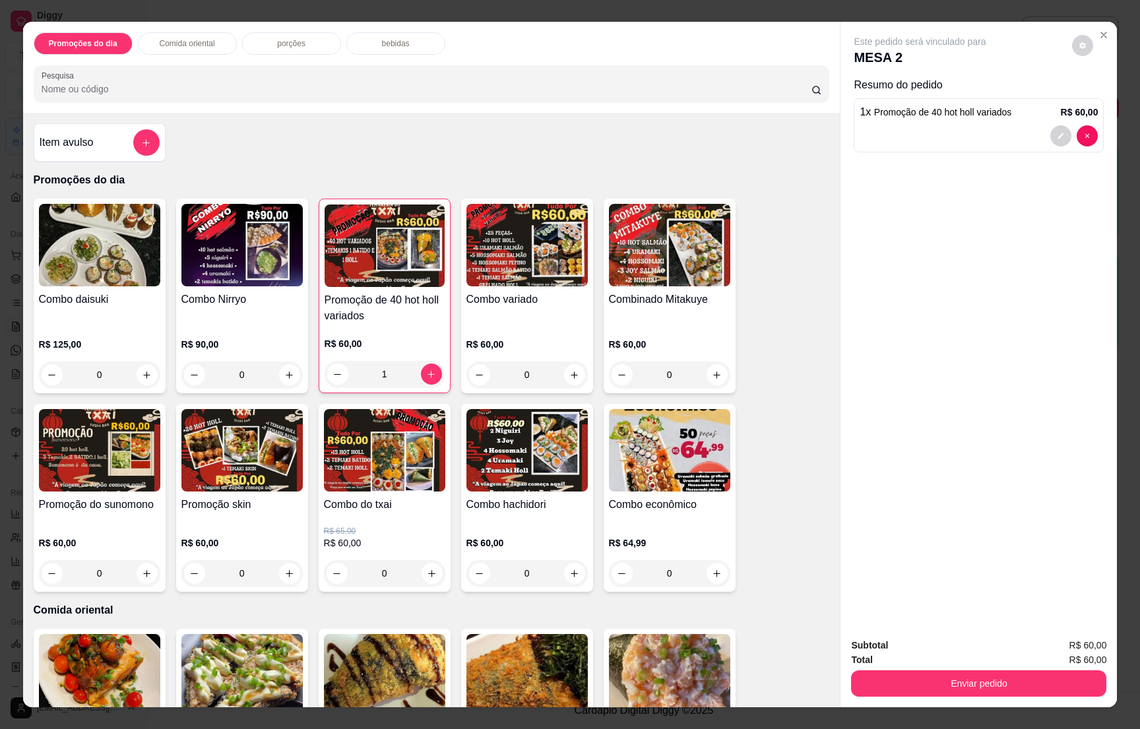
type input "1"
click at [416, 40] on div "bebidas" at bounding box center [395, 43] width 99 height 22
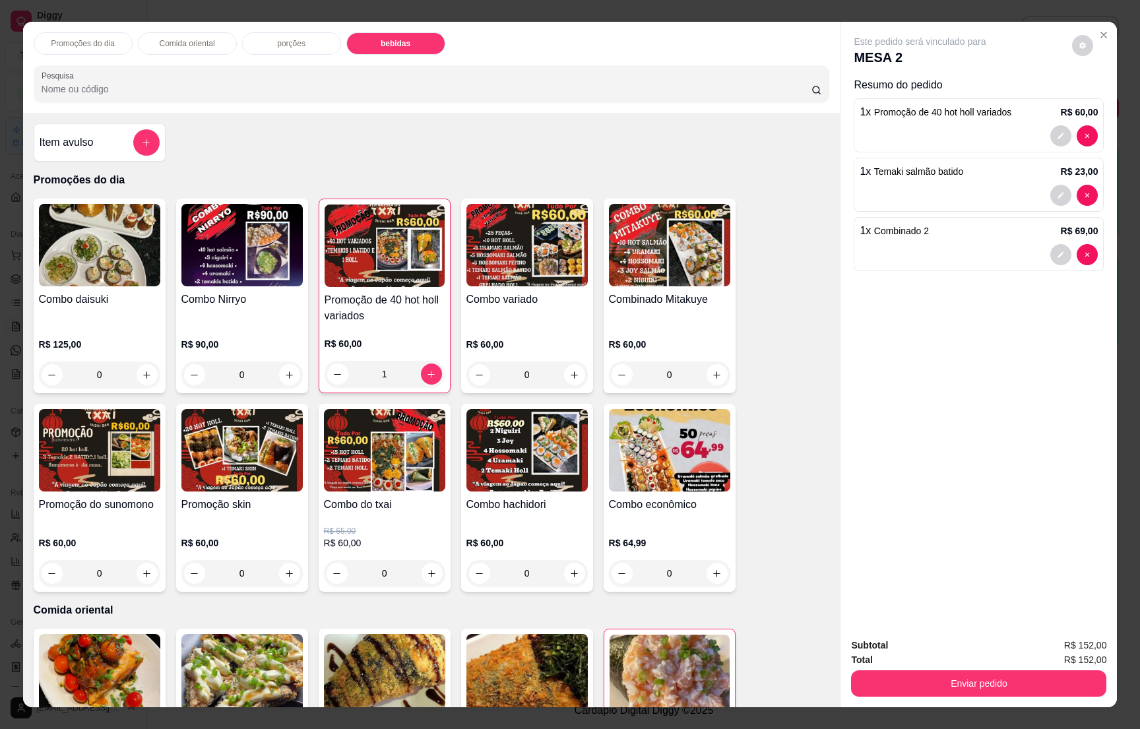
type input "4"
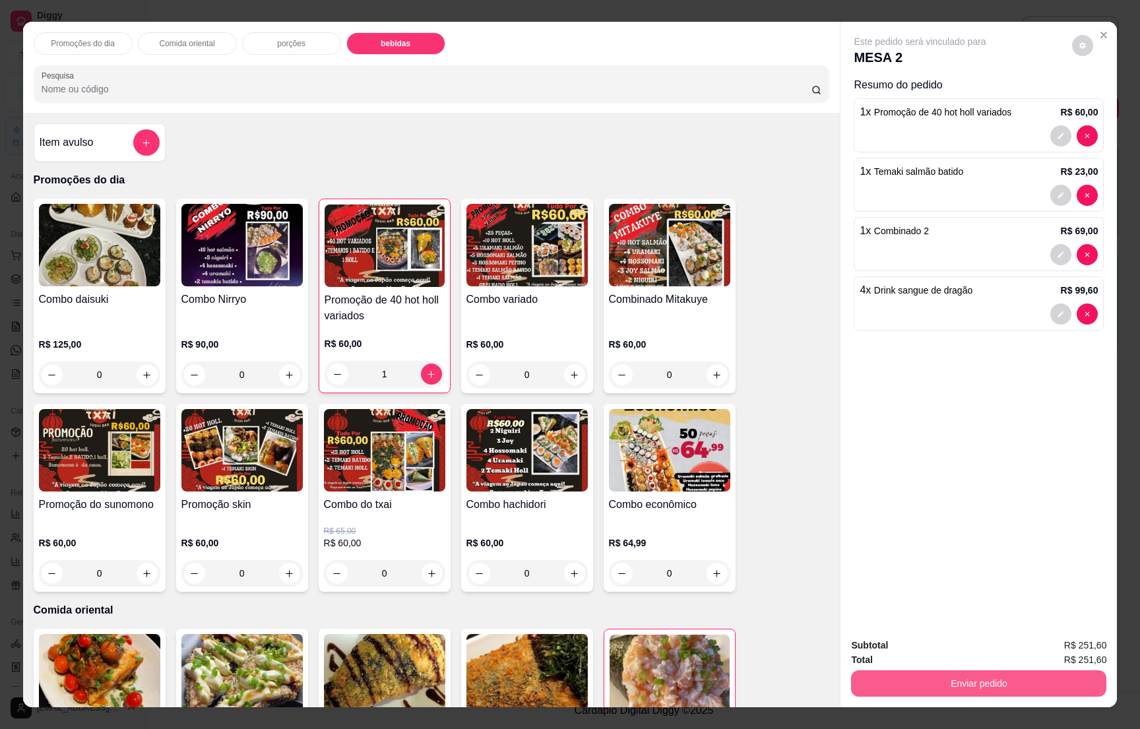
click at [991, 671] on button "Enviar pedido" at bounding box center [978, 684] width 255 height 26
click at [1075, 628] on button "Enviar pedido" at bounding box center [1070, 630] width 73 height 24
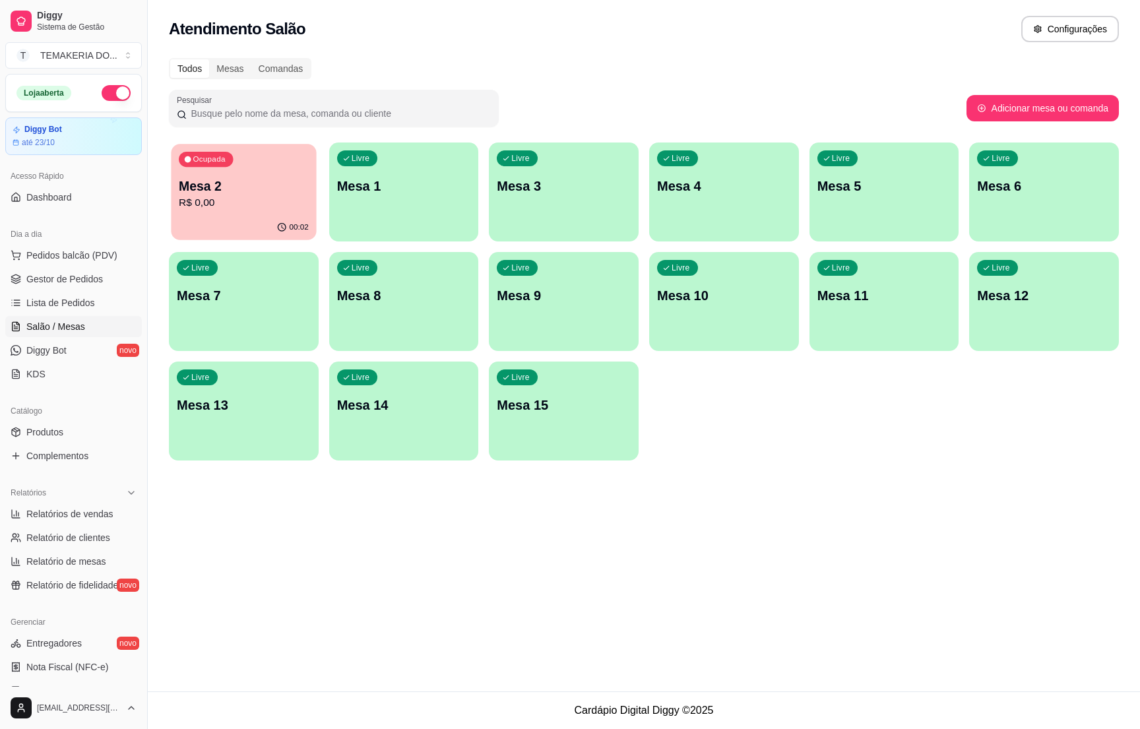
click at [209, 179] on p "Mesa 2" at bounding box center [244, 187] width 130 height 18
click at [79, 288] on link "Gestor de Pedidos" at bounding box center [73, 279] width 137 height 21
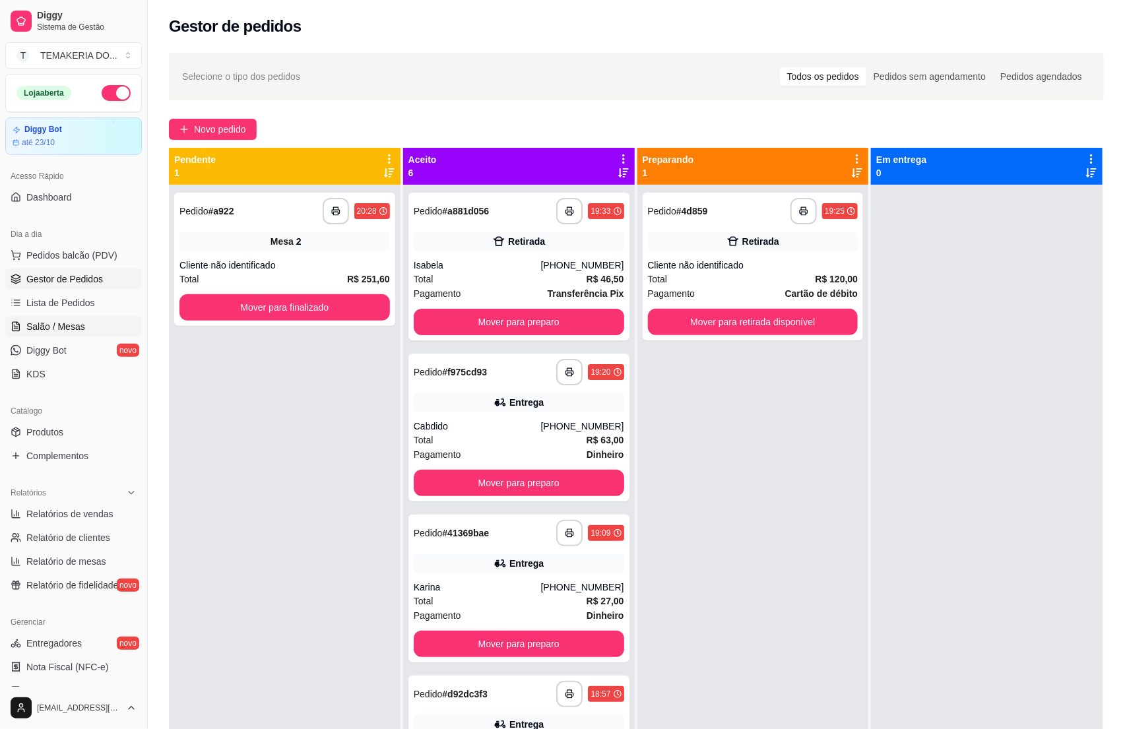
click at [60, 323] on span "Salão / Mesas" at bounding box center [55, 326] width 59 height 13
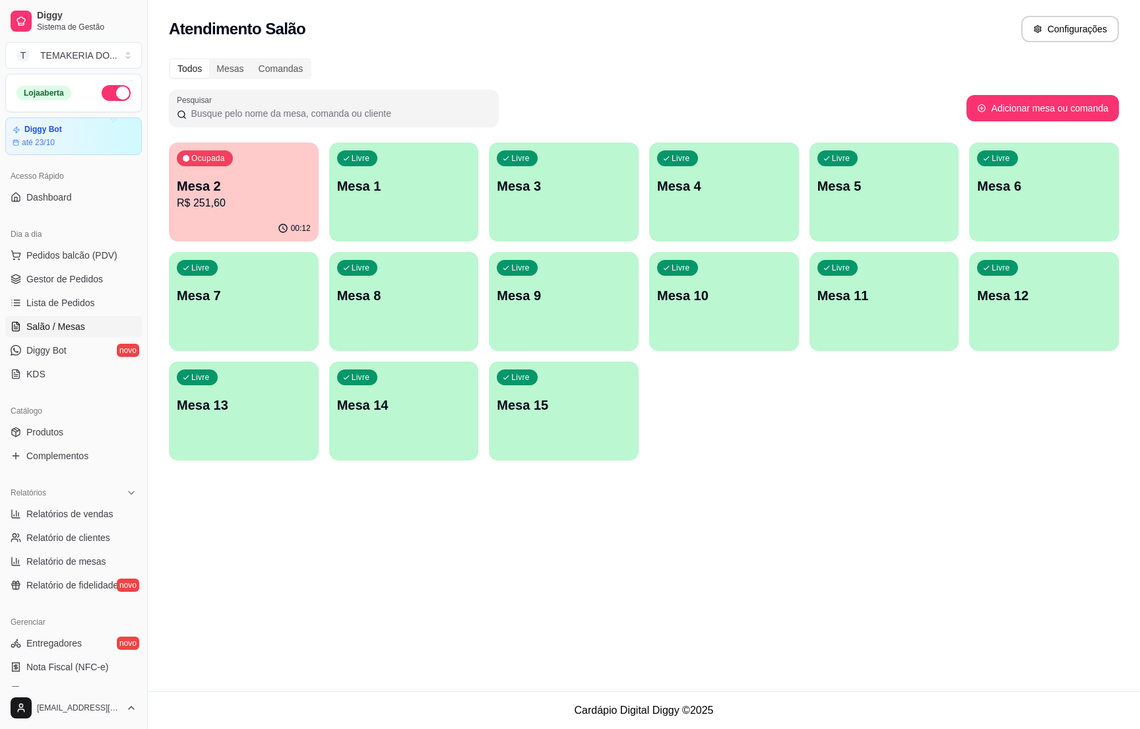
click at [169, 236] on div "Ocupada Mesa 2 R$ 251,60 00:12 Livre Mesa 1 Livre Mesa 3 Livre Mesa 4 Livre Mes…" at bounding box center [644, 302] width 950 height 318
click at [212, 214] on div "Ocupada Mesa 2 R$ 251,60" at bounding box center [243, 179] width 145 height 71
click at [96, 287] on link "Gestor de Pedidos" at bounding box center [73, 279] width 137 height 21
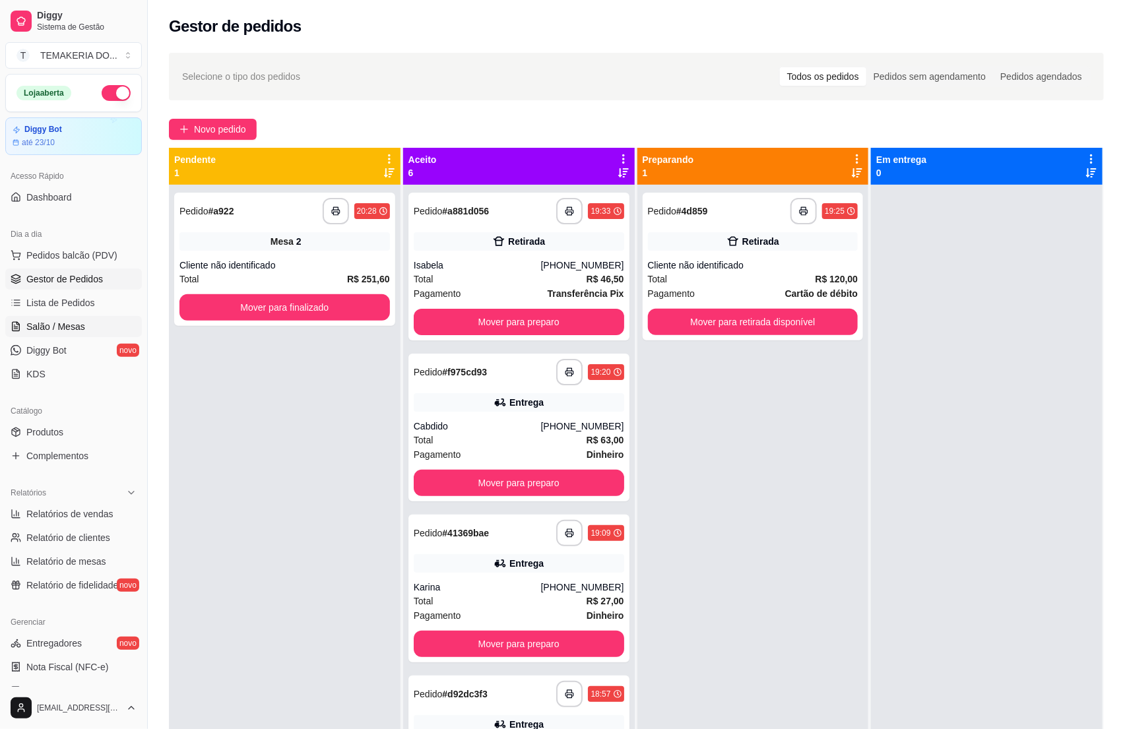
click at [54, 327] on span "Salão / Mesas" at bounding box center [55, 326] width 59 height 13
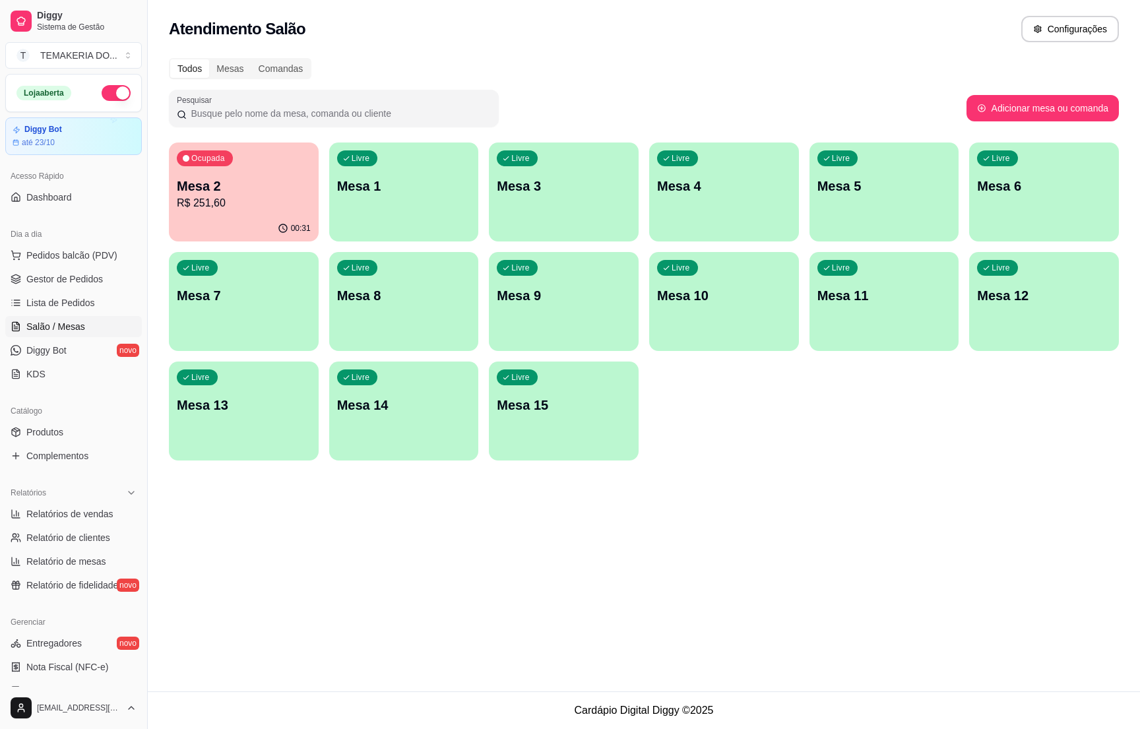
click at [257, 191] on p "Mesa 2" at bounding box center [244, 186] width 134 height 18
click at [234, 206] on p "R$ 251,60" at bounding box center [244, 203] width 134 height 16
click at [79, 278] on span "Gestor de Pedidos" at bounding box center [64, 279] width 77 height 13
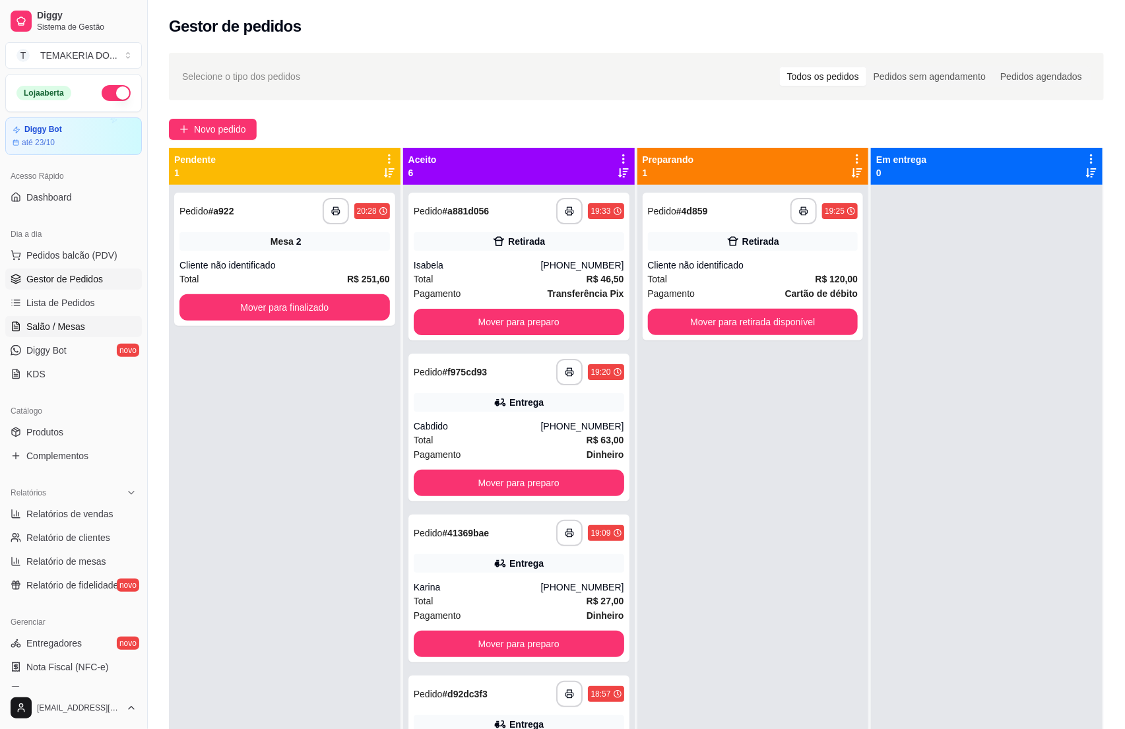
click at [71, 325] on span "Salão / Mesas" at bounding box center [55, 326] width 59 height 13
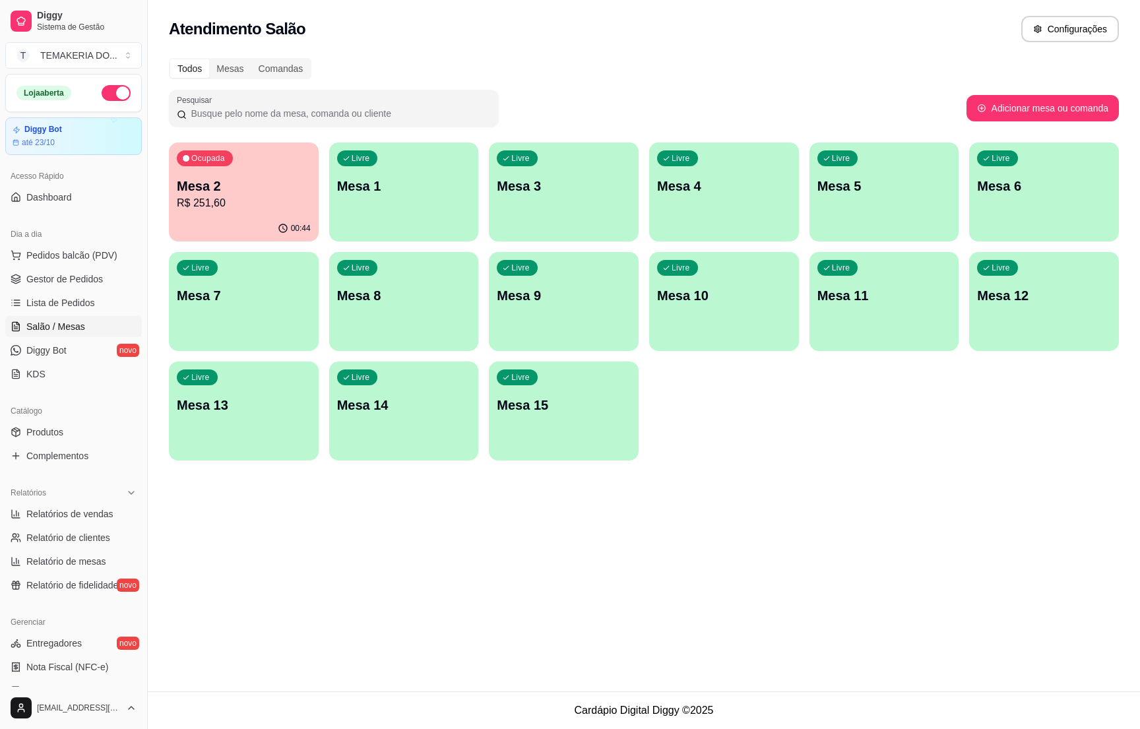
click at [278, 201] on p "R$ 251,60" at bounding box center [244, 203] width 134 height 16
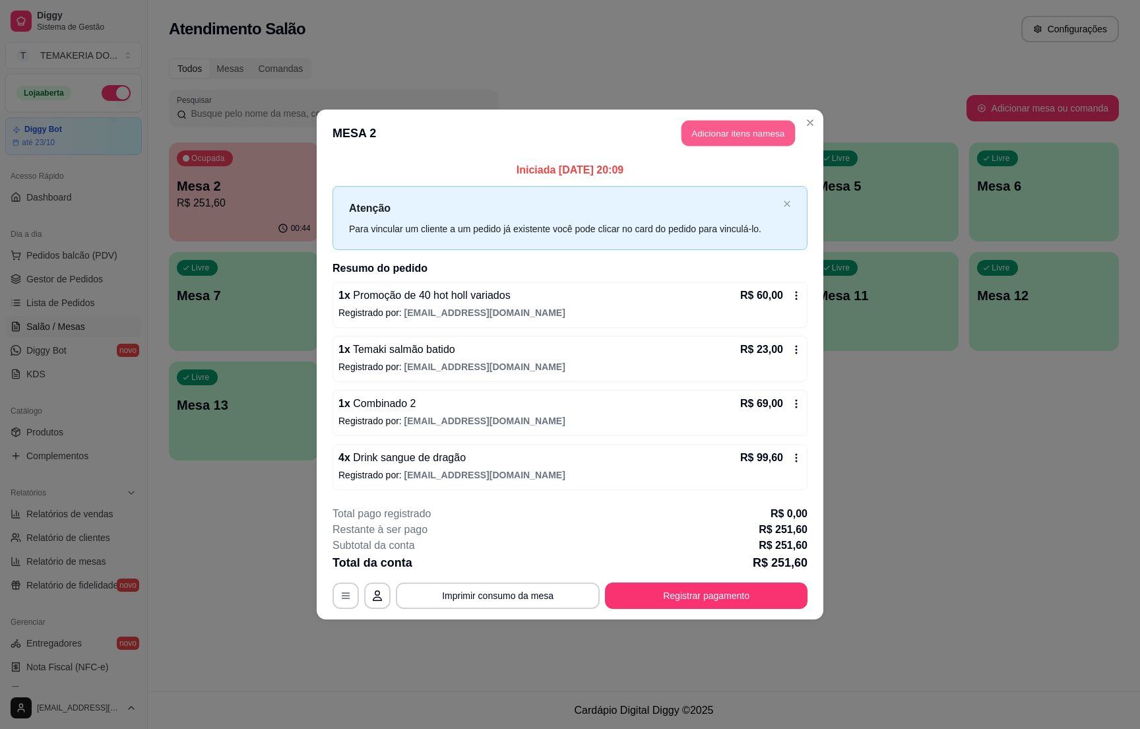
click at [686, 127] on button "Adicionar itens na mesa" at bounding box center [739, 134] width 114 height 26
click at [371, 38] on div "bebidas" at bounding box center [395, 43] width 99 height 22
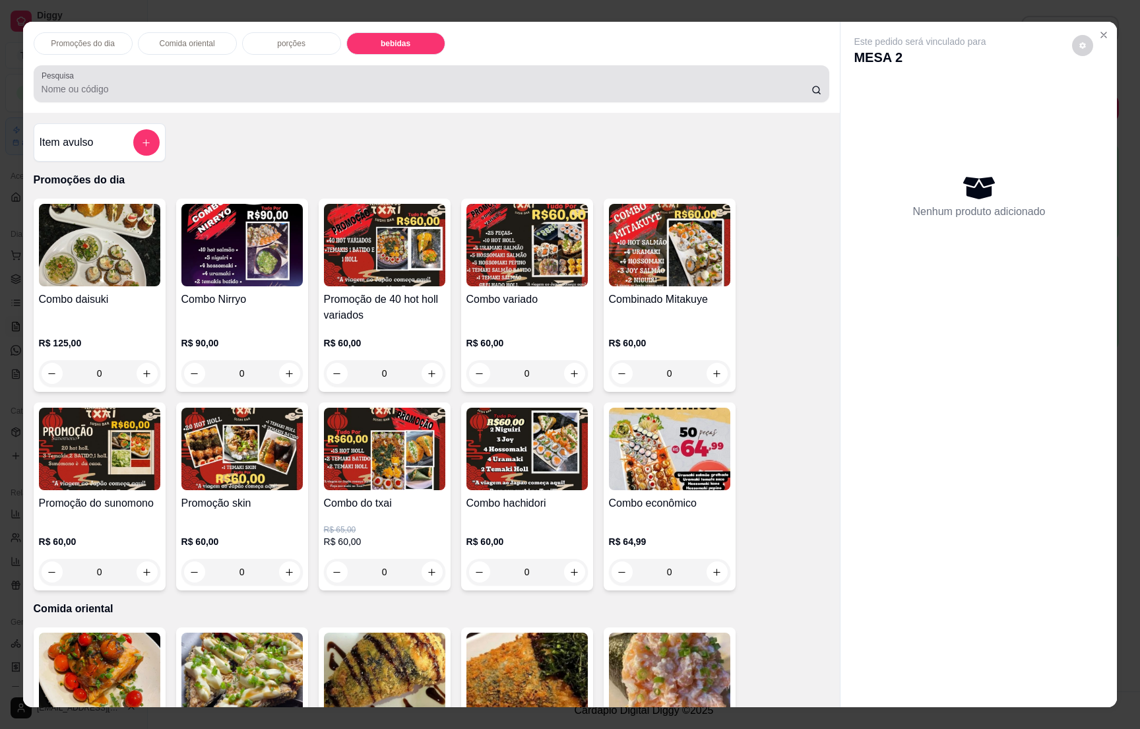
scroll to position [20, 0]
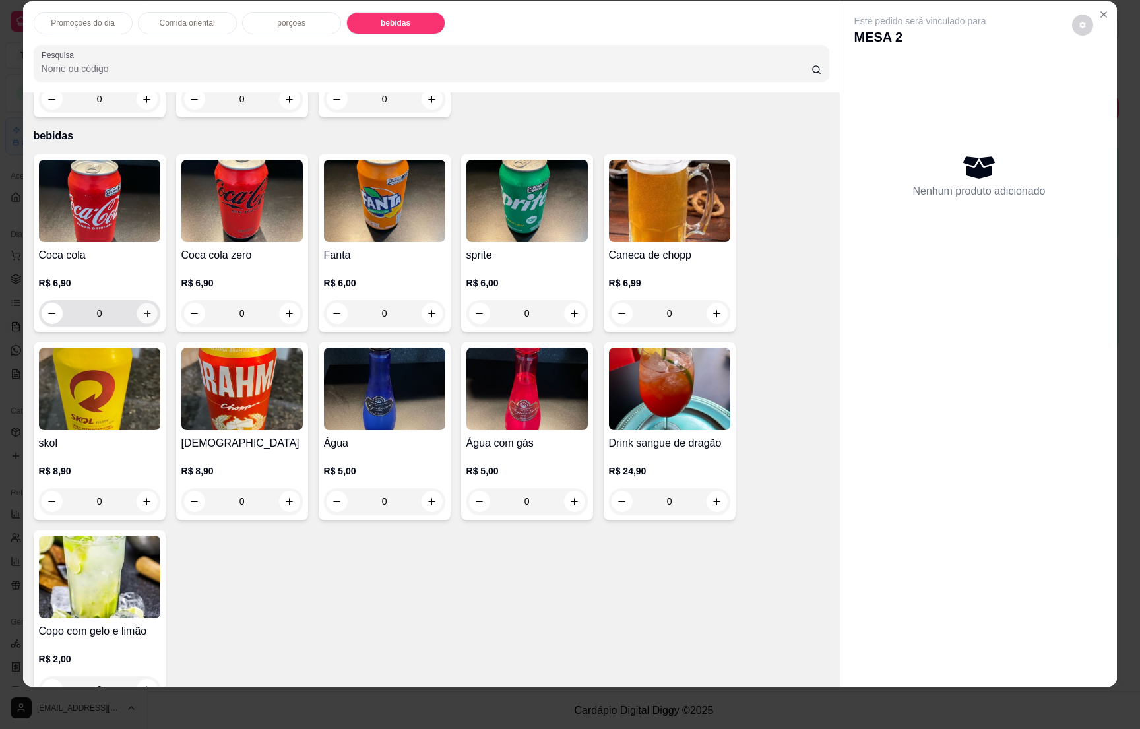
click at [142, 309] on icon "increase-product-quantity" at bounding box center [147, 314] width 10 height 10
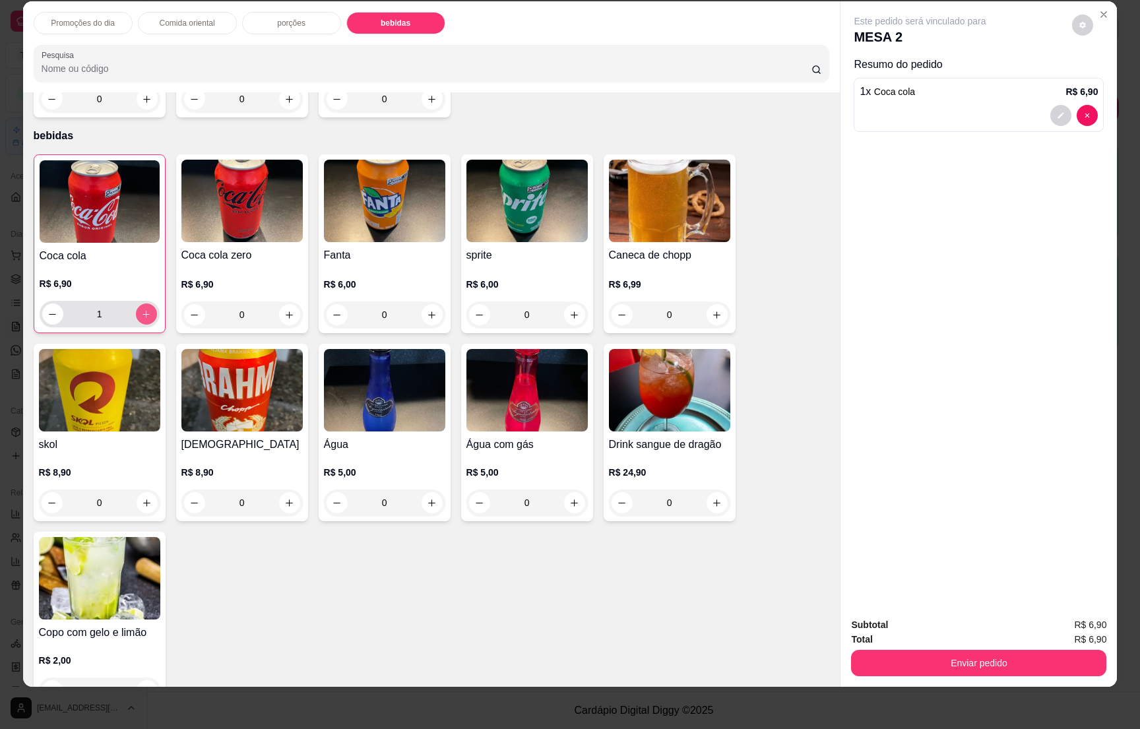
click at [141, 310] on icon "increase-product-quantity" at bounding box center [146, 315] width 10 height 10
type input "2"
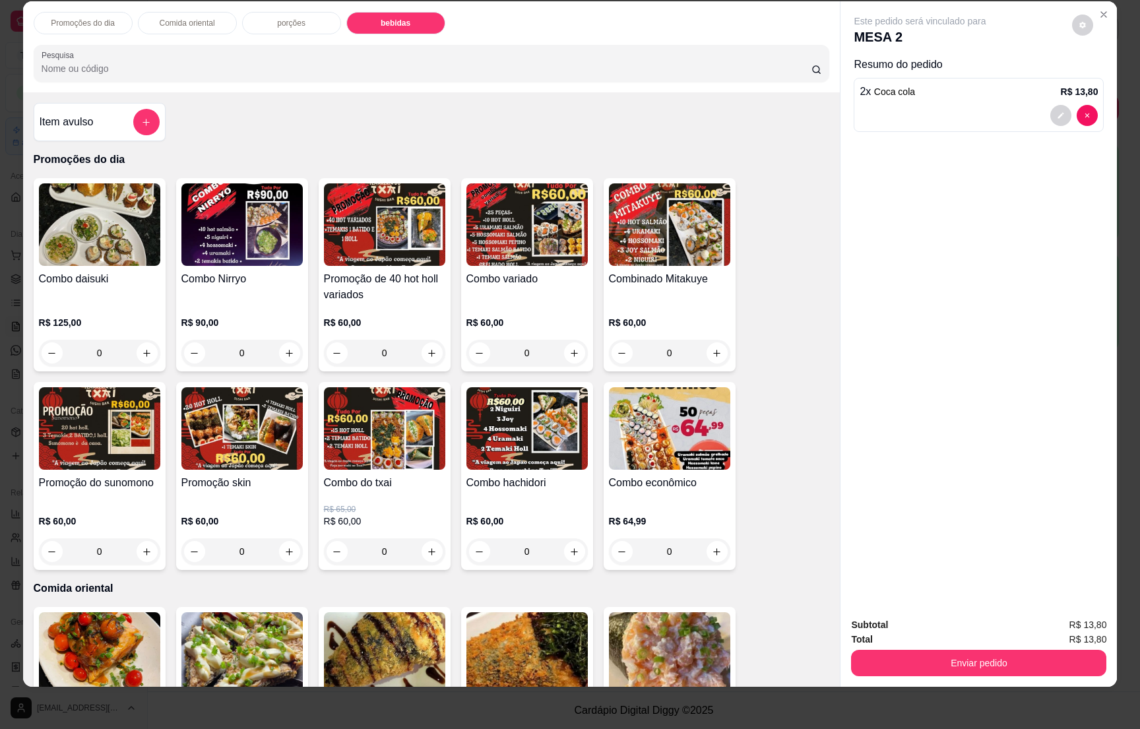
scroll to position [0, 0]
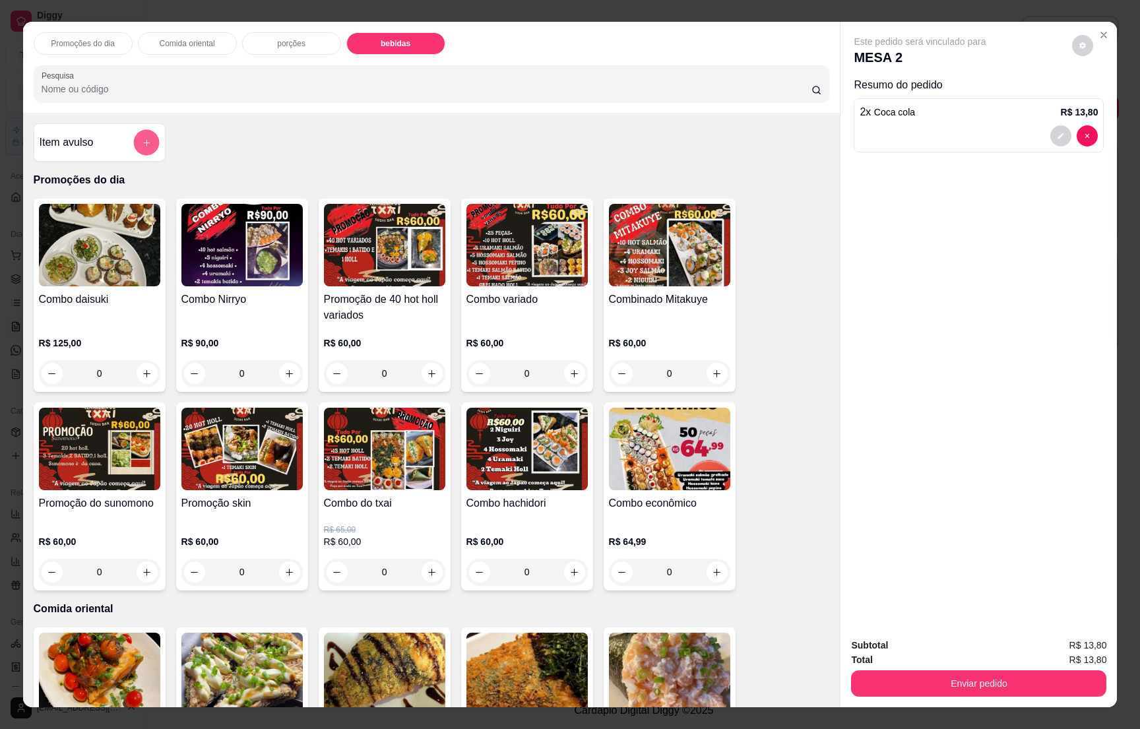
click at [141, 147] on icon "add-separate-item" at bounding box center [146, 143] width 10 height 10
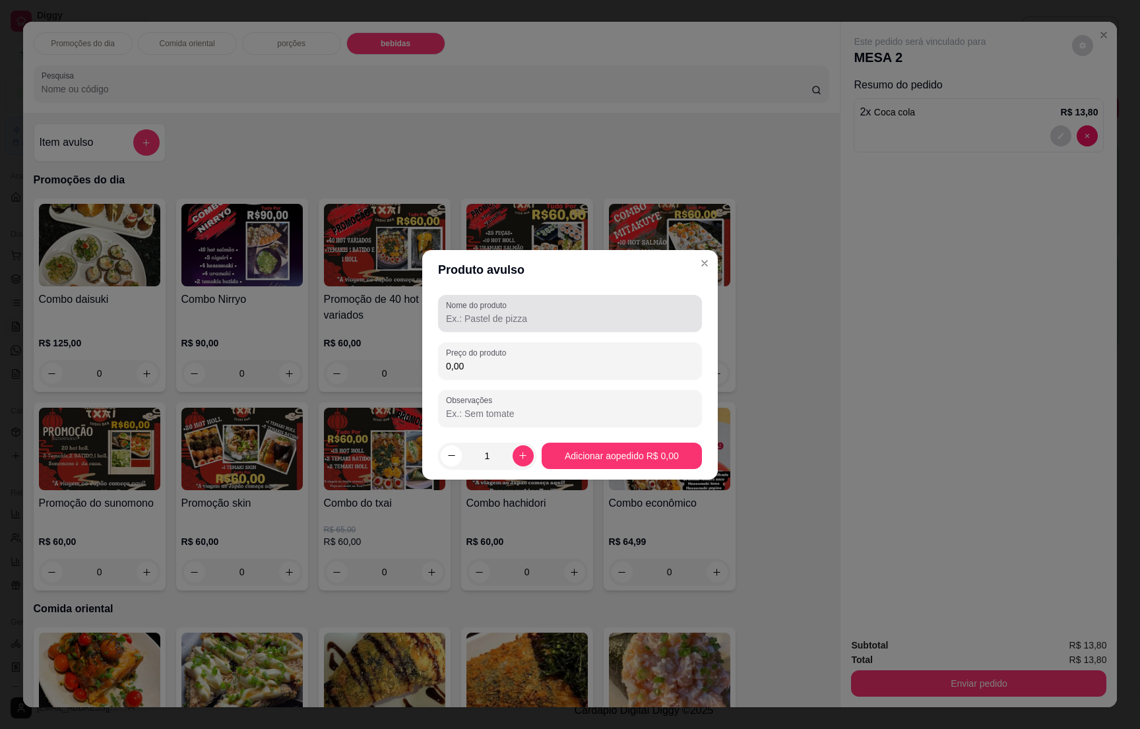
click at [527, 312] on input "Nome do produto" at bounding box center [570, 318] width 248 height 13
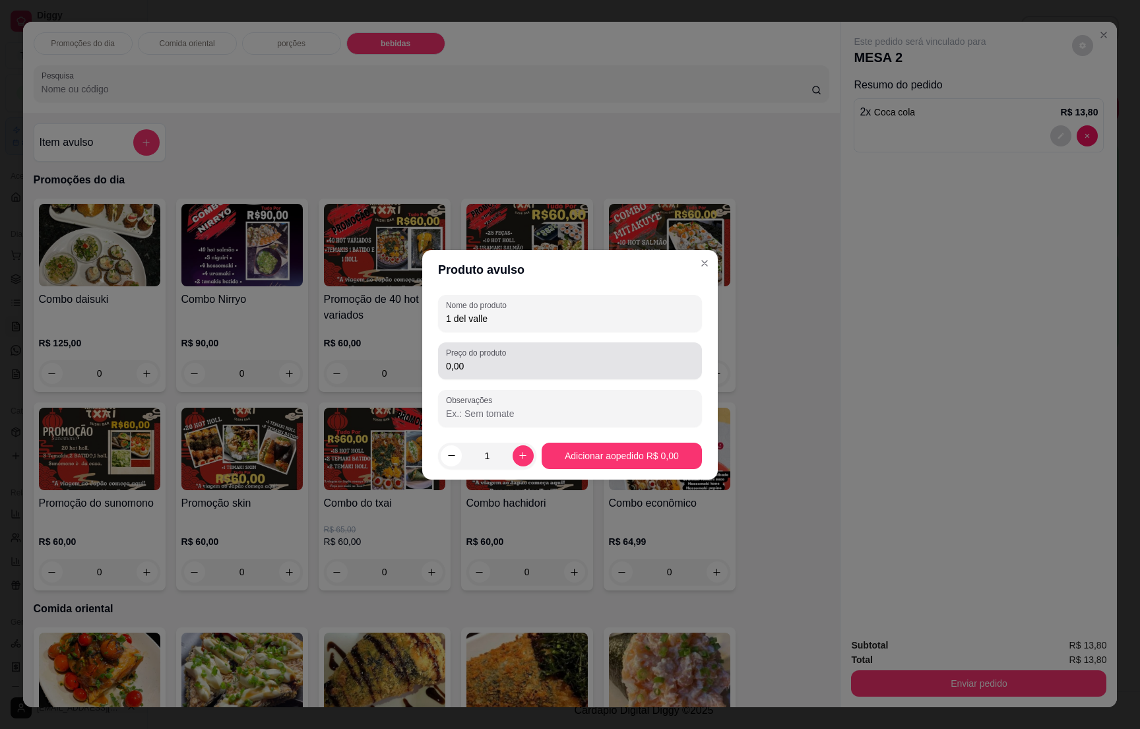
type input "1 del valle"
click at [478, 362] on input "0,00" at bounding box center [570, 366] width 248 height 13
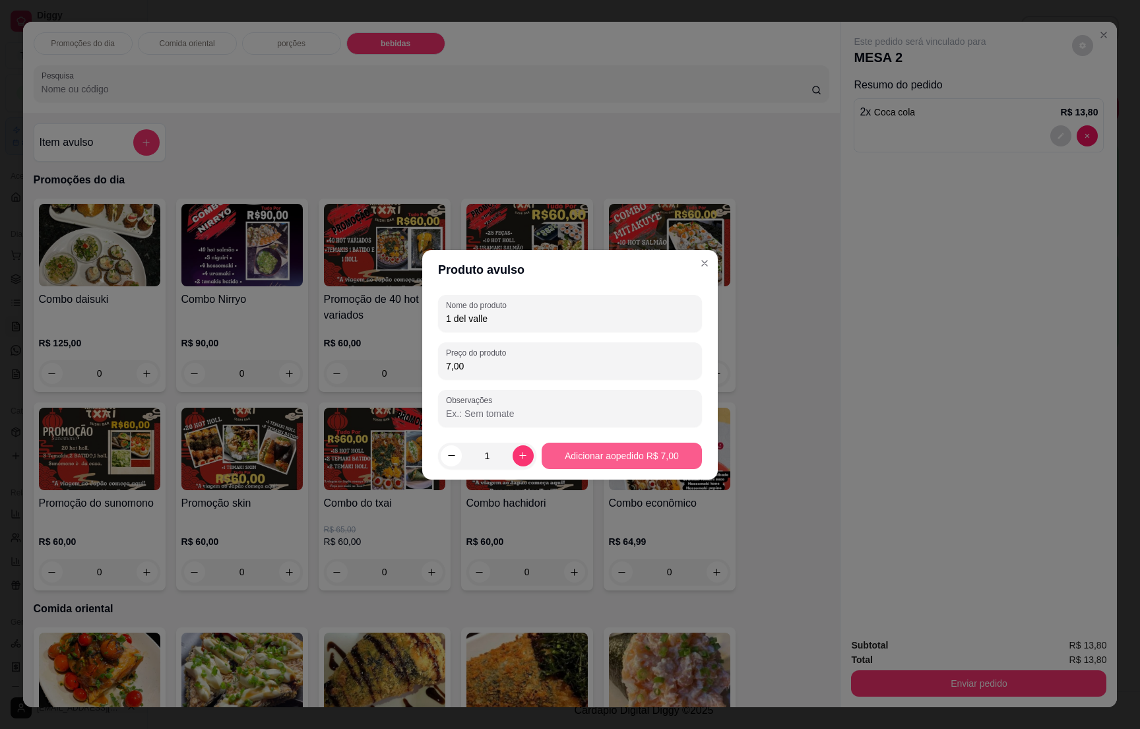
type input "7,00"
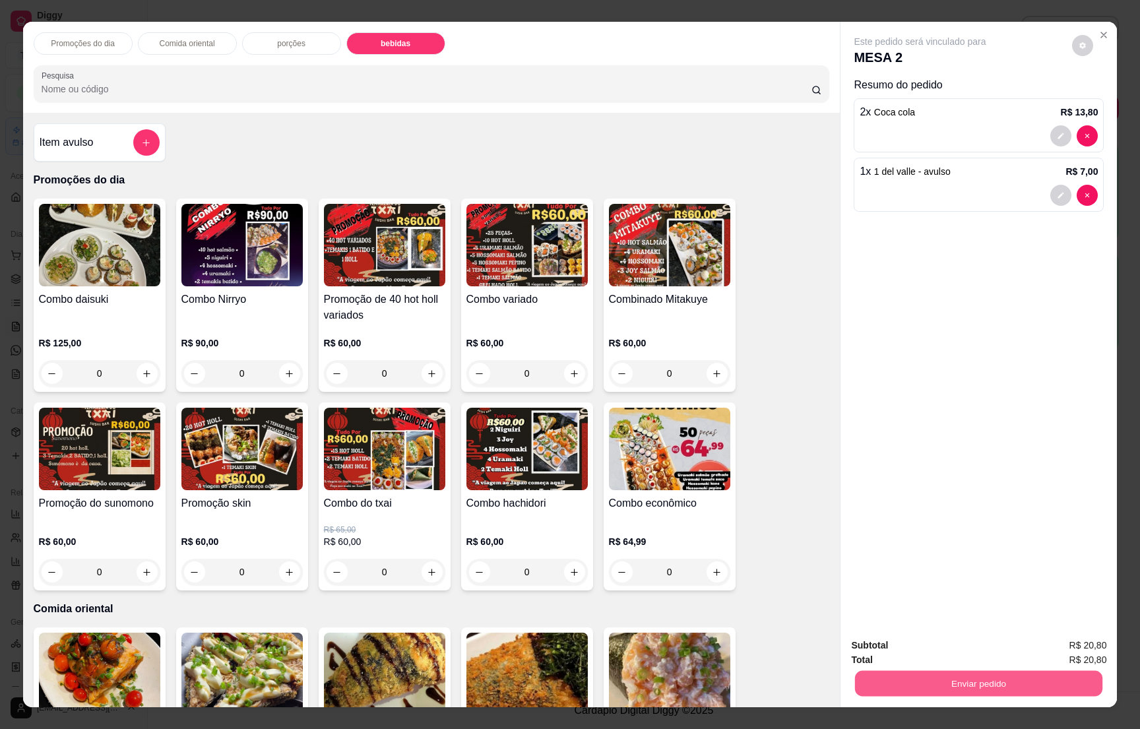
click at [1026, 691] on button "Enviar pedido" at bounding box center [978, 684] width 247 height 26
click at [1055, 644] on button "Enviar pedido" at bounding box center [1070, 651] width 73 height 24
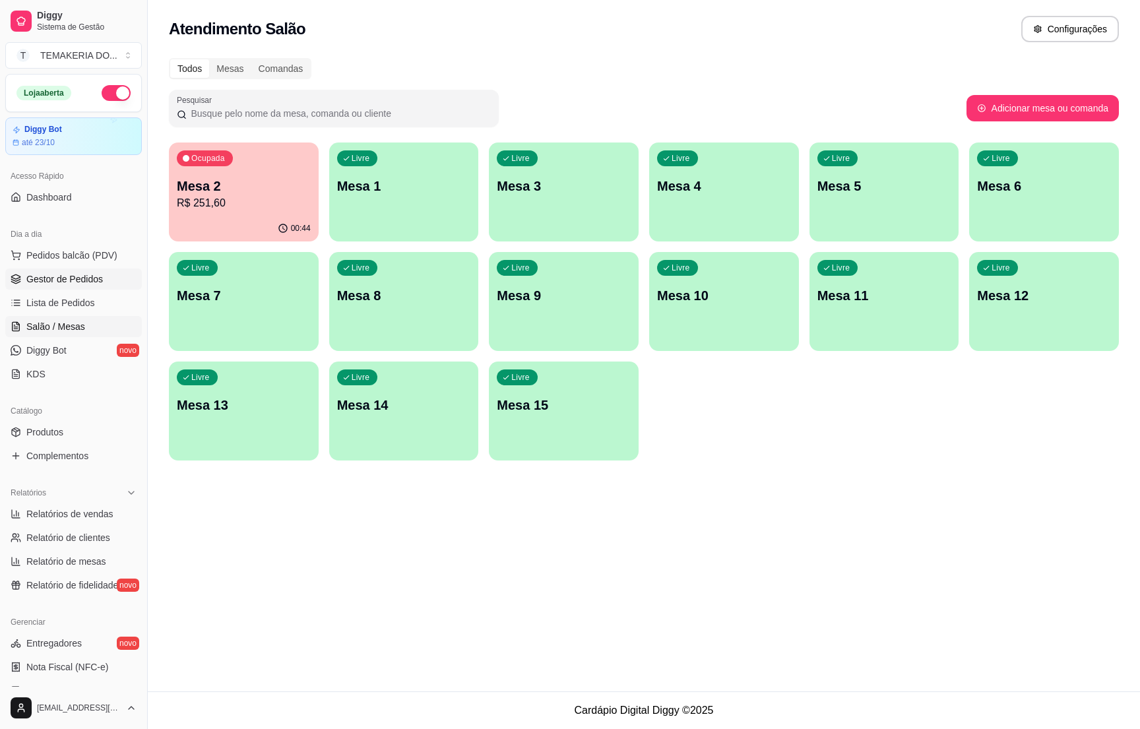
click at [71, 285] on span "Gestor de Pedidos" at bounding box center [64, 279] width 77 height 13
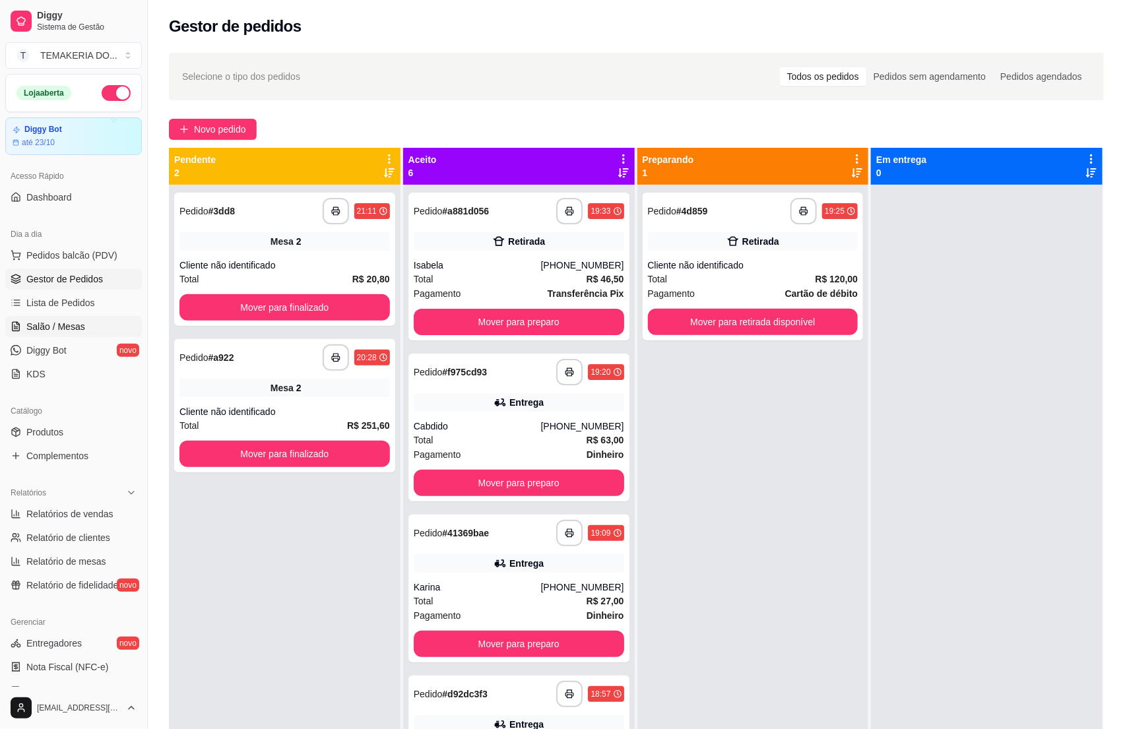
click at [69, 323] on span "Salão / Mesas" at bounding box center [55, 326] width 59 height 13
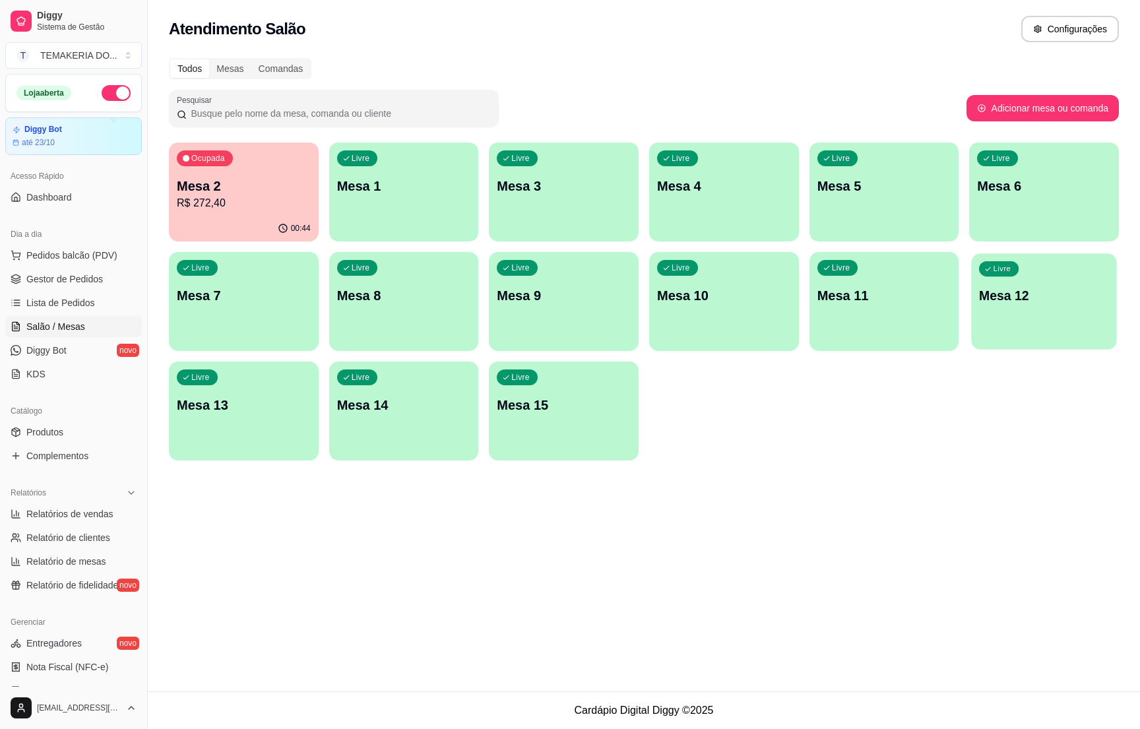
click at [1004, 288] on p "Mesa 12" at bounding box center [1044, 296] width 130 height 18
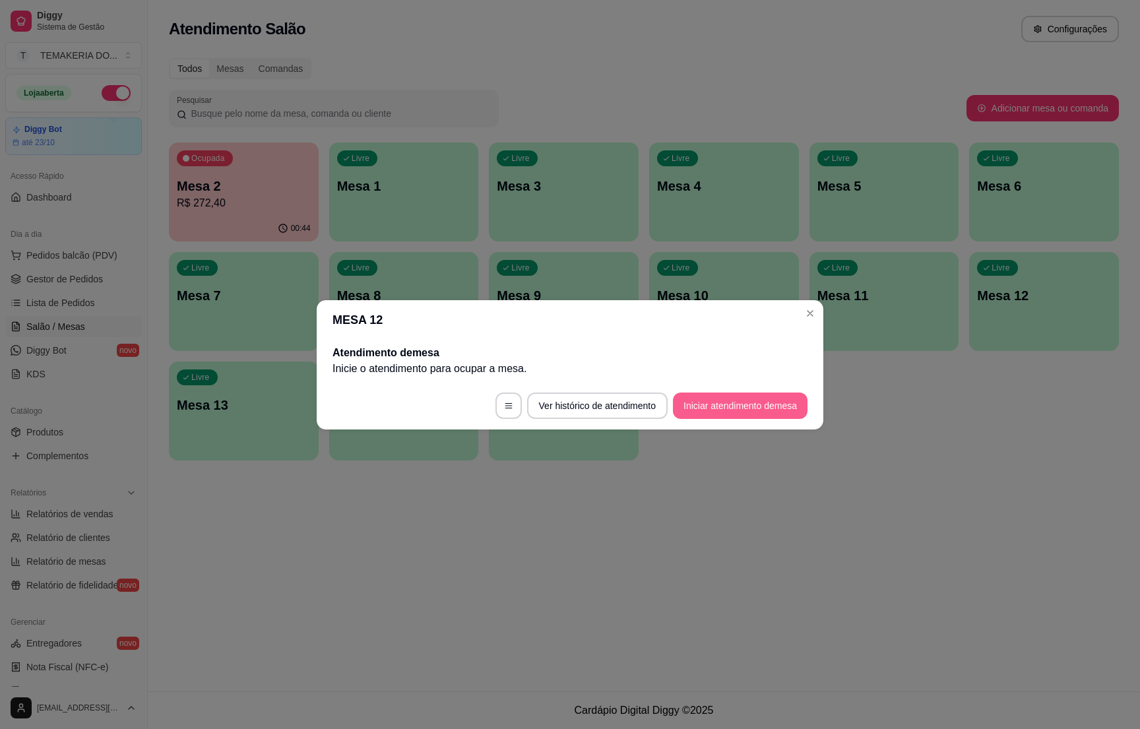
click at [704, 406] on button "Iniciar atendimento de mesa" at bounding box center [740, 406] width 135 height 26
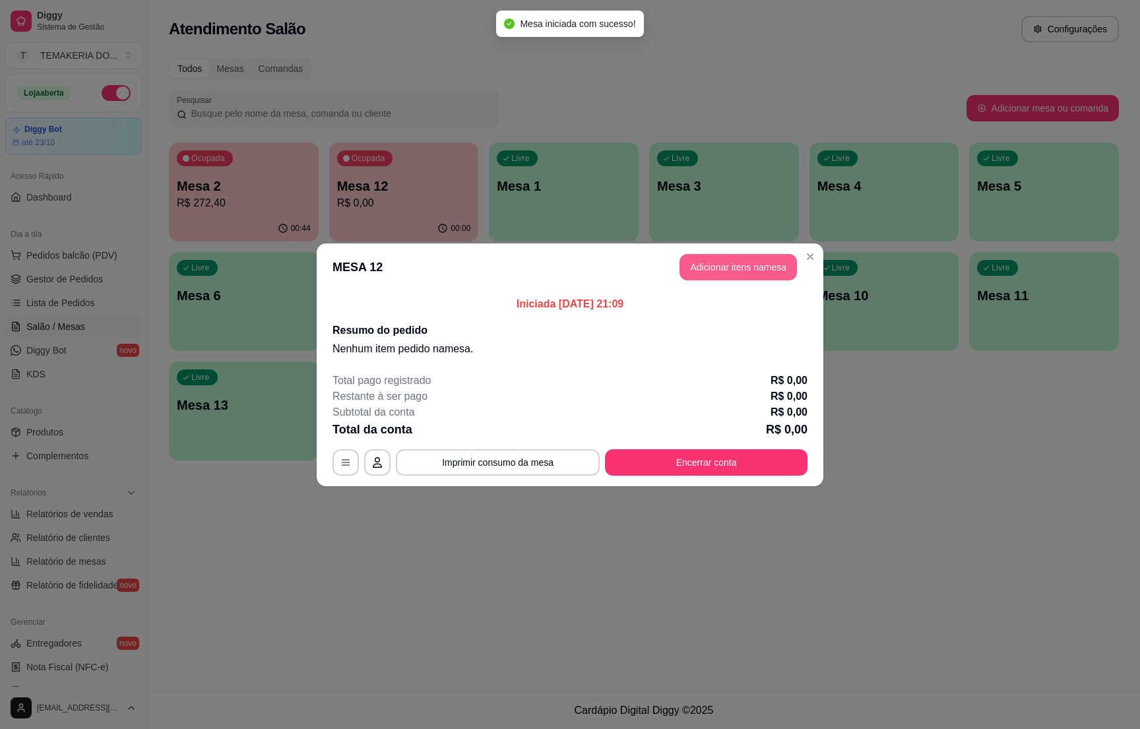
click at [741, 262] on button "Adicionar itens na mesa" at bounding box center [738, 267] width 117 height 26
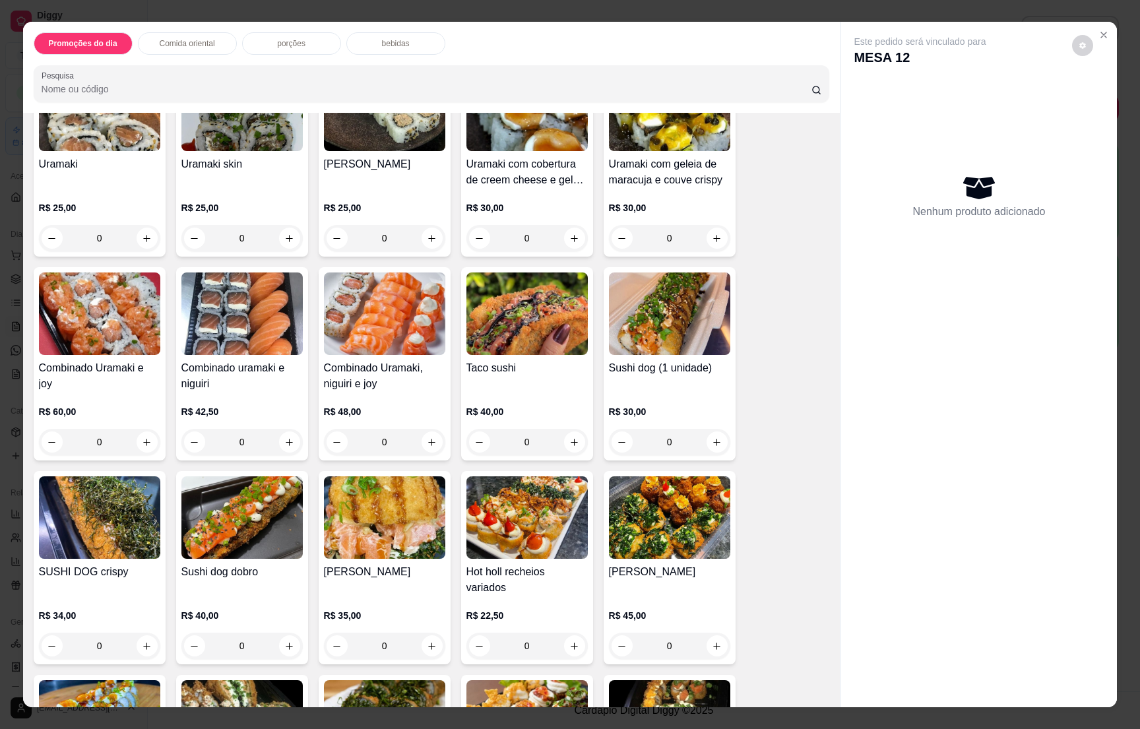
scroll to position [1782, 0]
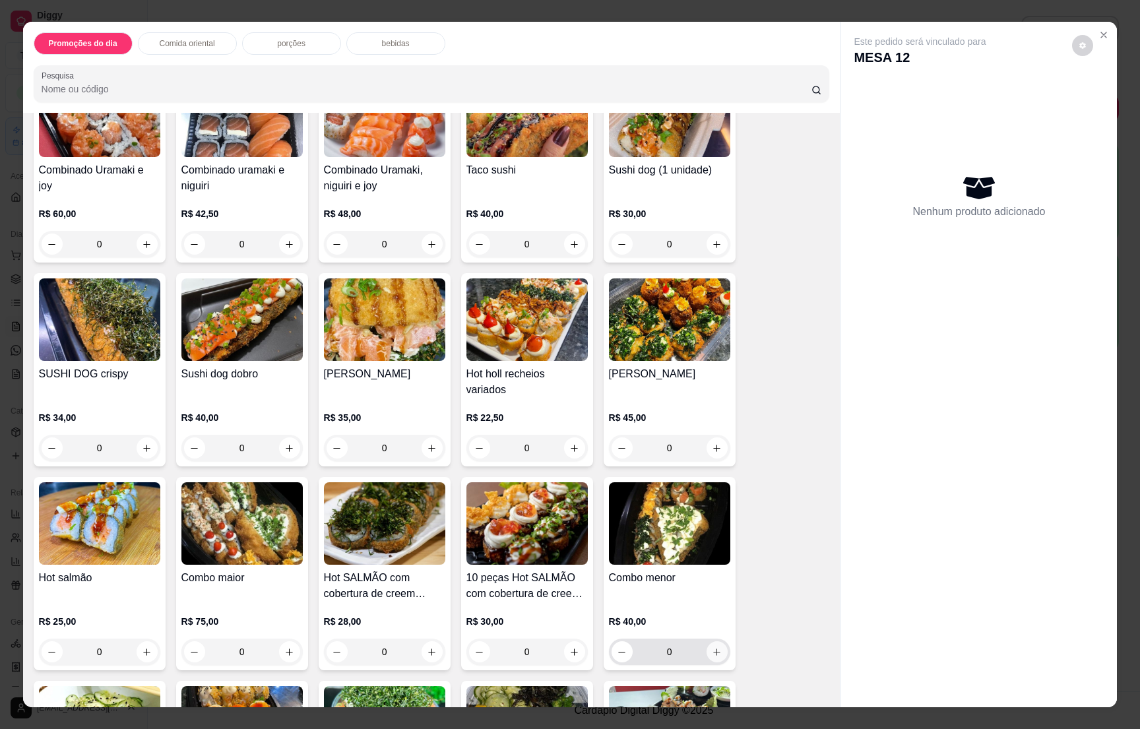
click at [712, 647] on icon "increase-product-quantity" at bounding box center [717, 652] width 10 height 10
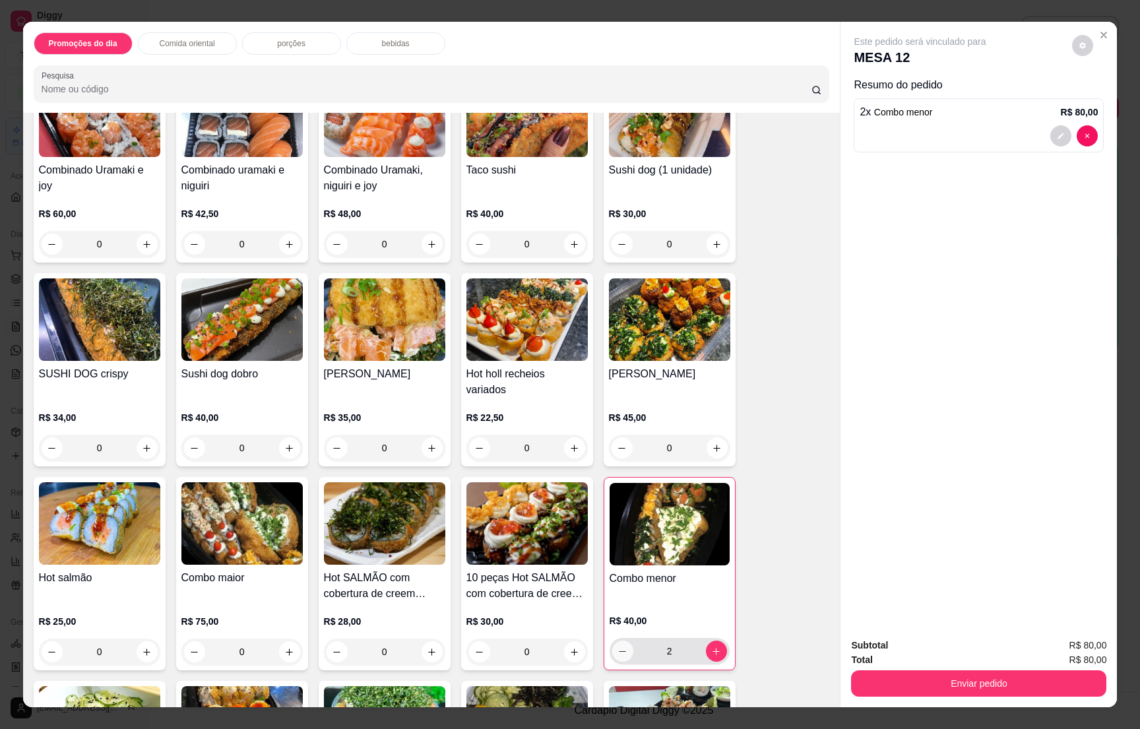
click at [618, 647] on icon "decrease-product-quantity" at bounding box center [623, 652] width 10 height 10
type input "1"
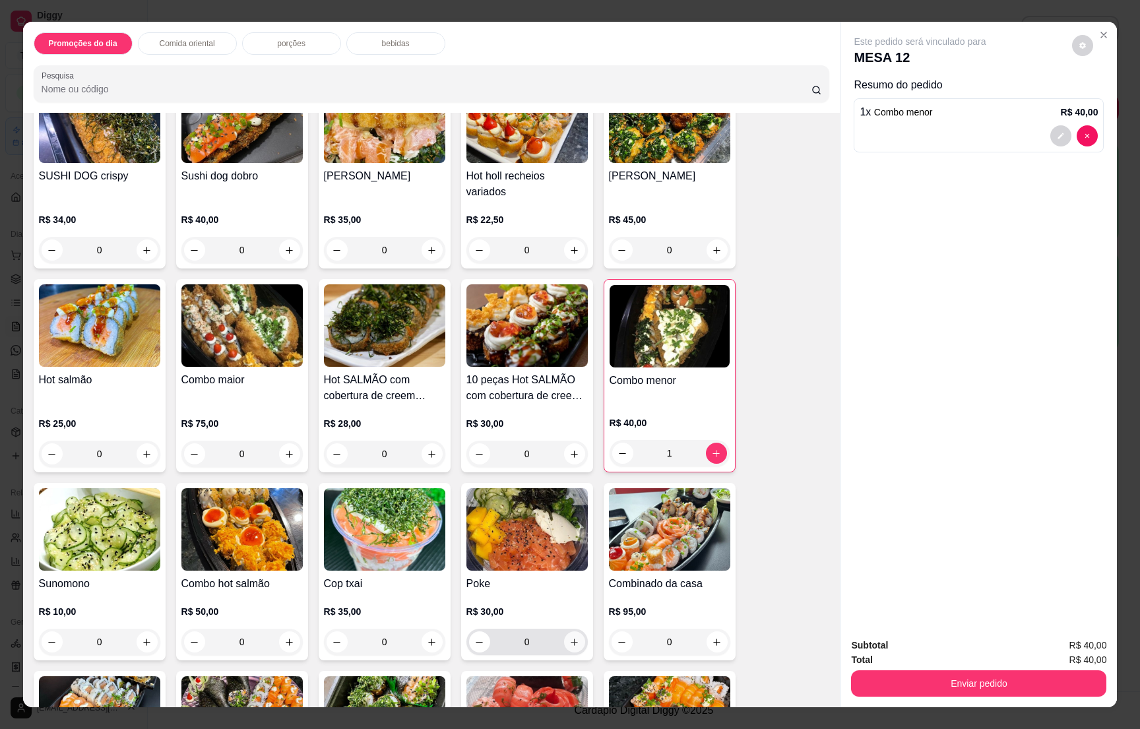
click at [570, 638] on icon "increase-product-quantity" at bounding box center [575, 643] width 10 height 10
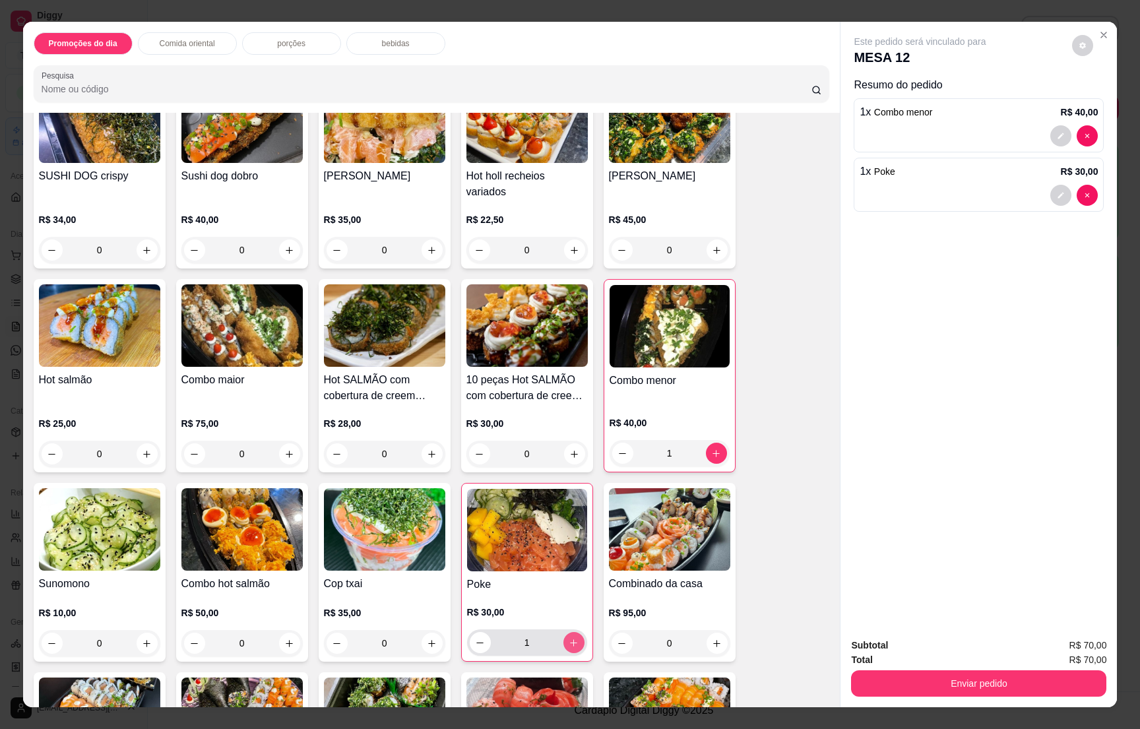
type input "1"
click at [382, 40] on p "bebidas" at bounding box center [396, 43] width 28 height 11
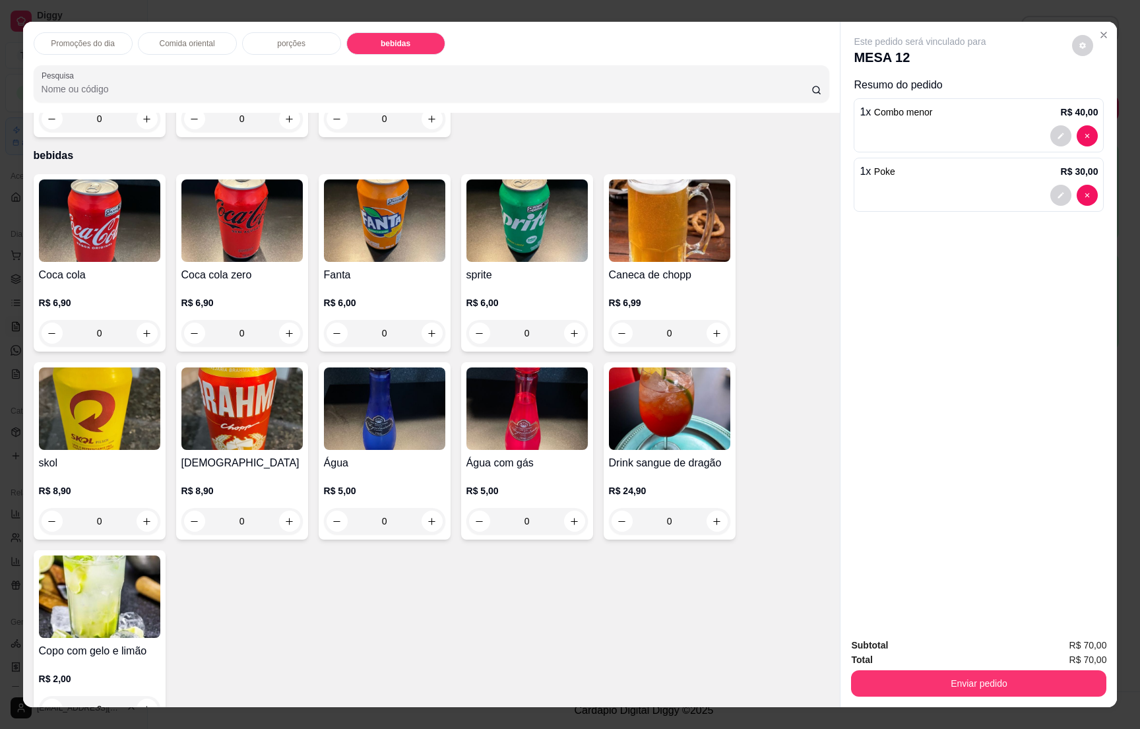
scroll to position [20, 0]
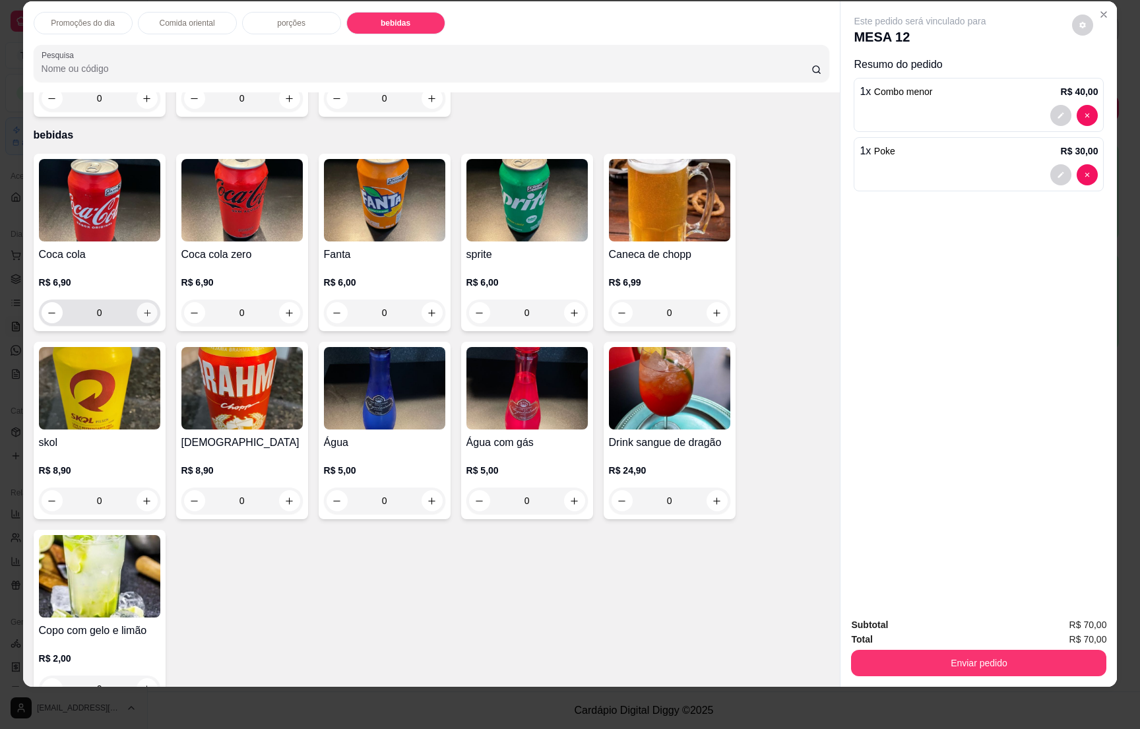
click at [142, 308] on icon "increase-product-quantity" at bounding box center [147, 313] width 10 height 10
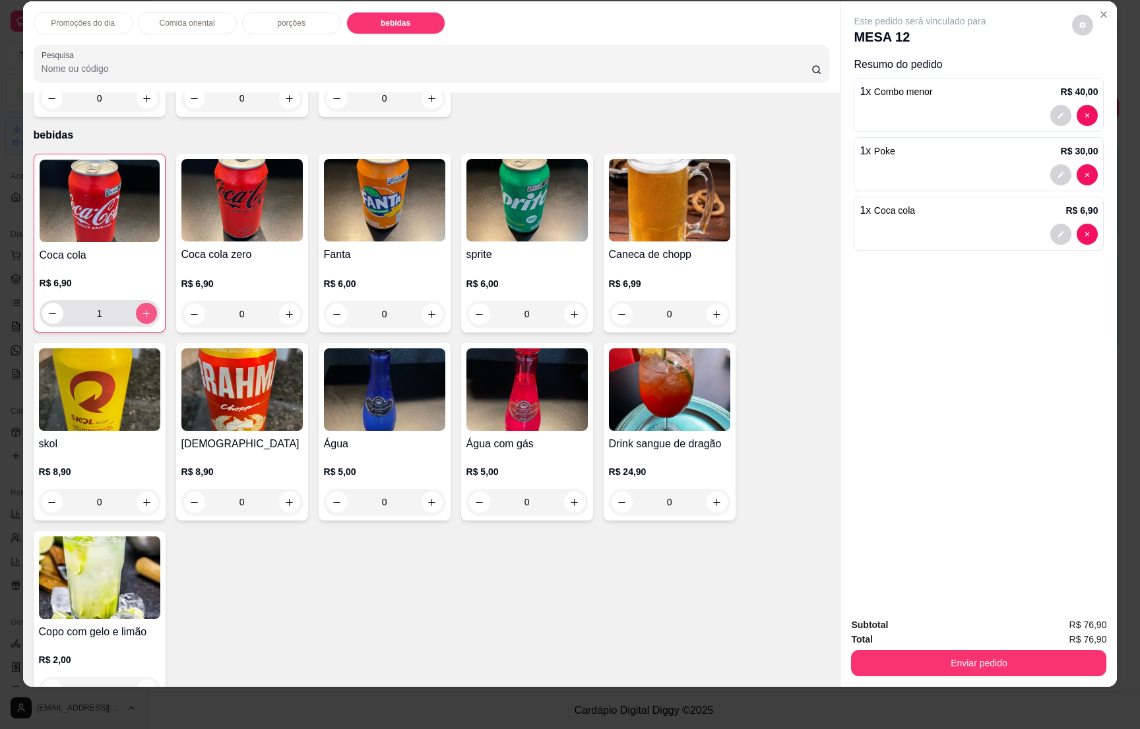
click at [141, 309] on icon "increase-product-quantity" at bounding box center [146, 314] width 10 height 10
type input "2"
click at [980, 651] on button "Enviar pedido" at bounding box center [978, 663] width 255 height 26
click at [1064, 624] on button "Enviar pedido" at bounding box center [1070, 630] width 73 height 24
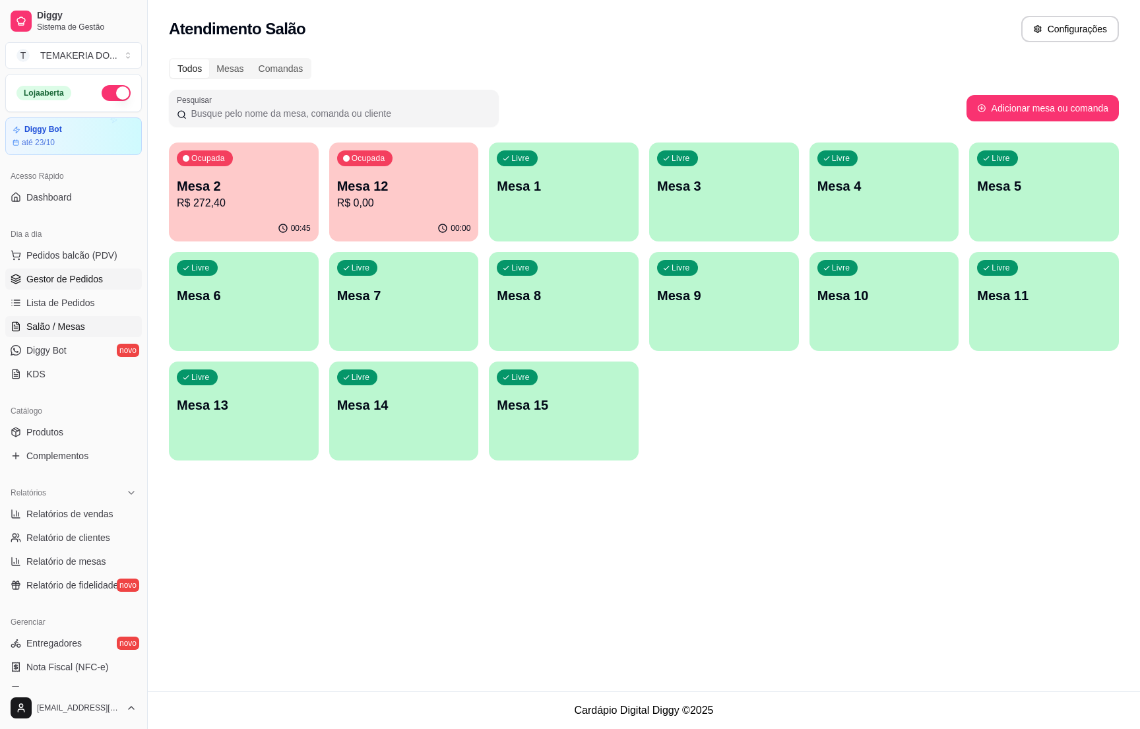
click at [79, 276] on span "Gestor de Pedidos" at bounding box center [64, 279] width 77 height 13
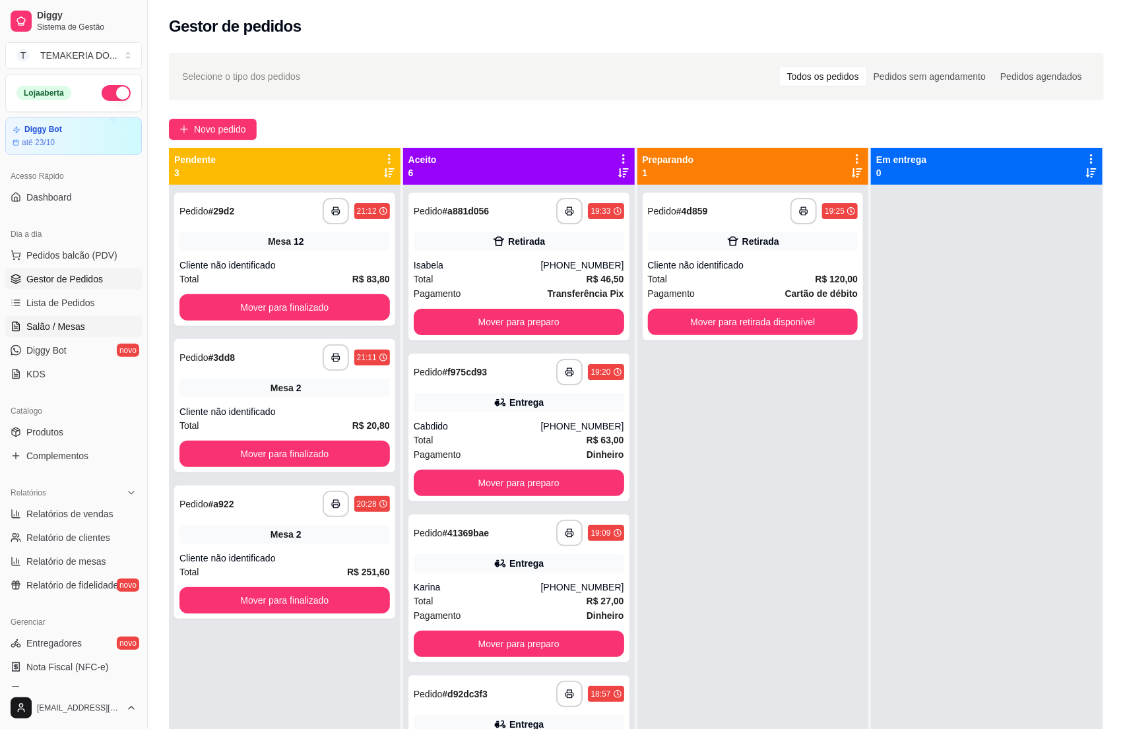
click at [68, 325] on span "Salão / Mesas" at bounding box center [55, 326] width 59 height 13
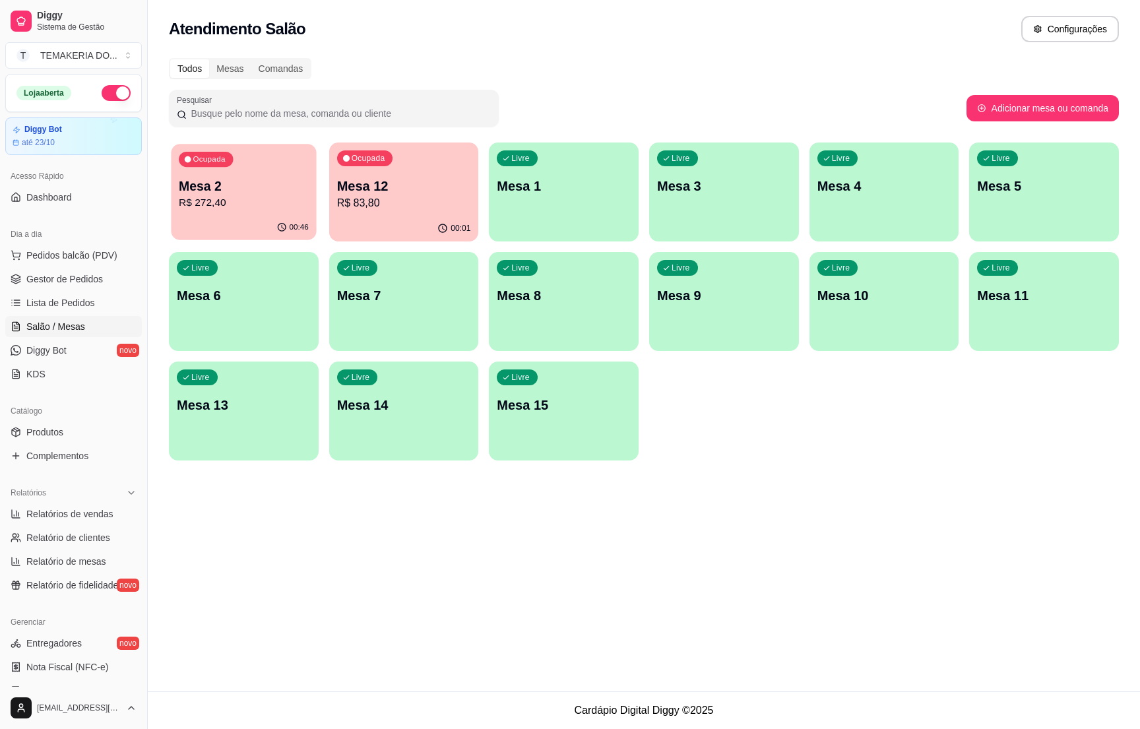
click at [234, 210] on p "R$ 272,40" at bounding box center [244, 202] width 130 height 15
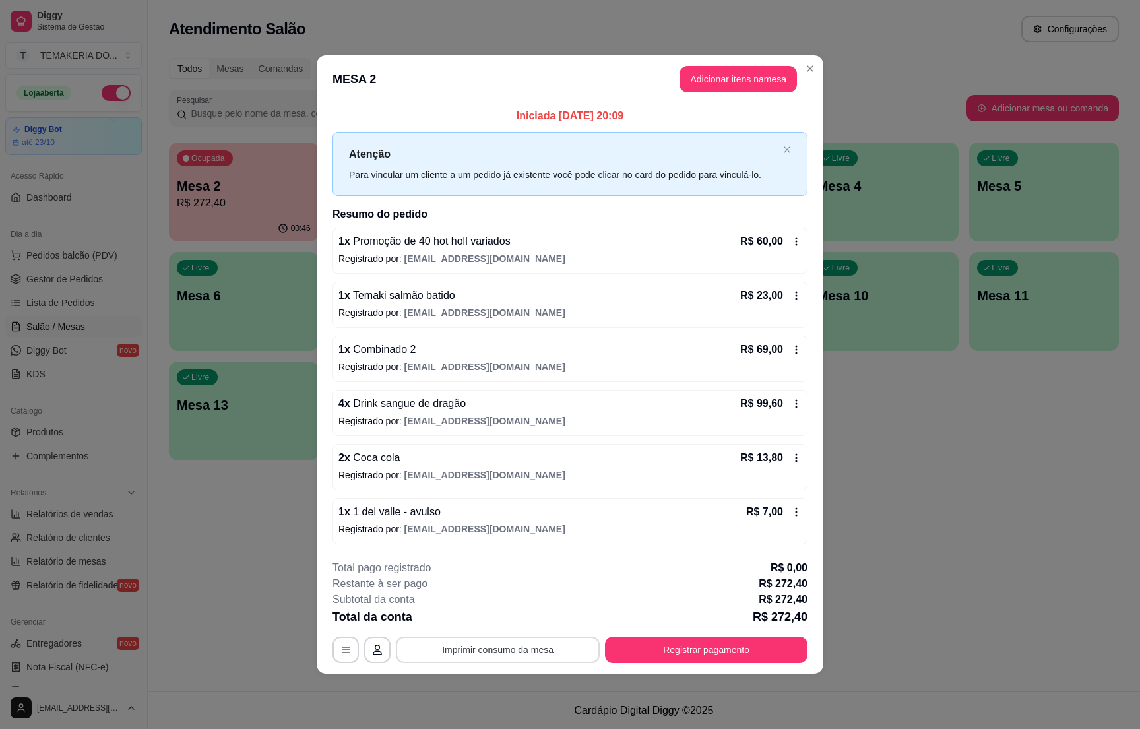
click at [525, 643] on button "Imprimir consumo da mesa" at bounding box center [498, 650] width 204 height 26
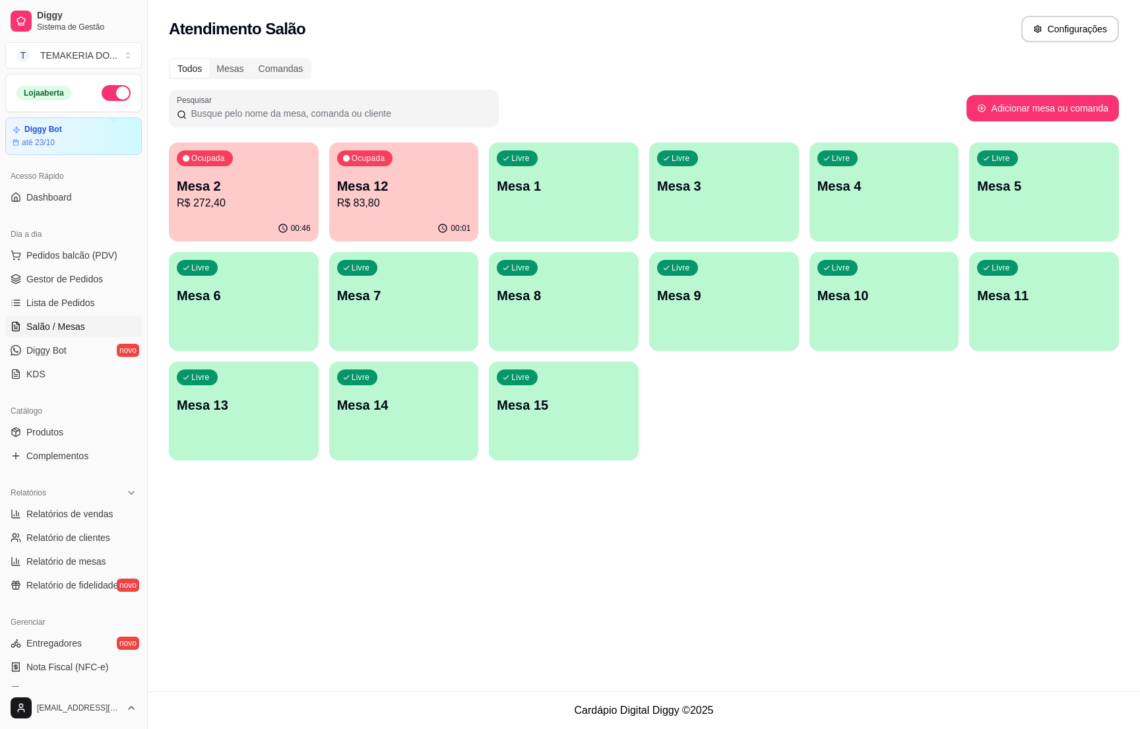
click at [272, 185] on p "Mesa 2" at bounding box center [244, 186] width 134 height 18
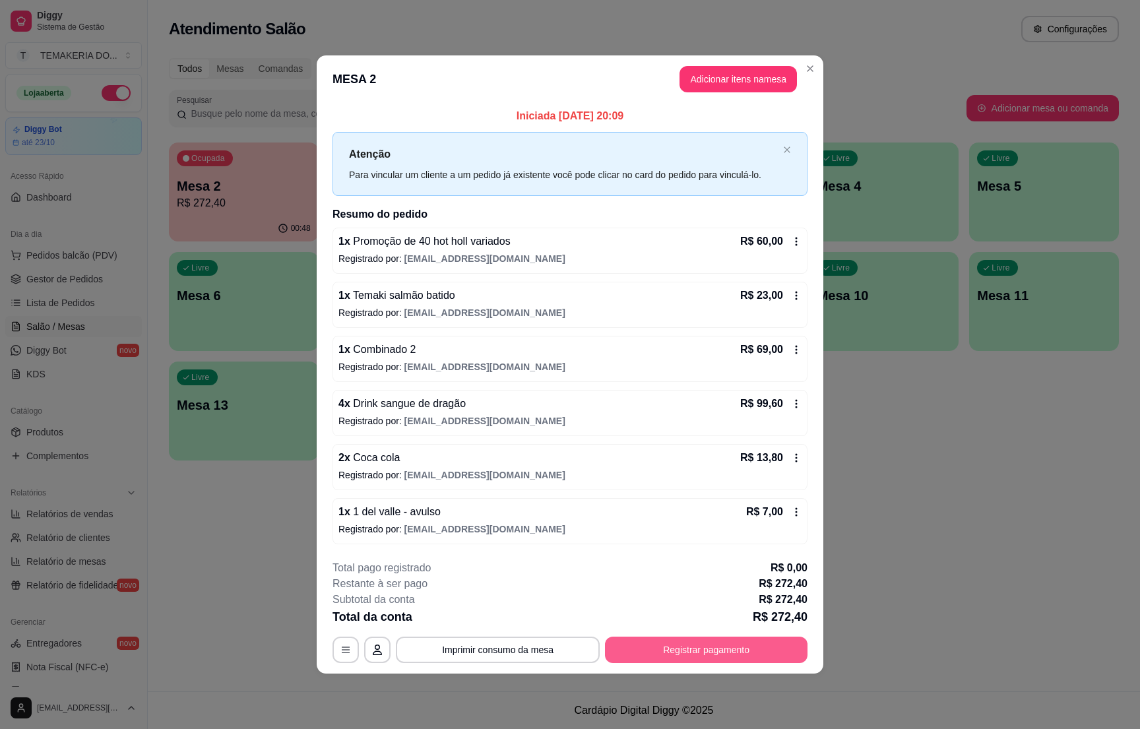
click at [657, 646] on button "Registrar pagamento" at bounding box center [706, 650] width 203 height 26
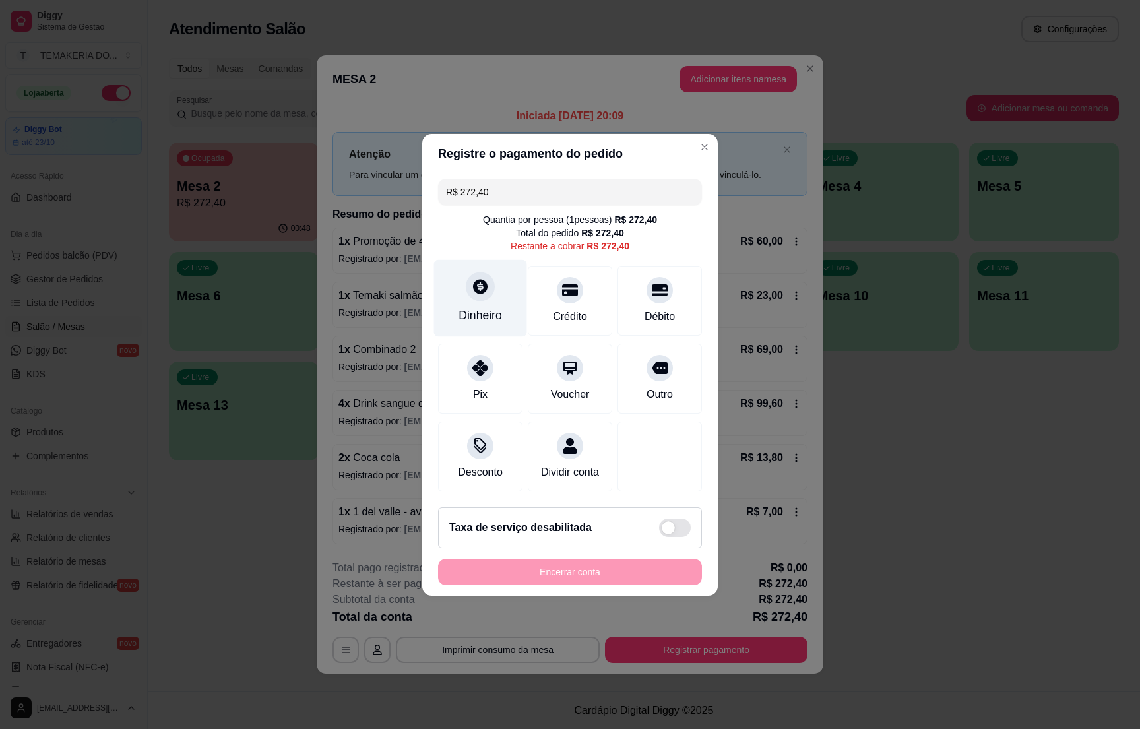
click at [469, 285] on div at bounding box center [480, 286] width 29 height 29
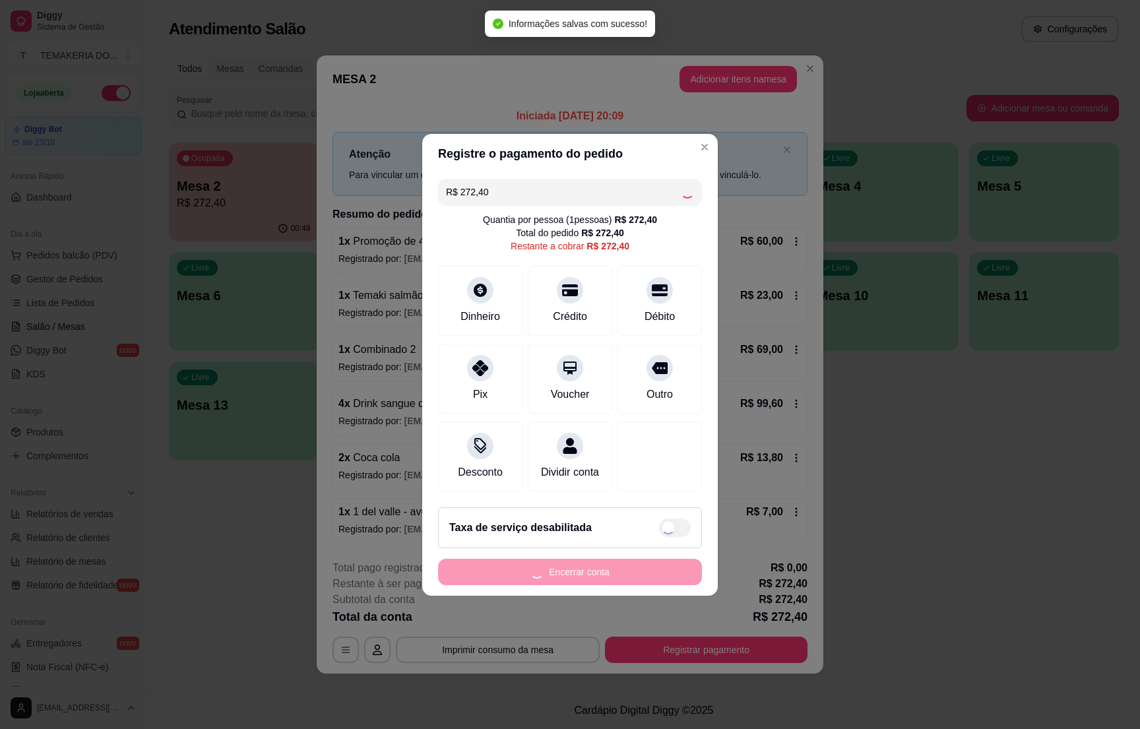
type input "R$ 0,00"
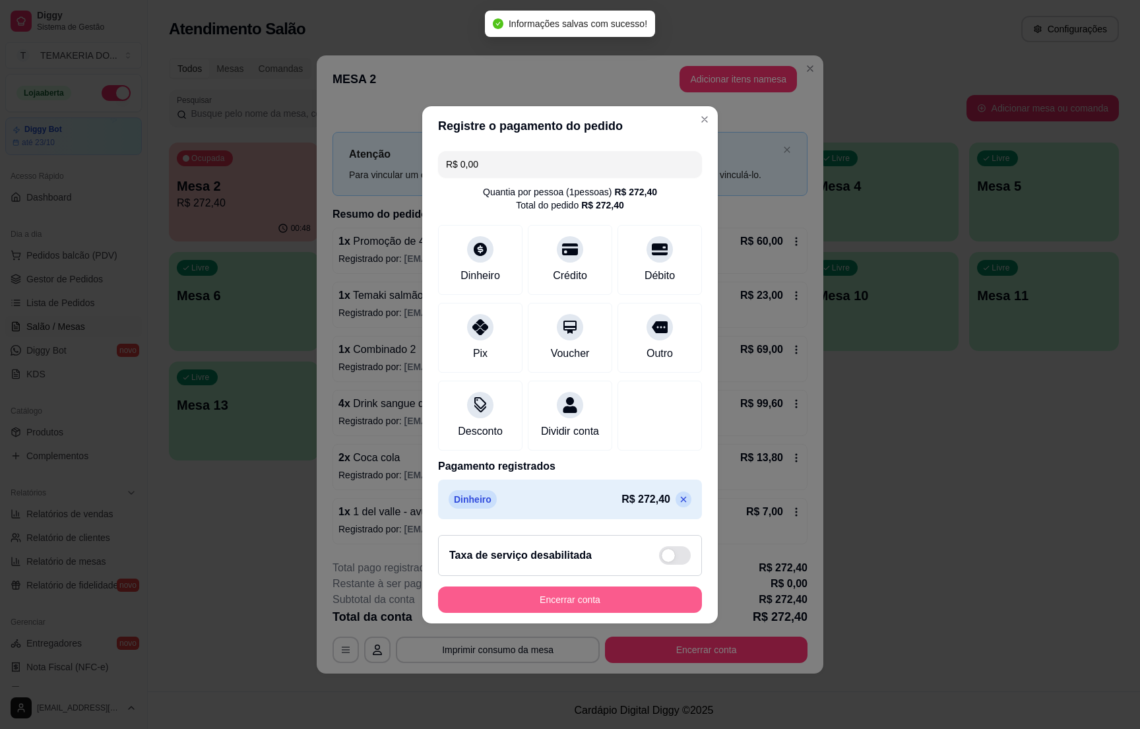
click at [620, 610] on button "Encerrar conta" at bounding box center [570, 600] width 264 height 26
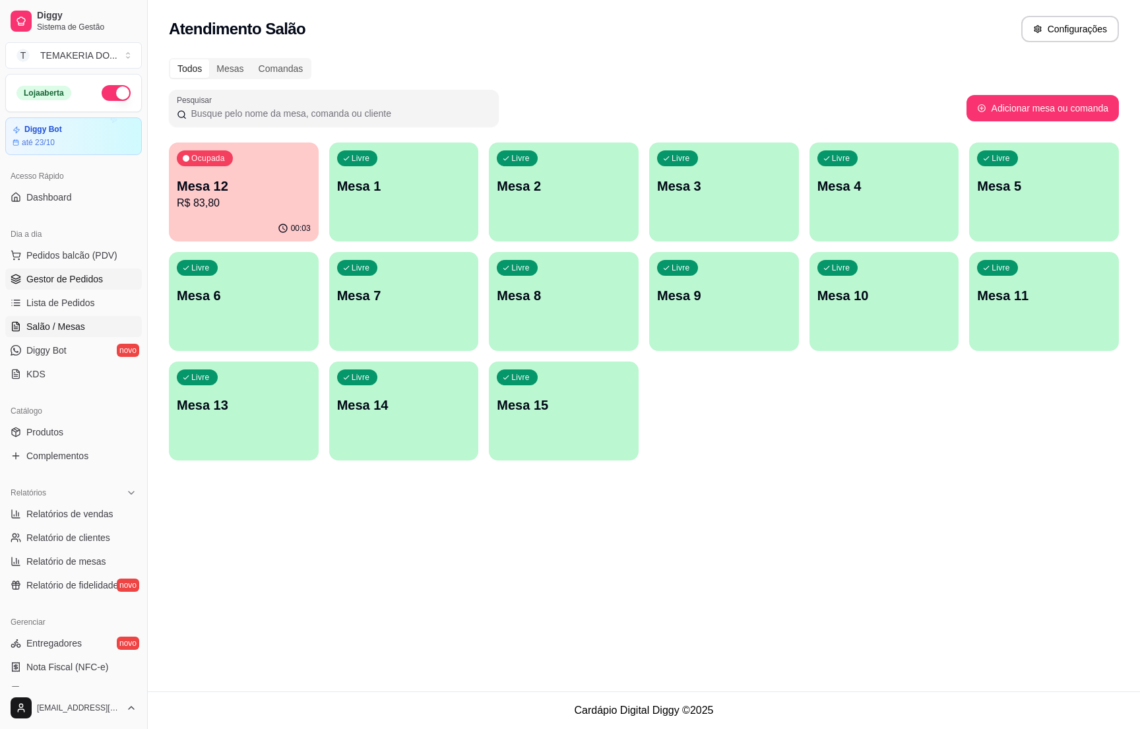
click at [97, 283] on span "Gestor de Pedidos" at bounding box center [64, 279] width 77 height 13
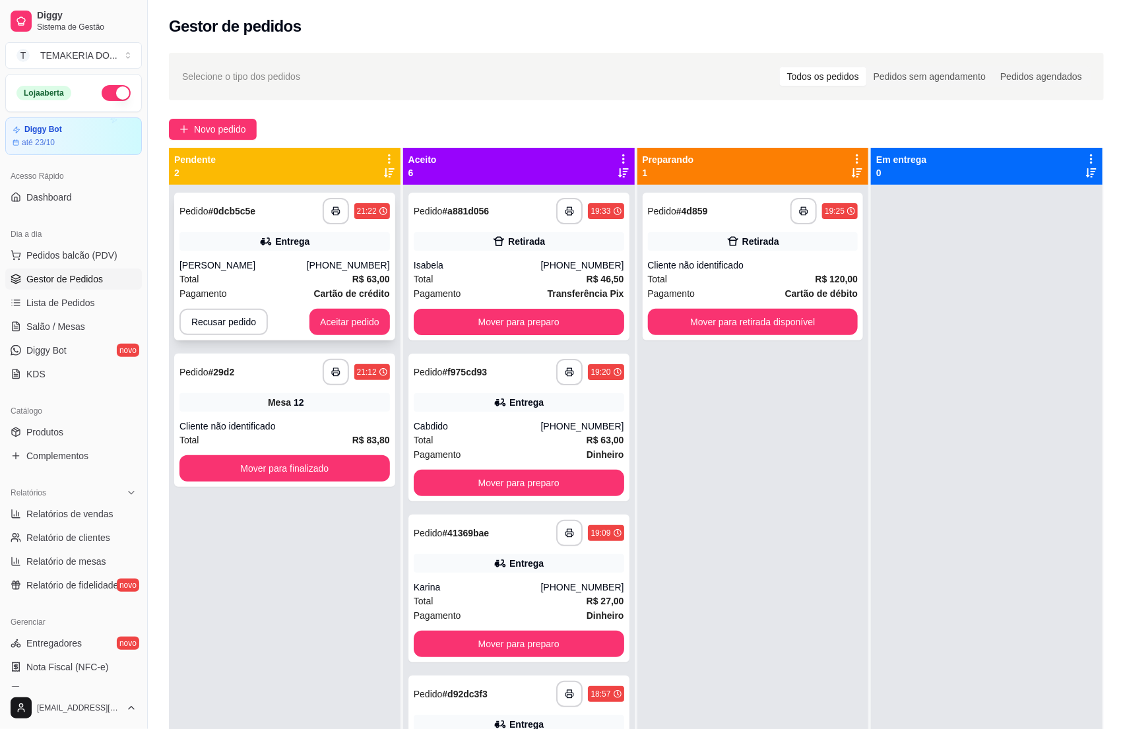
click at [298, 269] on div "[PERSON_NAME]" at bounding box center [243, 265] width 127 height 13
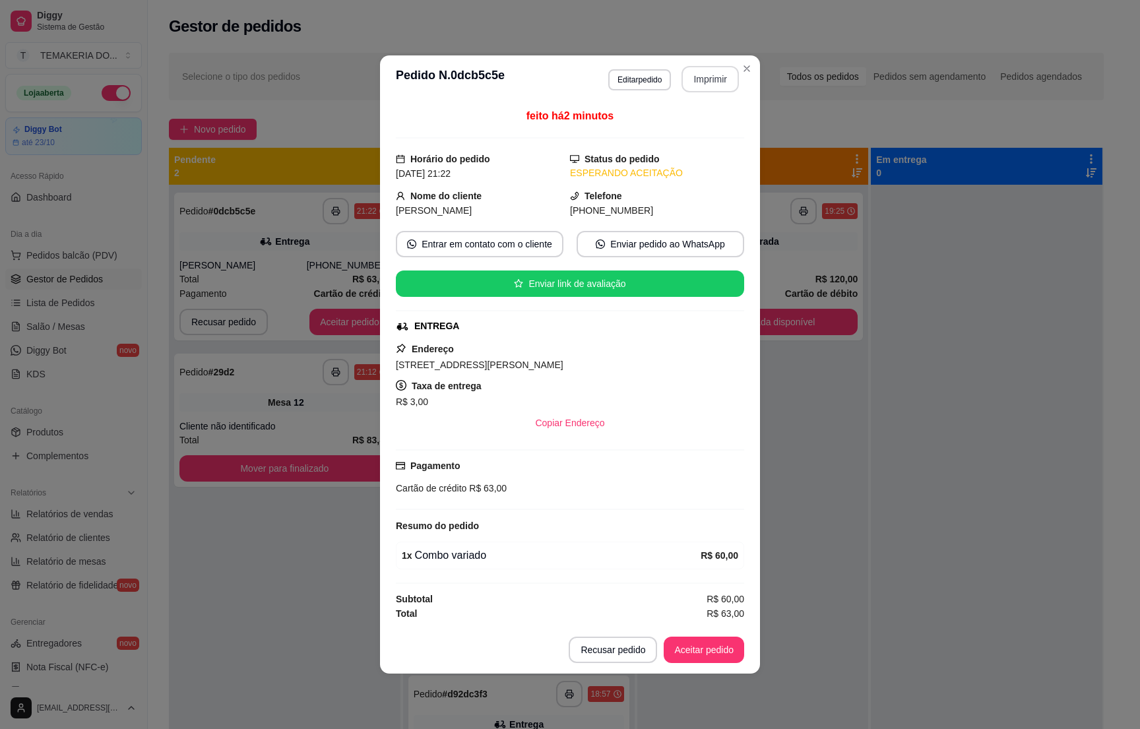
click at [709, 74] on button "Imprimir" at bounding box center [710, 79] width 57 height 26
click at [702, 656] on button "Aceitar pedido" at bounding box center [704, 650] width 81 height 26
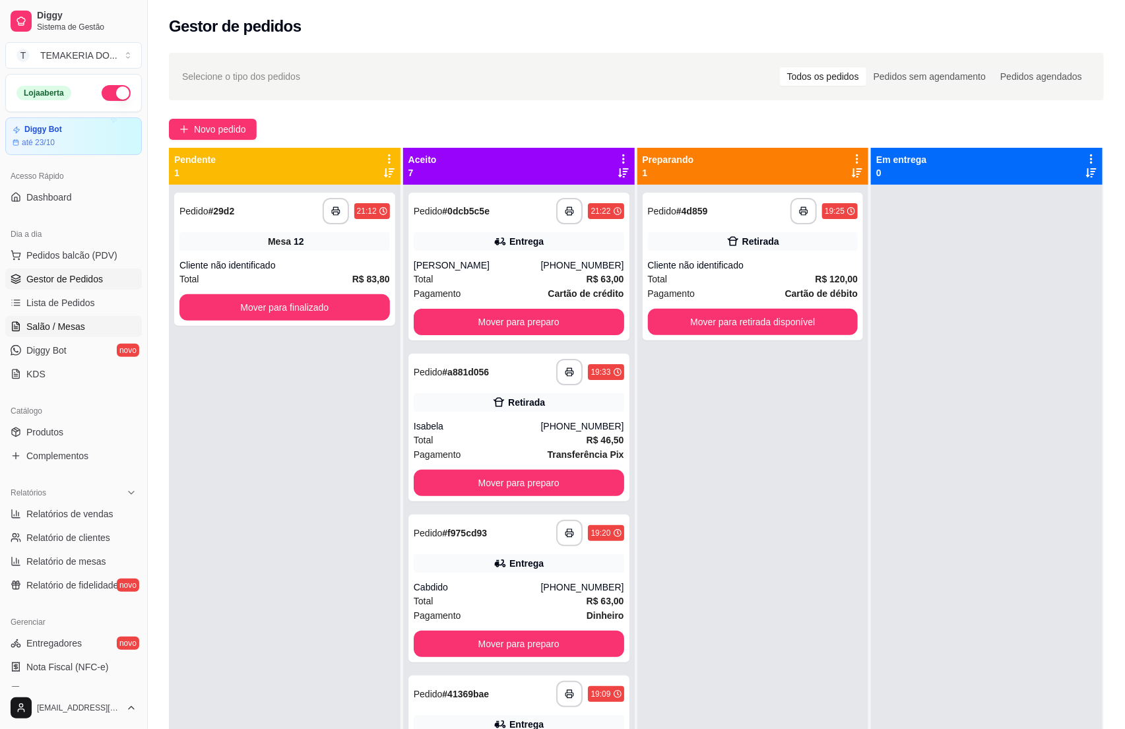
click at [48, 327] on span "Salão / Mesas" at bounding box center [55, 326] width 59 height 13
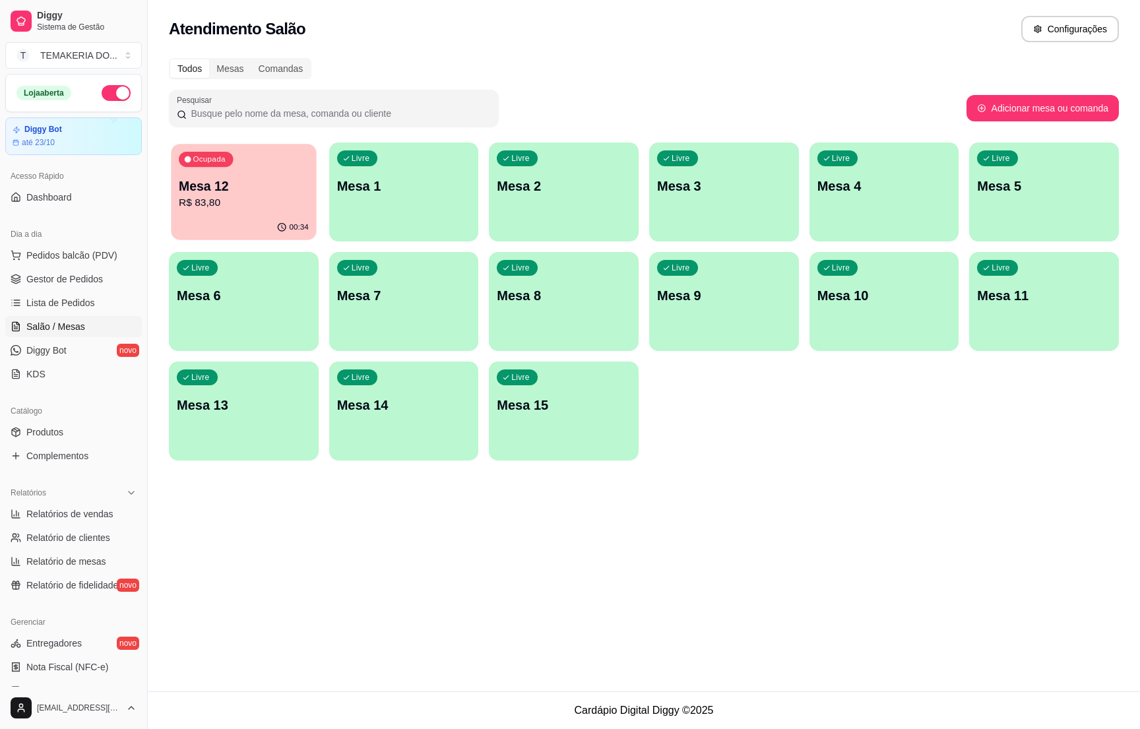
click at [228, 207] on p "R$ 83,80" at bounding box center [244, 202] width 130 height 15
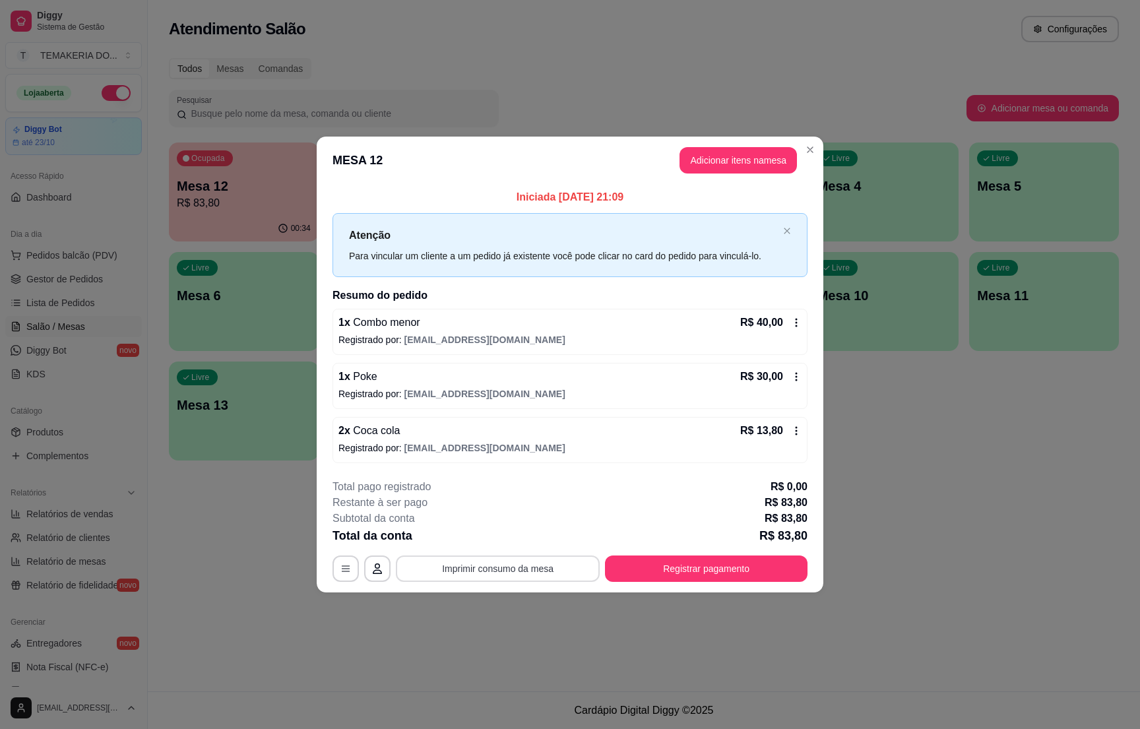
click at [529, 563] on button "Imprimir consumo da mesa" at bounding box center [498, 569] width 204 height 26
click at [874, 565] on div "**********" at bounding box center [570, 364] width 1140 height 729
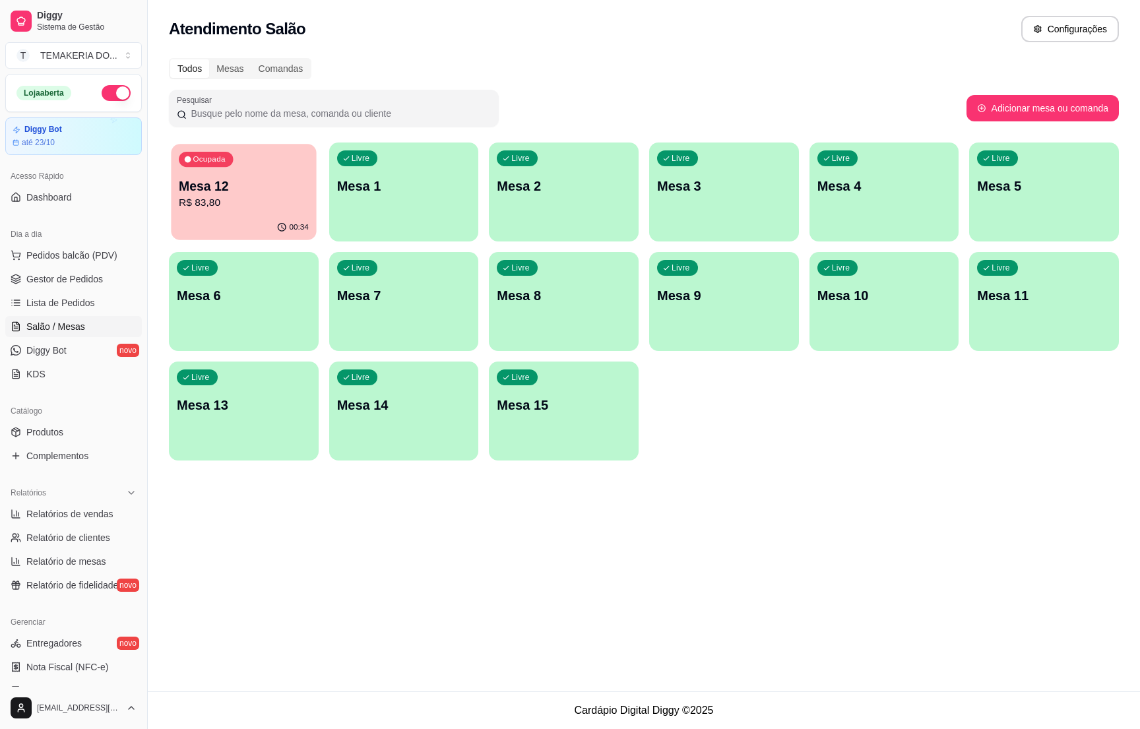
click at [248, 222] on div "00:34" at bounding box center [243, 227] width 145 height 25
click at [222, 170] on div "Ocupada Mesa 12 R$ 83,80" at bounding box center [244, 179] width 150 height 73
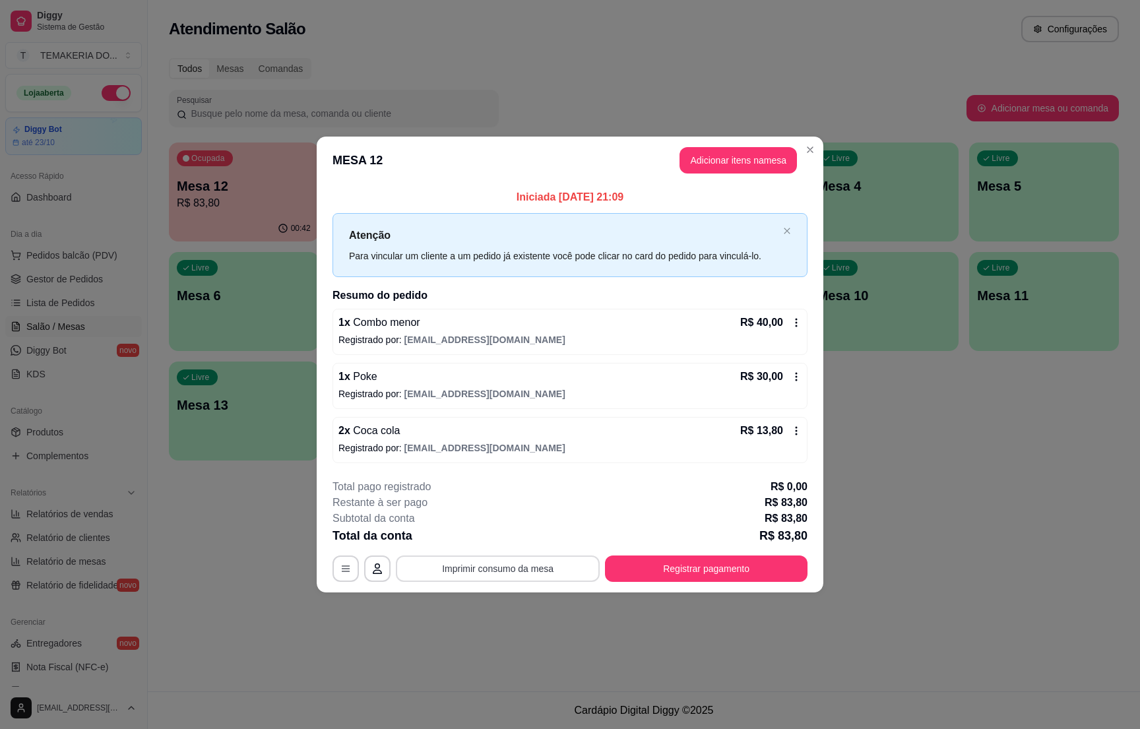
click at [488, 568] on button "Imprimir consumo da mesa" at bounding box center [498, 569] width 204 height 26
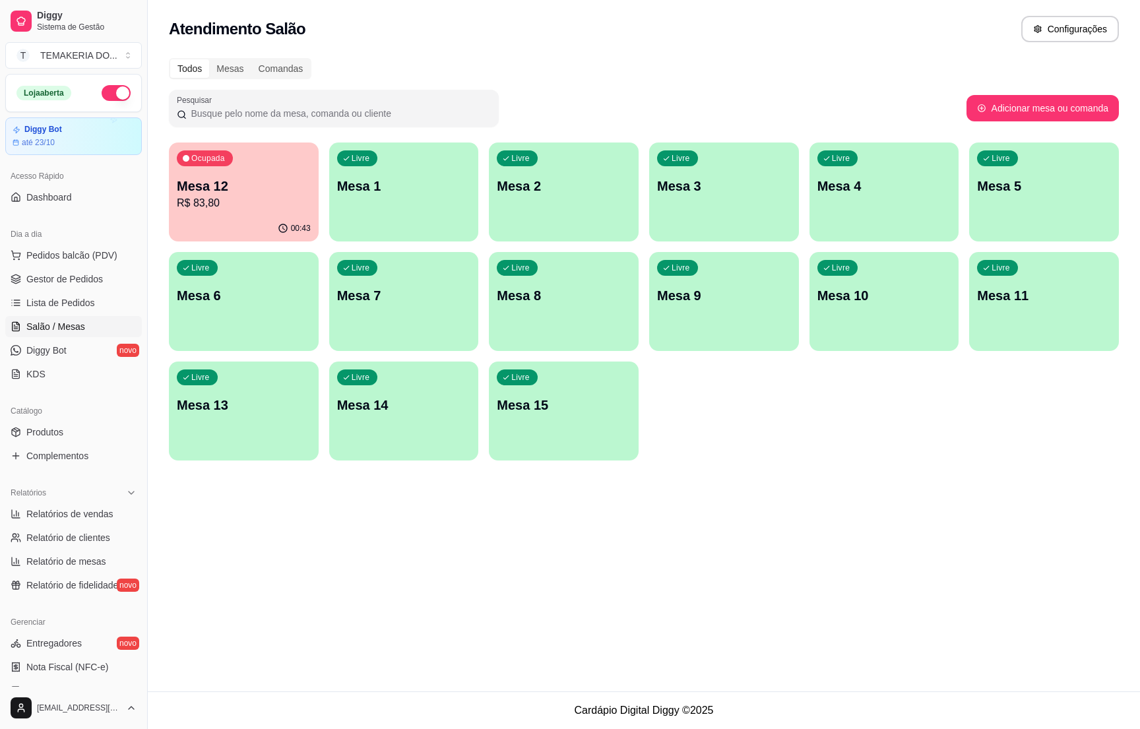
click at [226, 200] on p "R$ 83,80" at bounding box center [244, 203] width 134 height 16
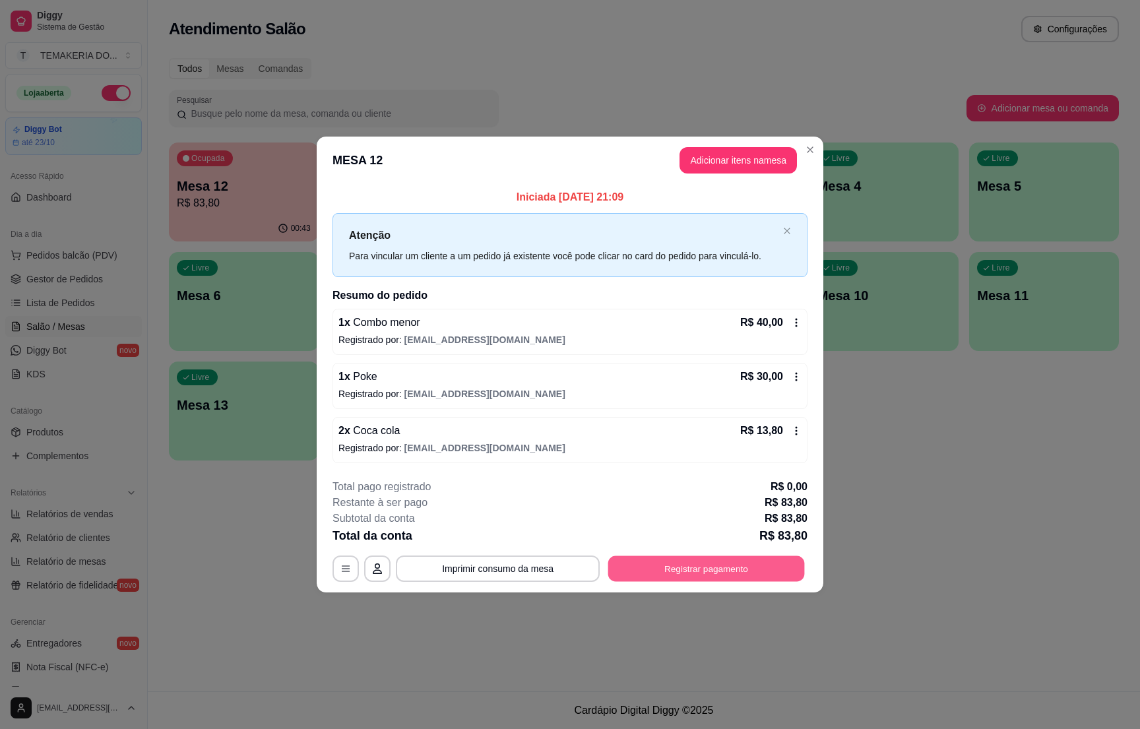
click at [673, 564] on button "Registrar pagamento" at bounding box center [707, 569] width 197 height 26
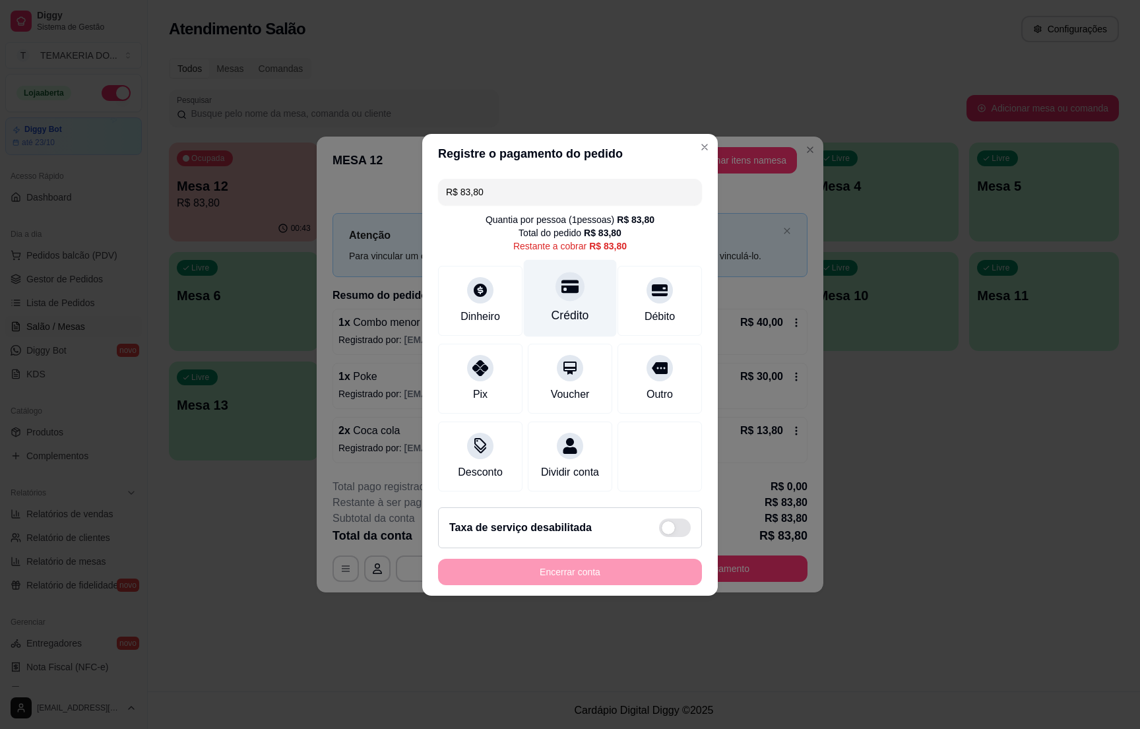
click at [575, 296] on div "Crédito" at bounding box center [570, 297] width 93 height 77
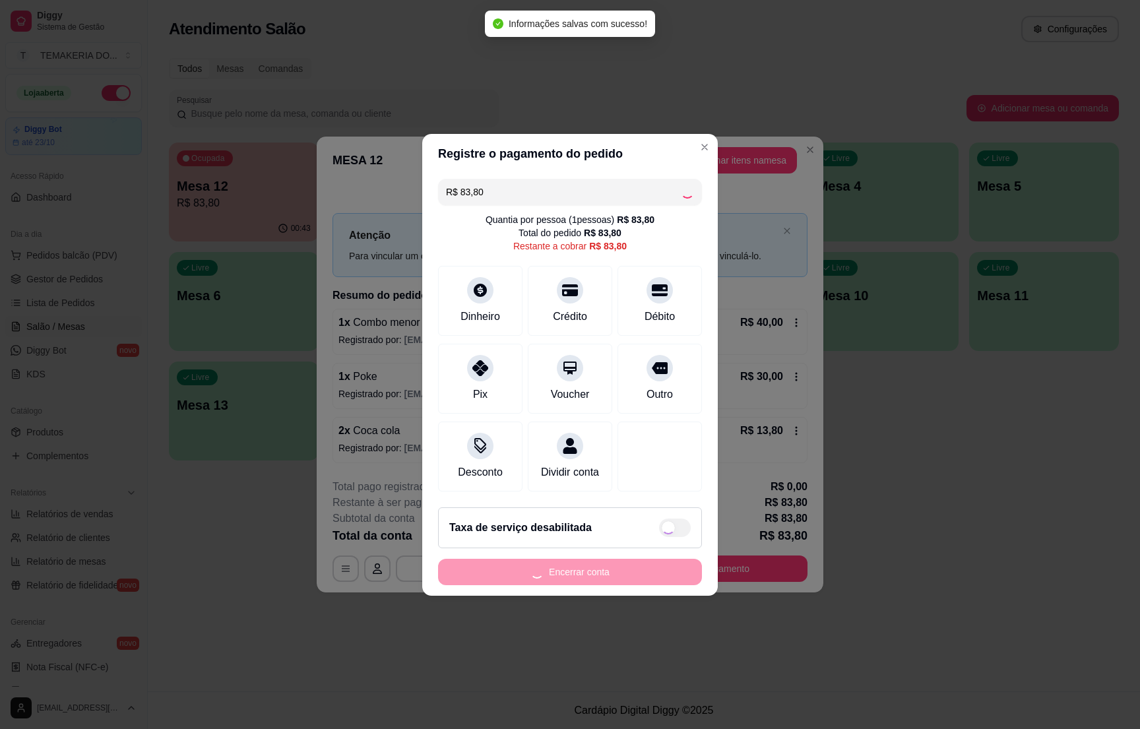
type input "R$ 0,00"
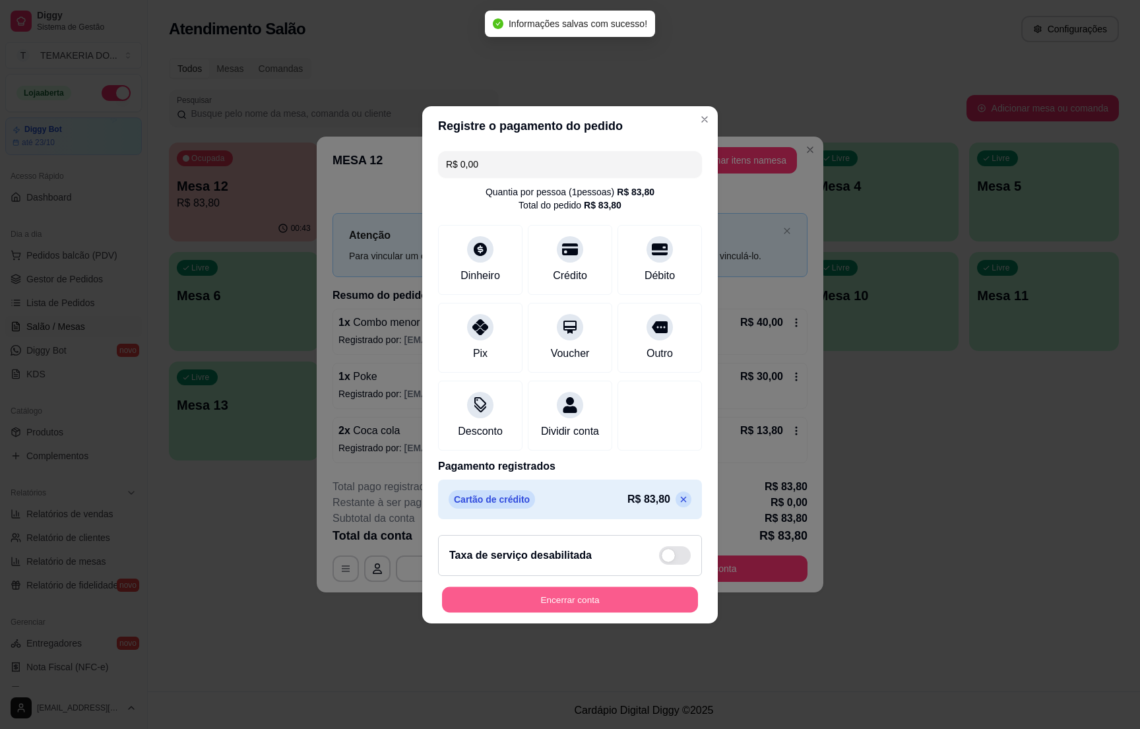
click at [548, 599] on button "Encerrar conta" at bounding box center [570, 600] width 256 height 26
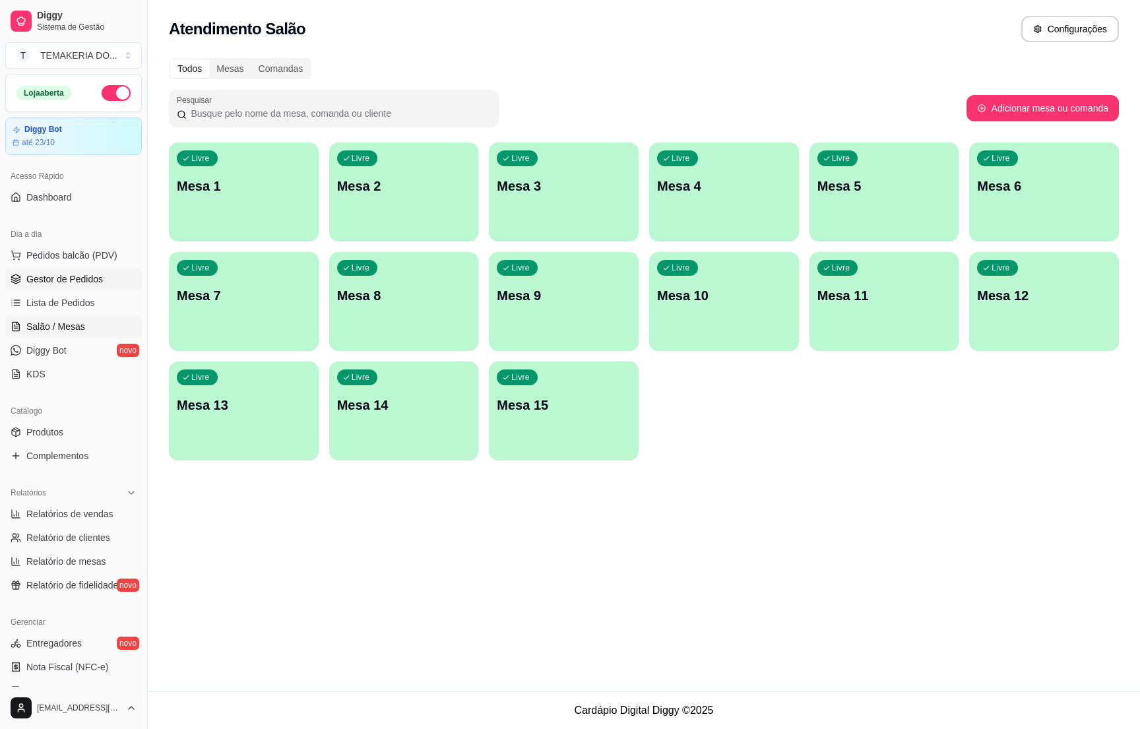
click at [62, 279] on span "Gestor de Pedidos" at bounding box center [64, 279] width 77 height 13
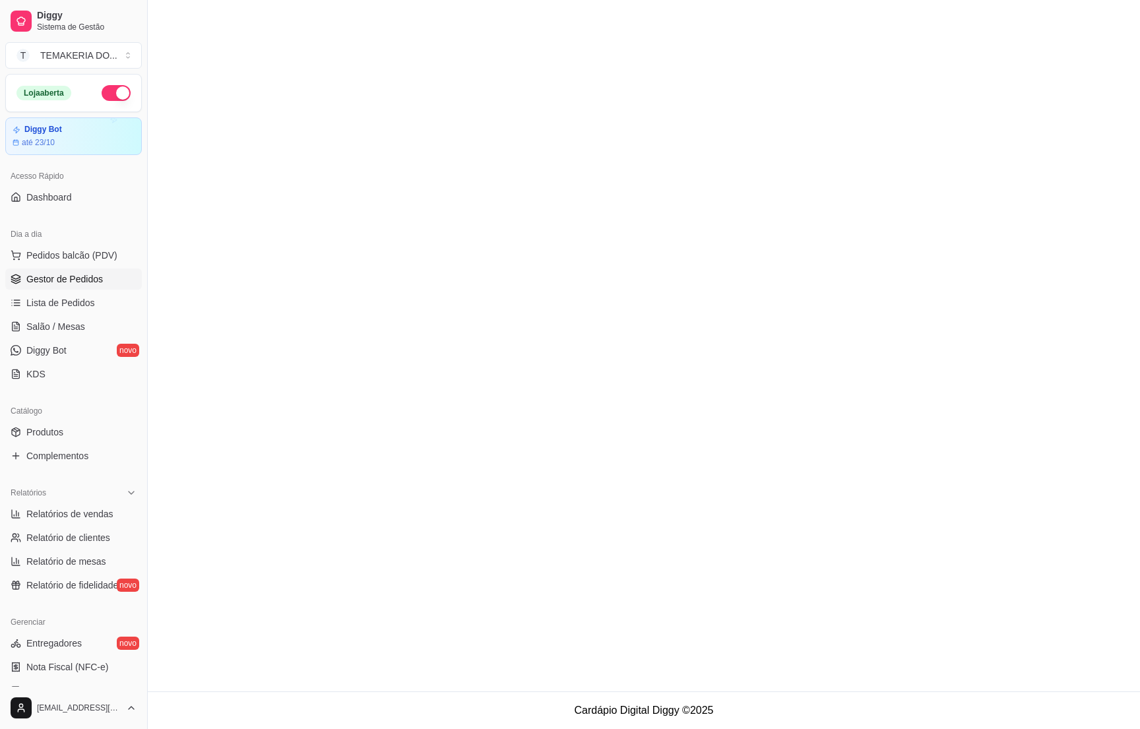
click at [106, 92] on button "button" at bounding box center [116, 93] width 29 height 16
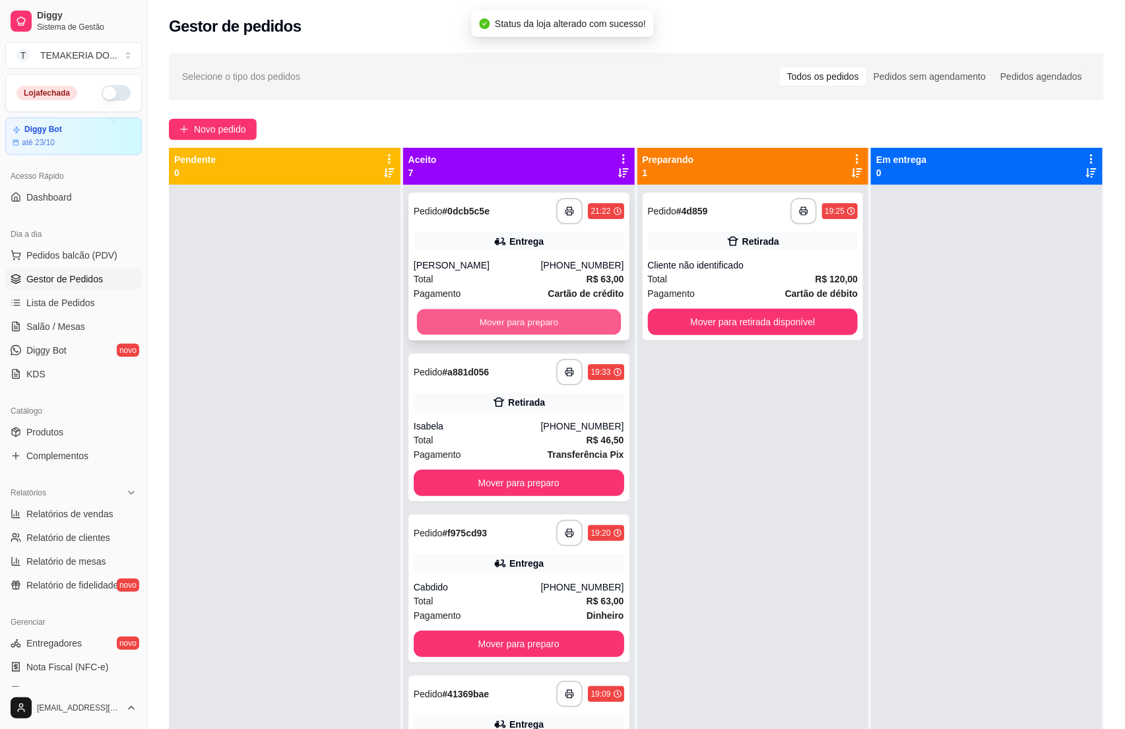
click at [508, 321] on button "Mover para preparo" at bounding box center [519, 323] width 204 height 26
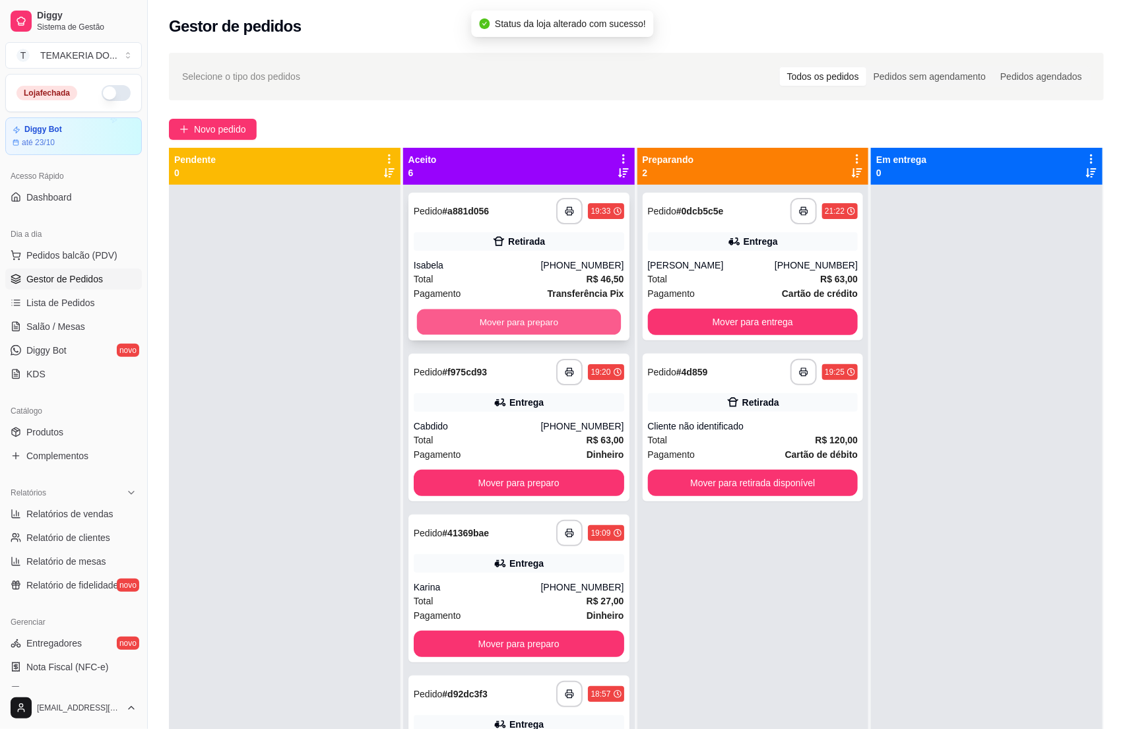
click at [533, 319] on button "Mover para preparo" at bounding box center [519, 323] width 204 height 26
click at [543, 470] on button "Mover para preparo" at bounding box center [519, 483] width 211 height 26
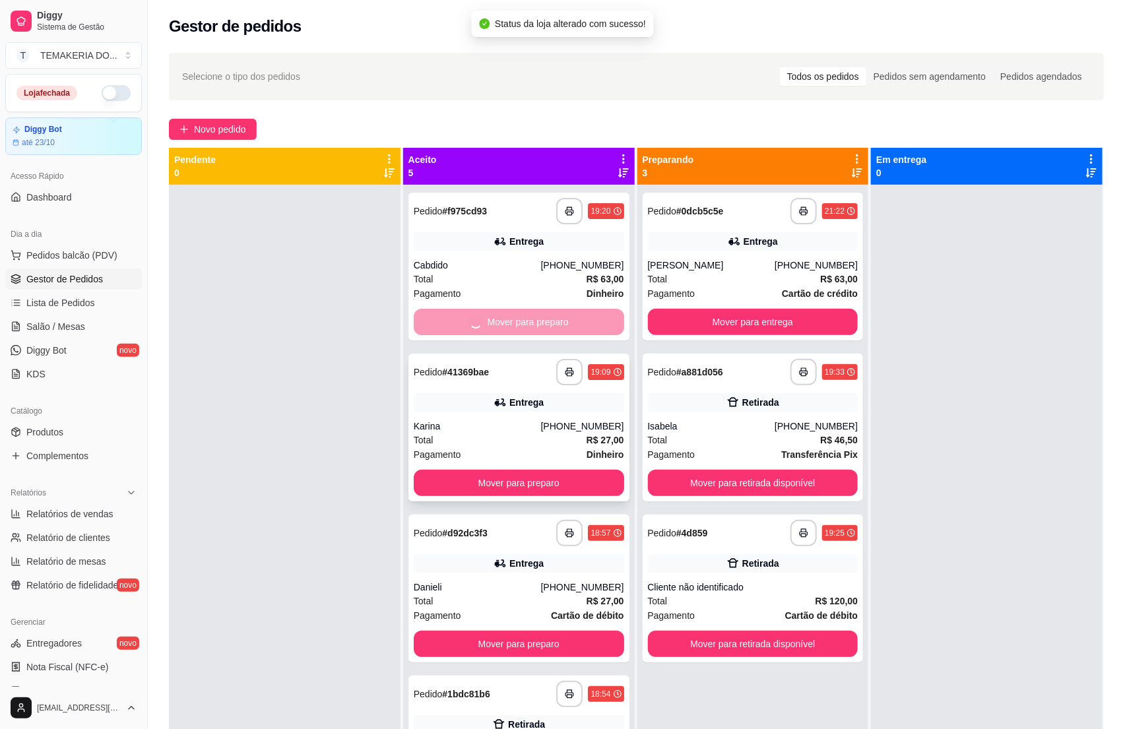
click at [552, 470] on button "Mover para preparo" at bounding box center [519, 483] width 211 height 26
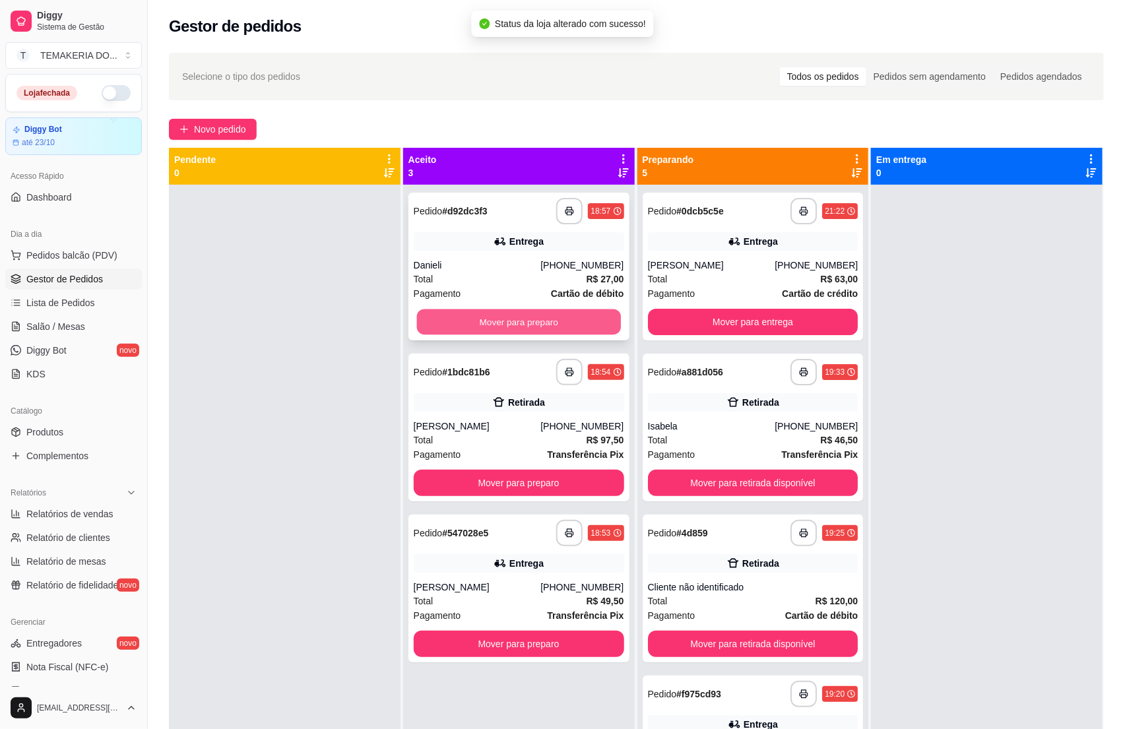
click at [562, 317] on button "Mover para preparo" at bounding box center [519, 323] width 204 height 26
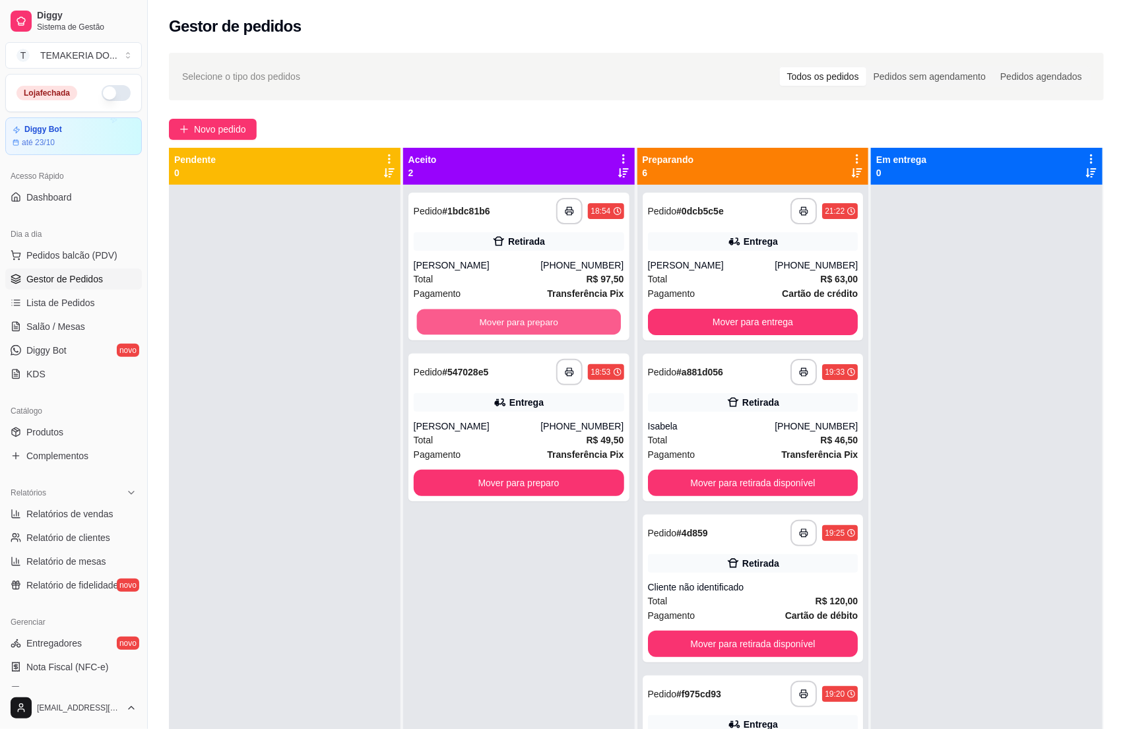
click at [588, 315] on button "Mover para preparo" at bounding box center [519, 323] width 204 height 26
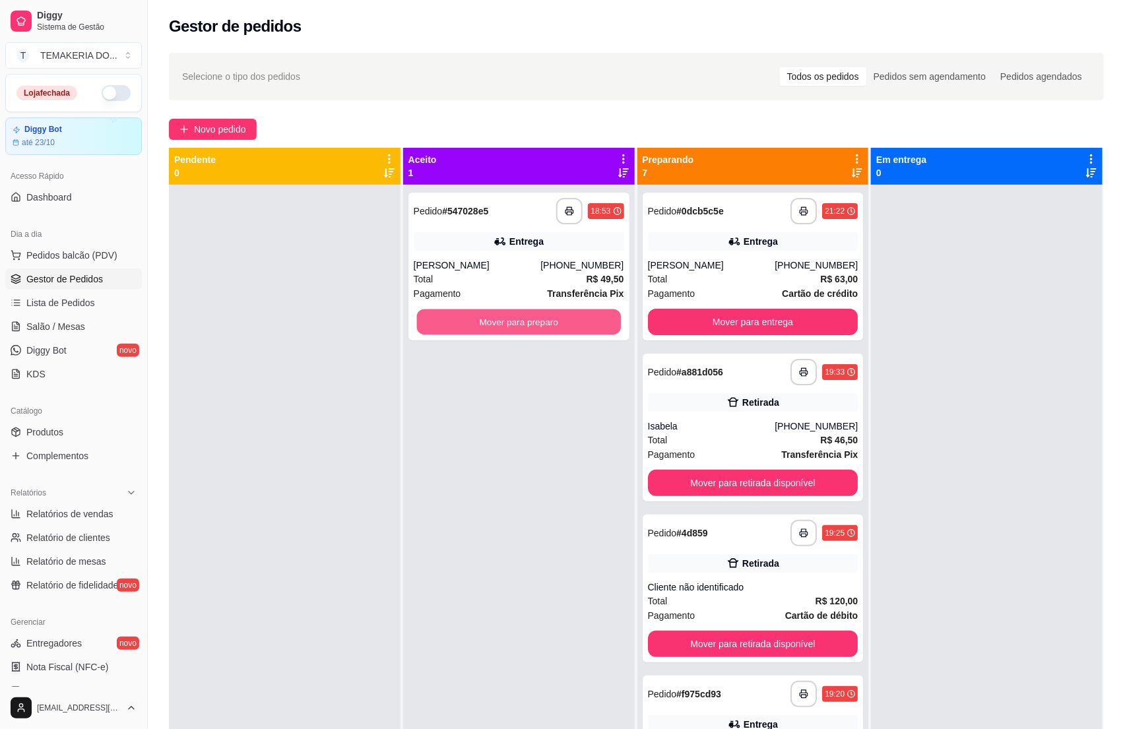
click at [588, 315] on button "Mover para preparo" at bounding box center [519, 323] width 204 height 26
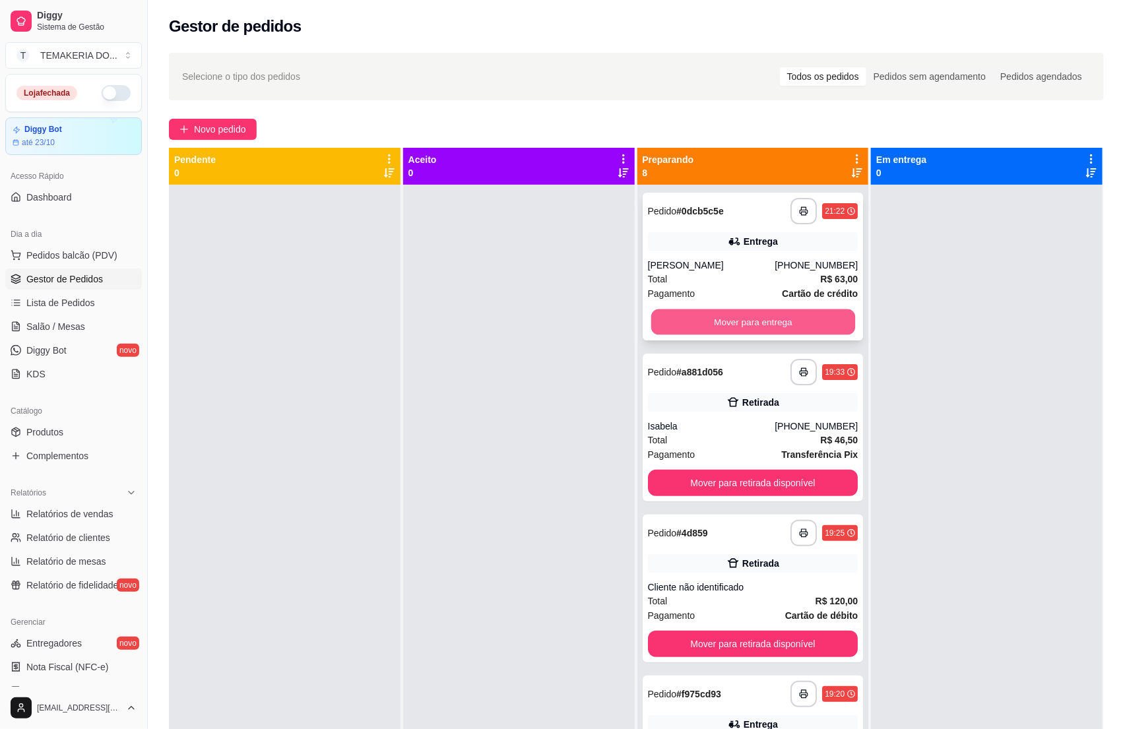
click at [673, 325] on button "Mover para entrega" at bounding box center [753, 323] width 204 height 26
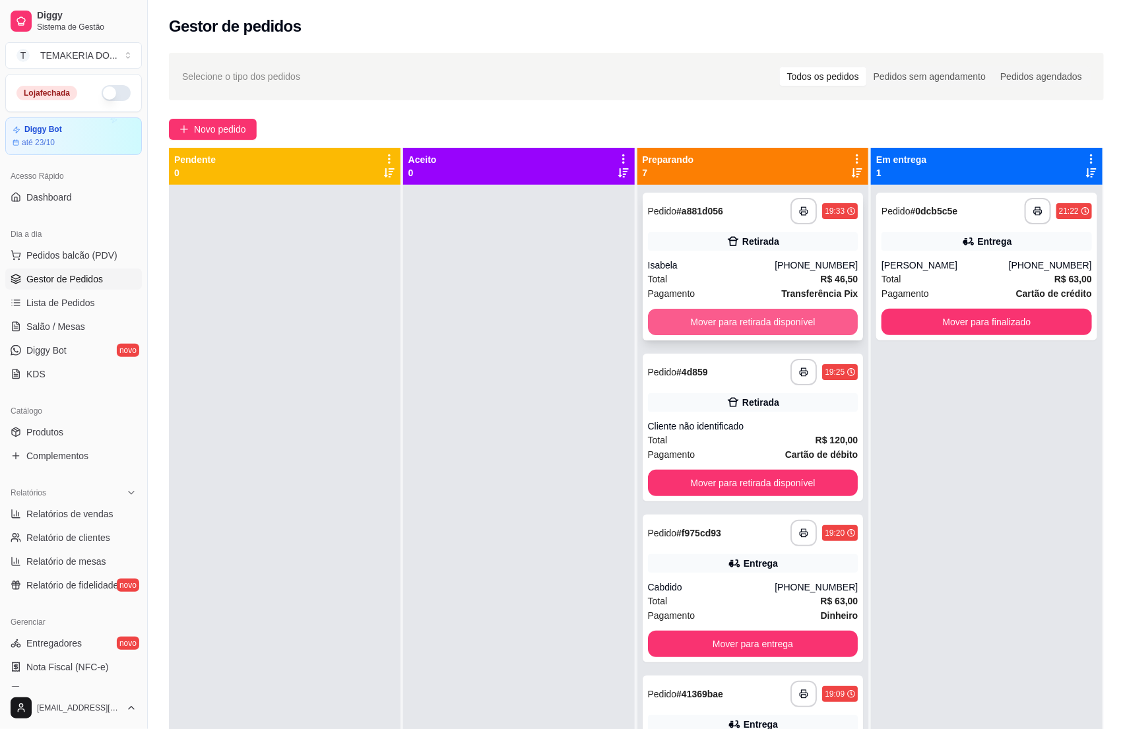
click at [744, 321] on button "Mover para retirada disponível" at bounding box center [753, 322] width 211 height 26
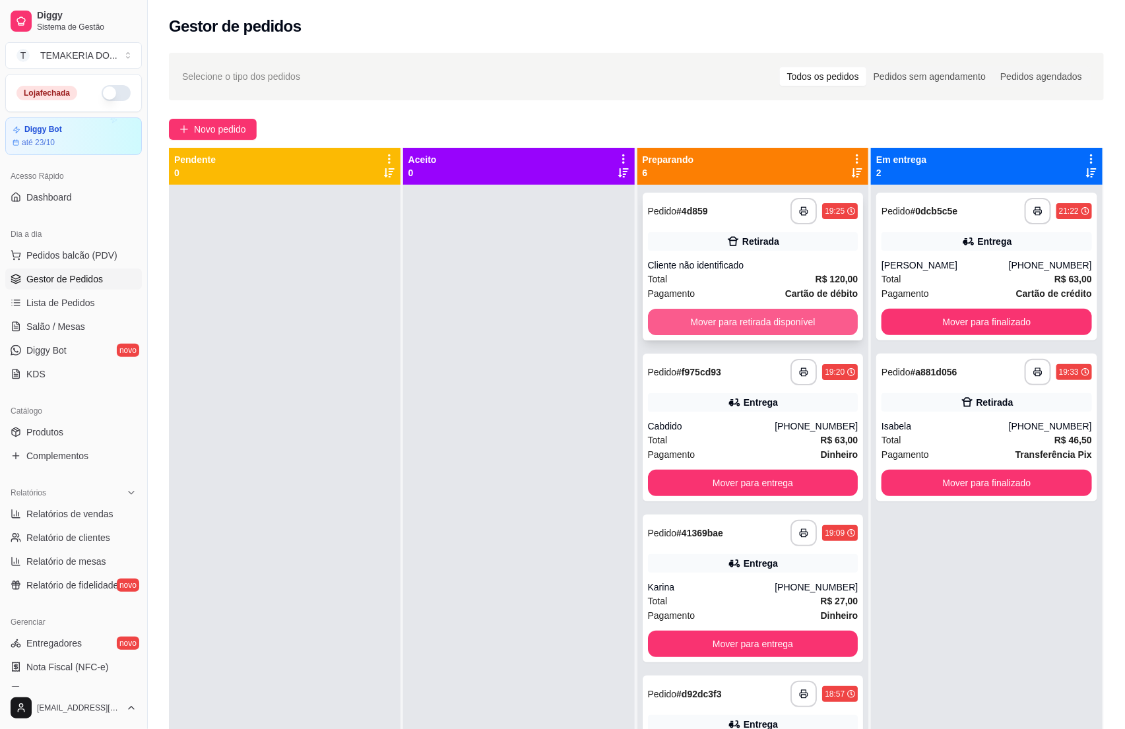
click at [781, 323] on button "Mover para retirada disponível" at bounding box center [753, 322] width 211 height 26
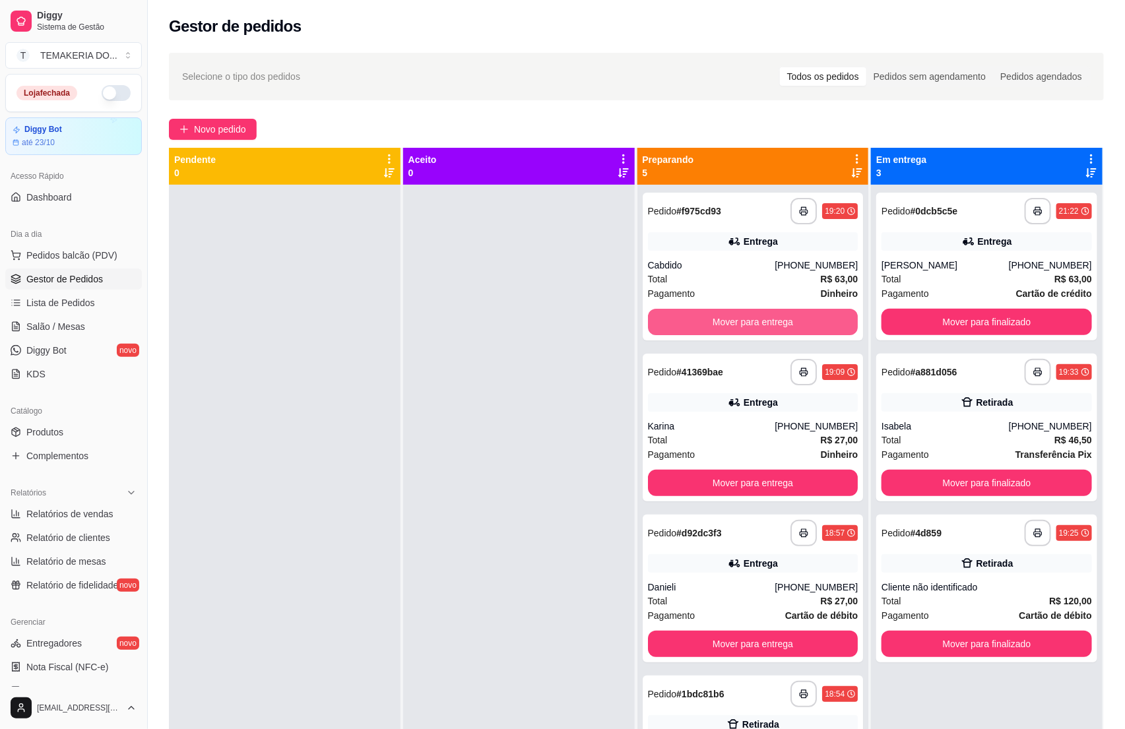
click at [801, 325] on button "Mover para entrega" at bounding box center [753, 322] width 211 height 26
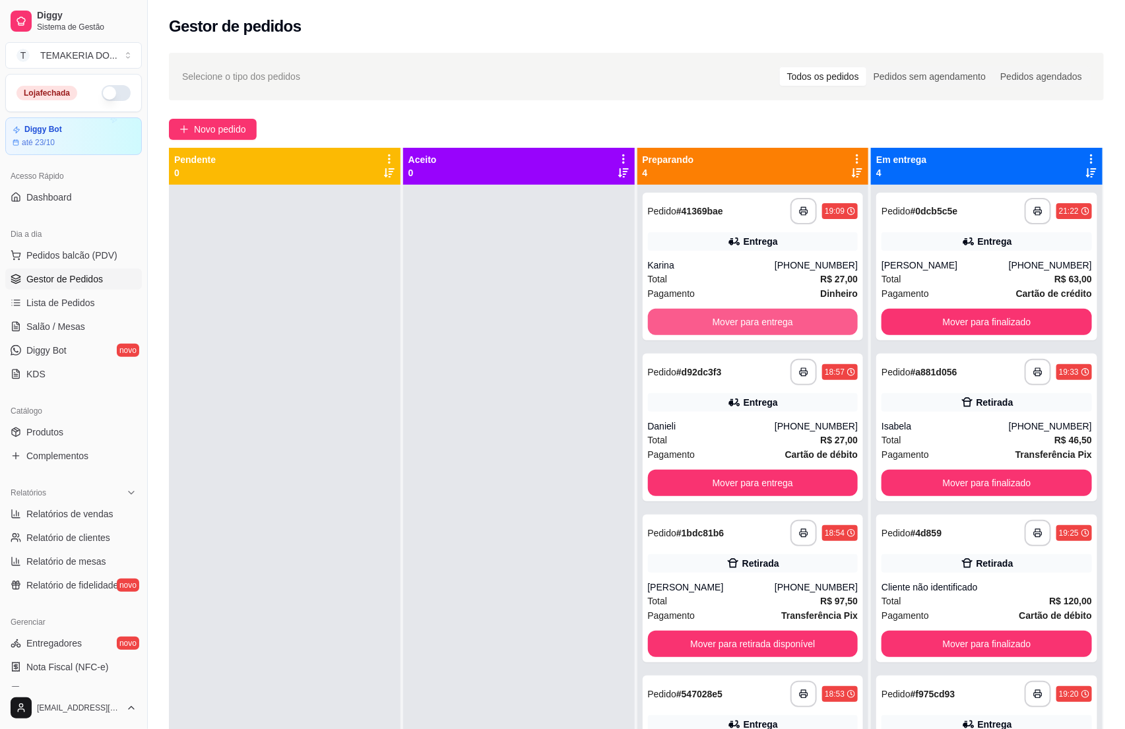
click at [793, 327] on button "Mover para entrega" at bounding box center [753, 322] width 211 height 26
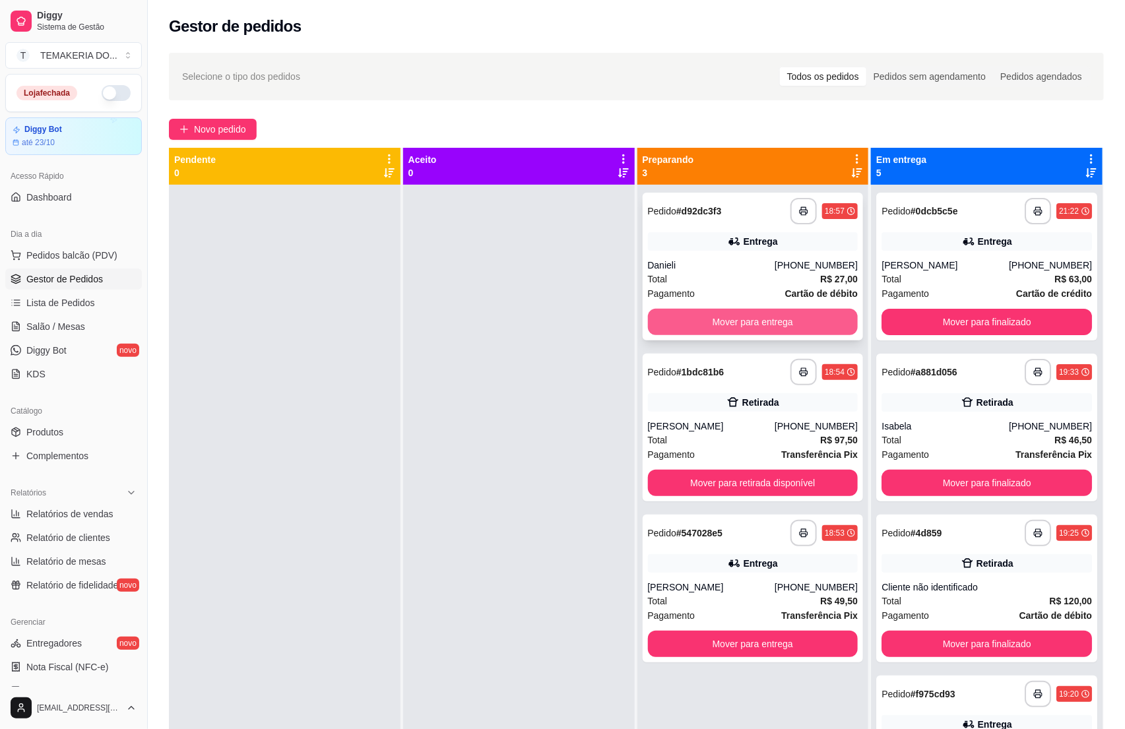
click at [792, 327] on button "Mover para entrega" at bounding box center [753, 322] width 211 height 26
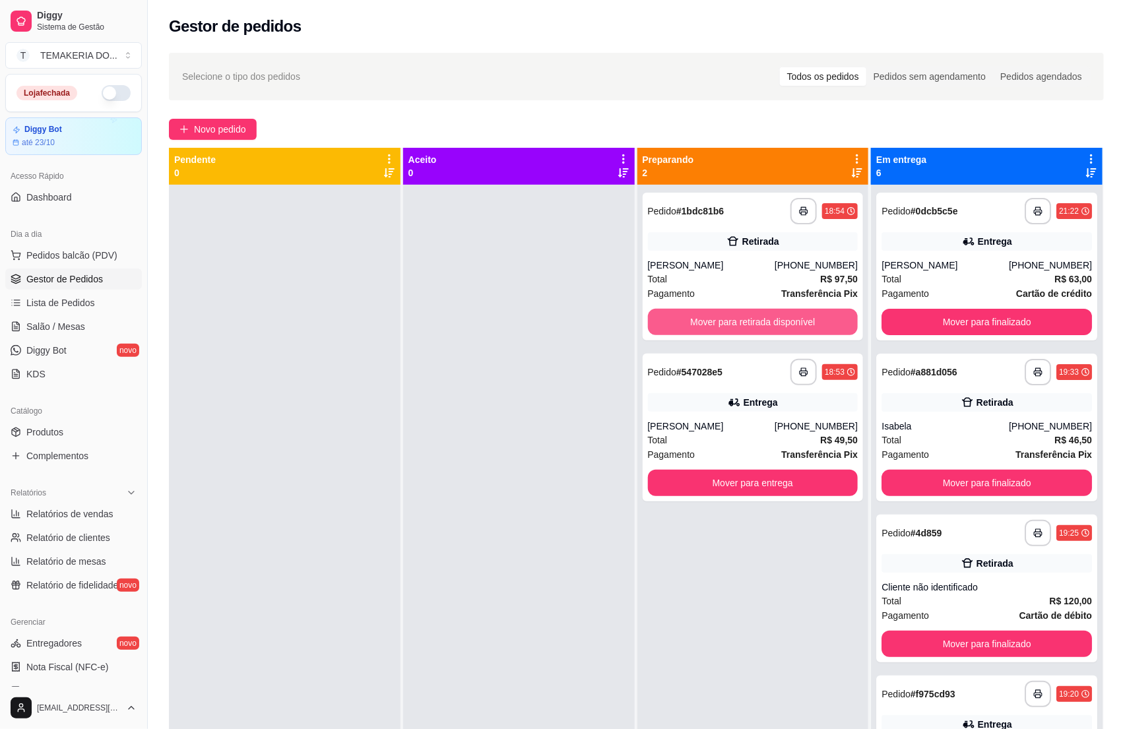
click at [792, 327] on button "Mover para retirada disponível" at bounding box center [753, 322] width 211 height 26
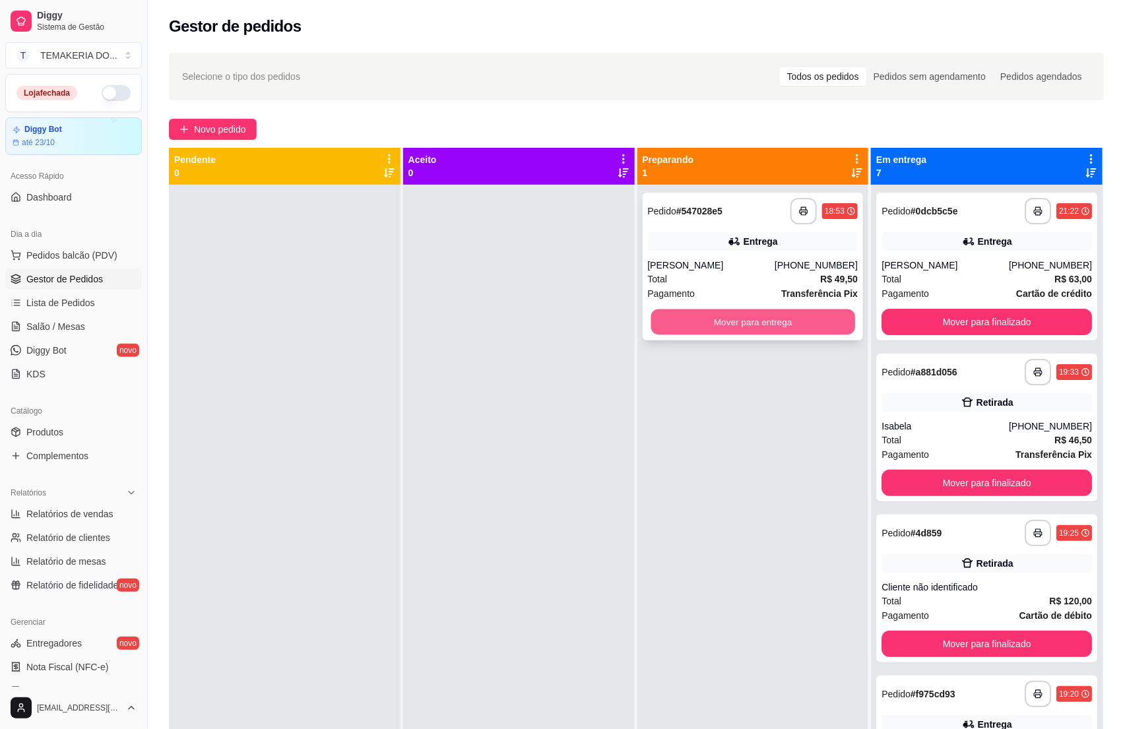
click at [810, 325] on button "Mover para entrega" at bounding box center [753, 323] width 204 height 26
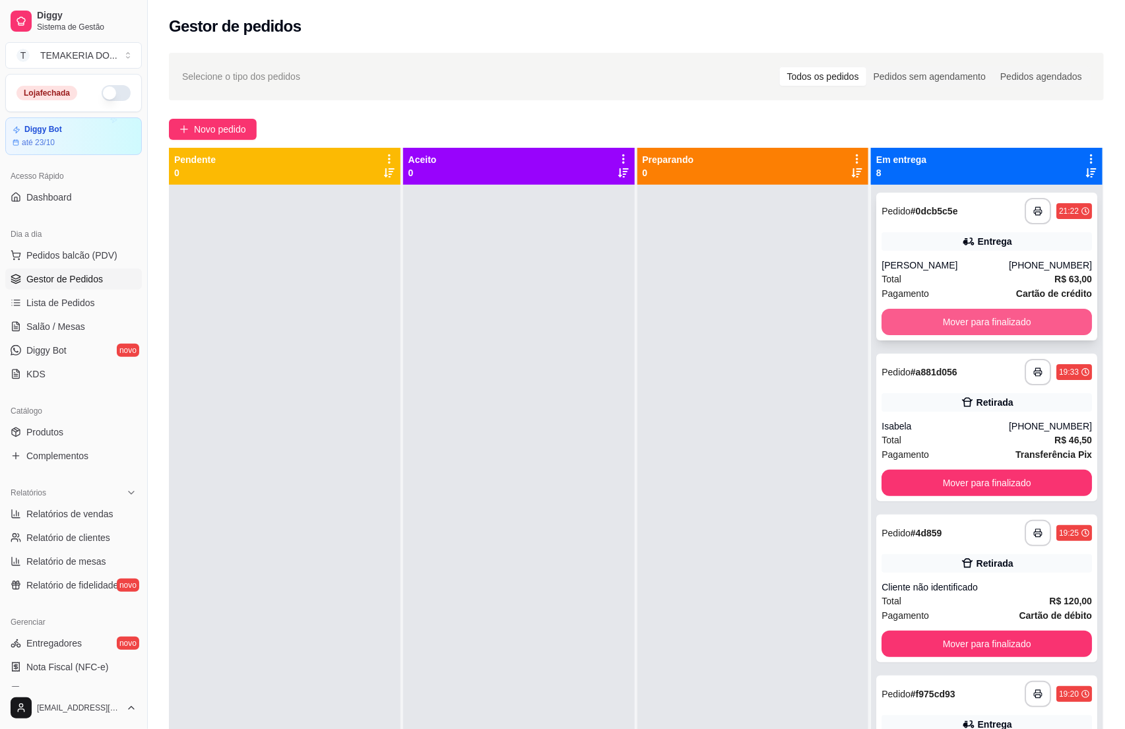
click at [892, 319] on button "Mover para finalizado" at bounding box center [987, 322] width 211 height 26
click at [917, 470] on button "Mover para finalizado" at bounding box center [987, 483] width 211 height 26
click at [917, 315] on button "Mover para finalizado" at bounding box center [987, 322] width 211 height 26
click at [927, 317] on button "Mover para finalizado" at bounding box center [987, 322] width 211 height 26
click at [927, 317] on button "Mover para finalizado" at bounding box center [987, 323] width 204 height 26
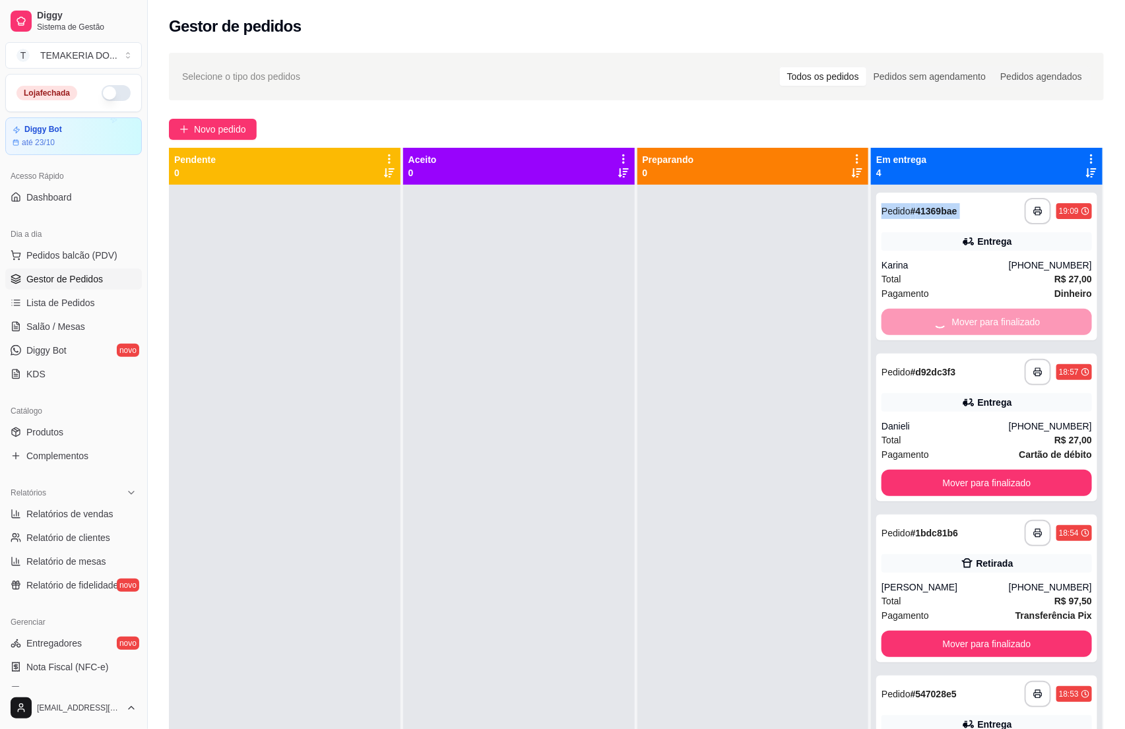
click at [927, 470] on button "Mover para finalizado" at bounding box center [987, 483] width 211 height 26
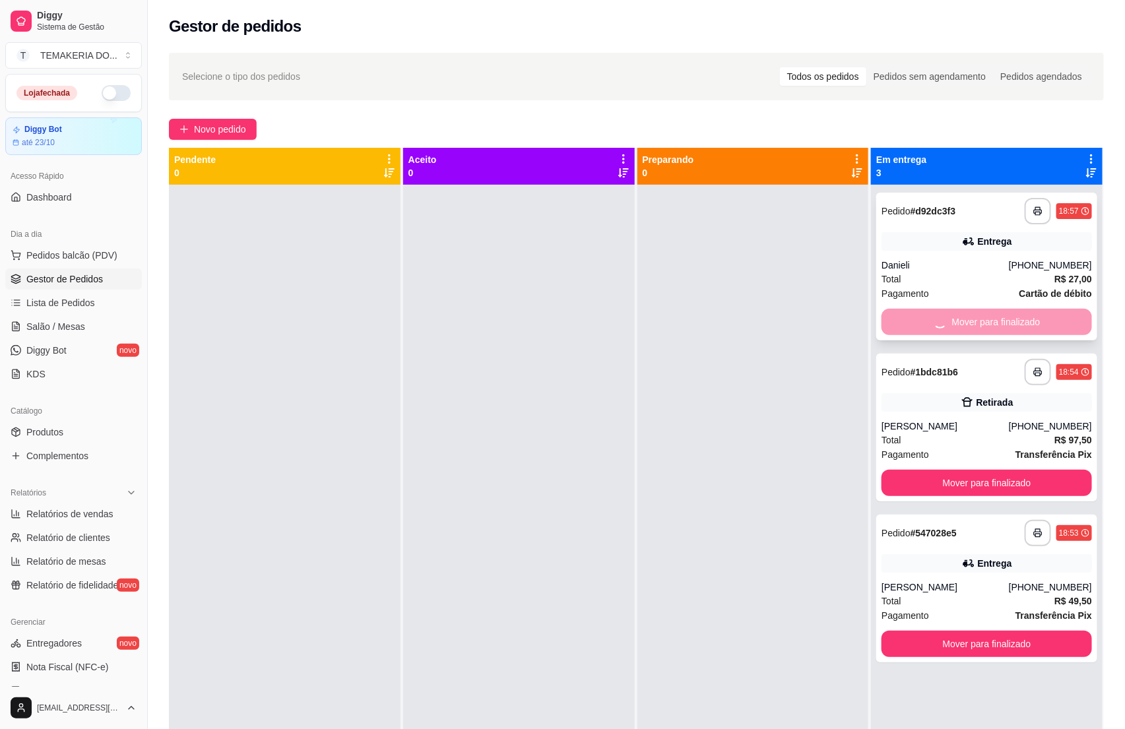
click at [927, 470] on button "Mover para finalizado" at bounding box center [987, 483] width 211 height 26
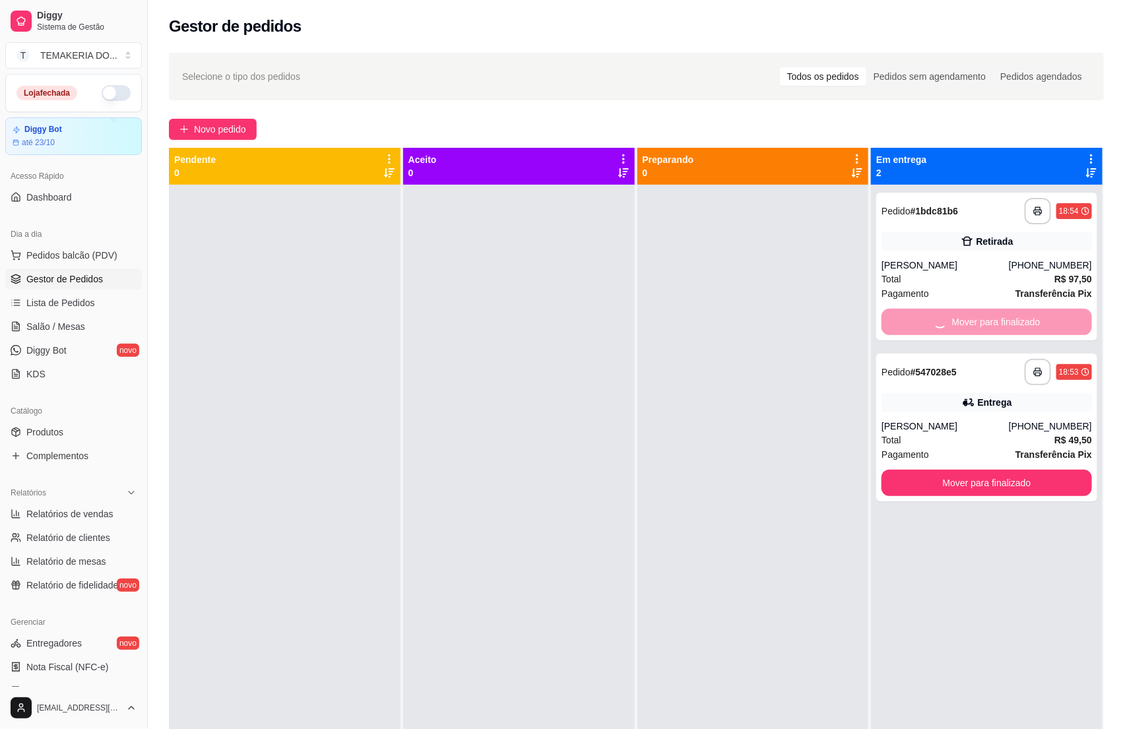
click at [927, 470] on button "Mover para finalizado" at bounding box center [987, 483] width 211 height 26
